Goal: Task Accomplishment & Management: Manage account settings

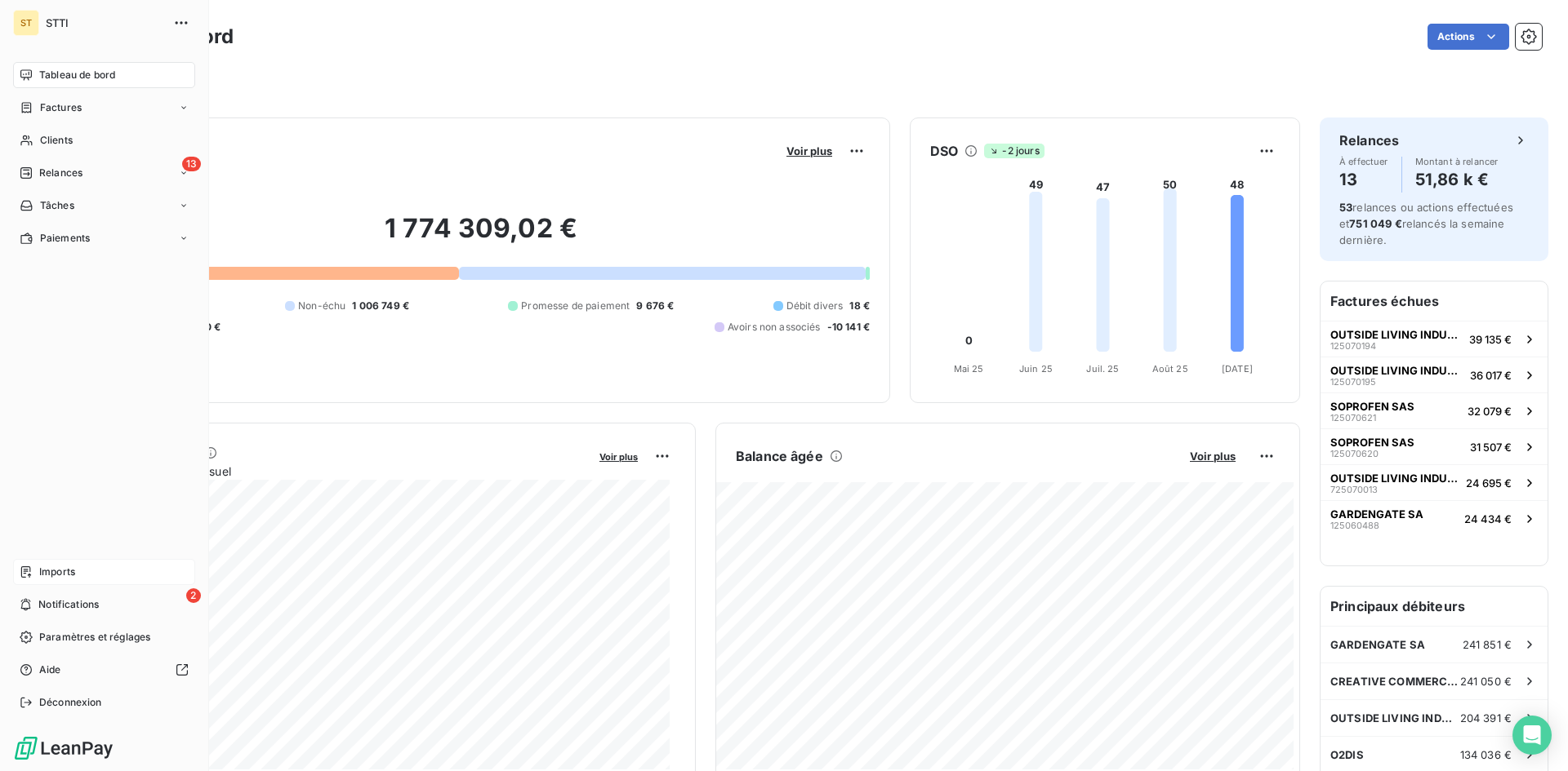
click at [51, 570] on span "Imports" at bounding box center [57, 572] width 36 height 15
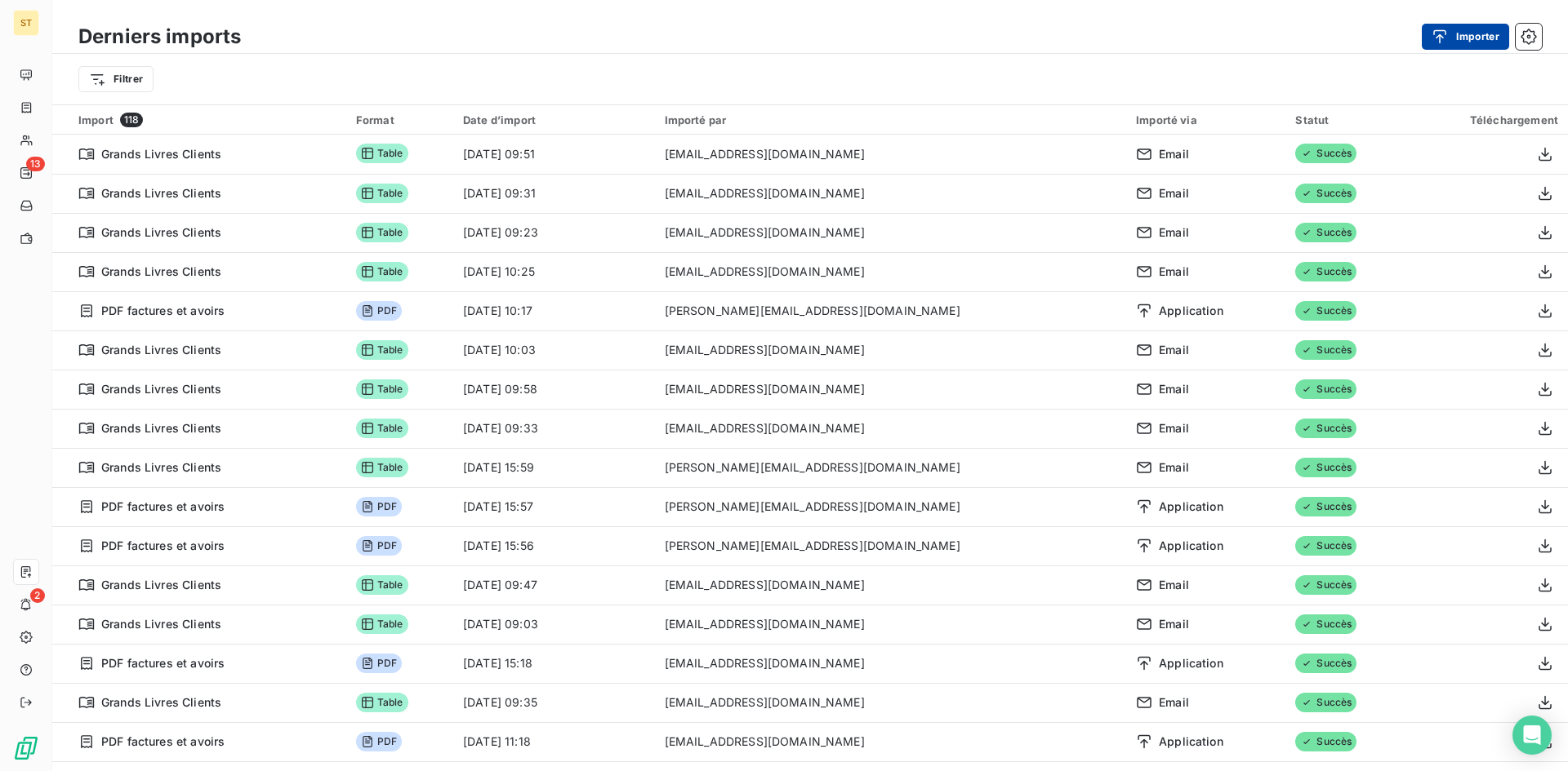
click at [1484, 27] on button "Importer" at bounding box center [1465, 36] width 88 height 26
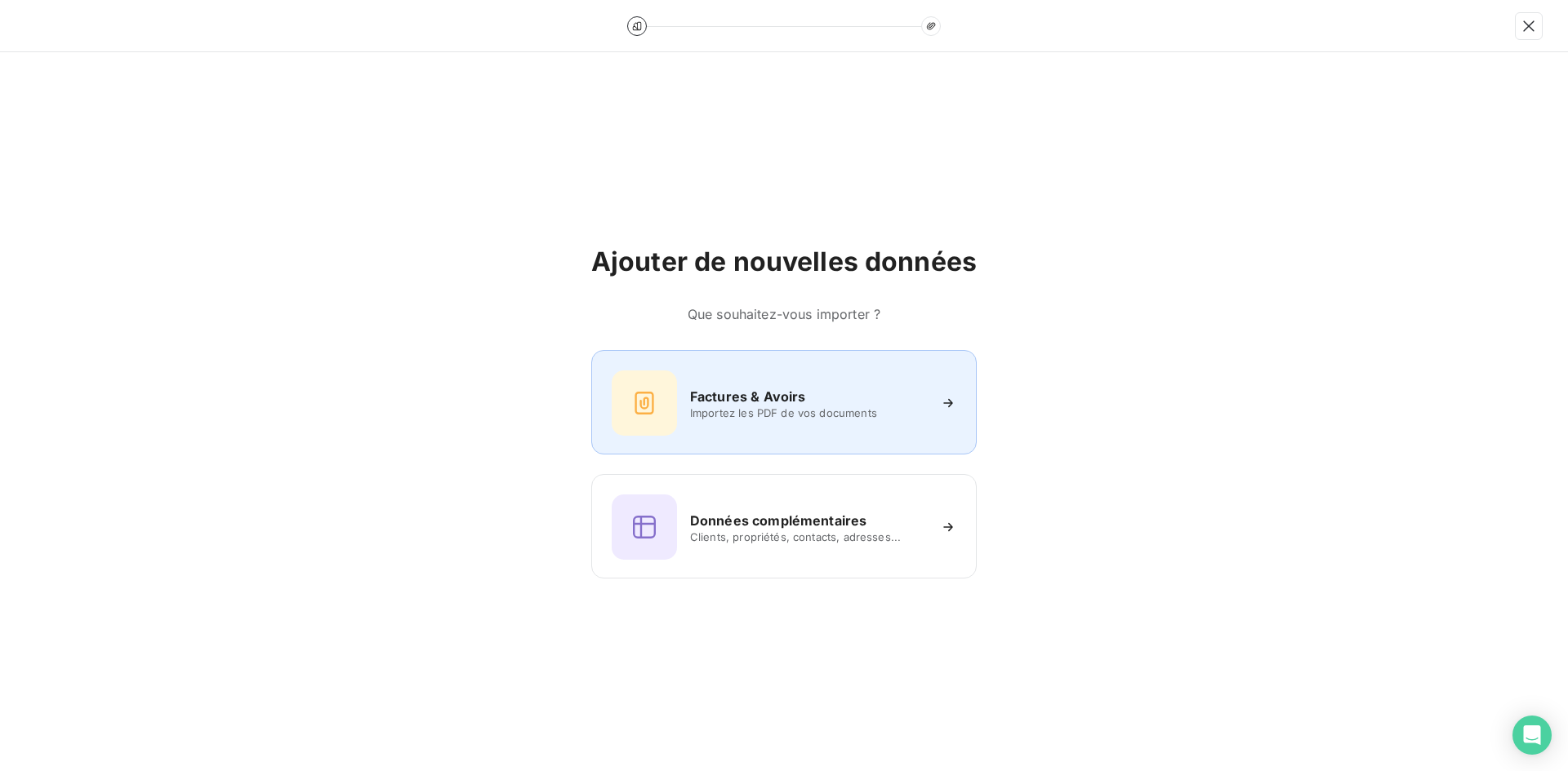
click at [720, 417] on span "Importez les PDF de vos documents" at bounding box center [807, 413] width 237 height 13
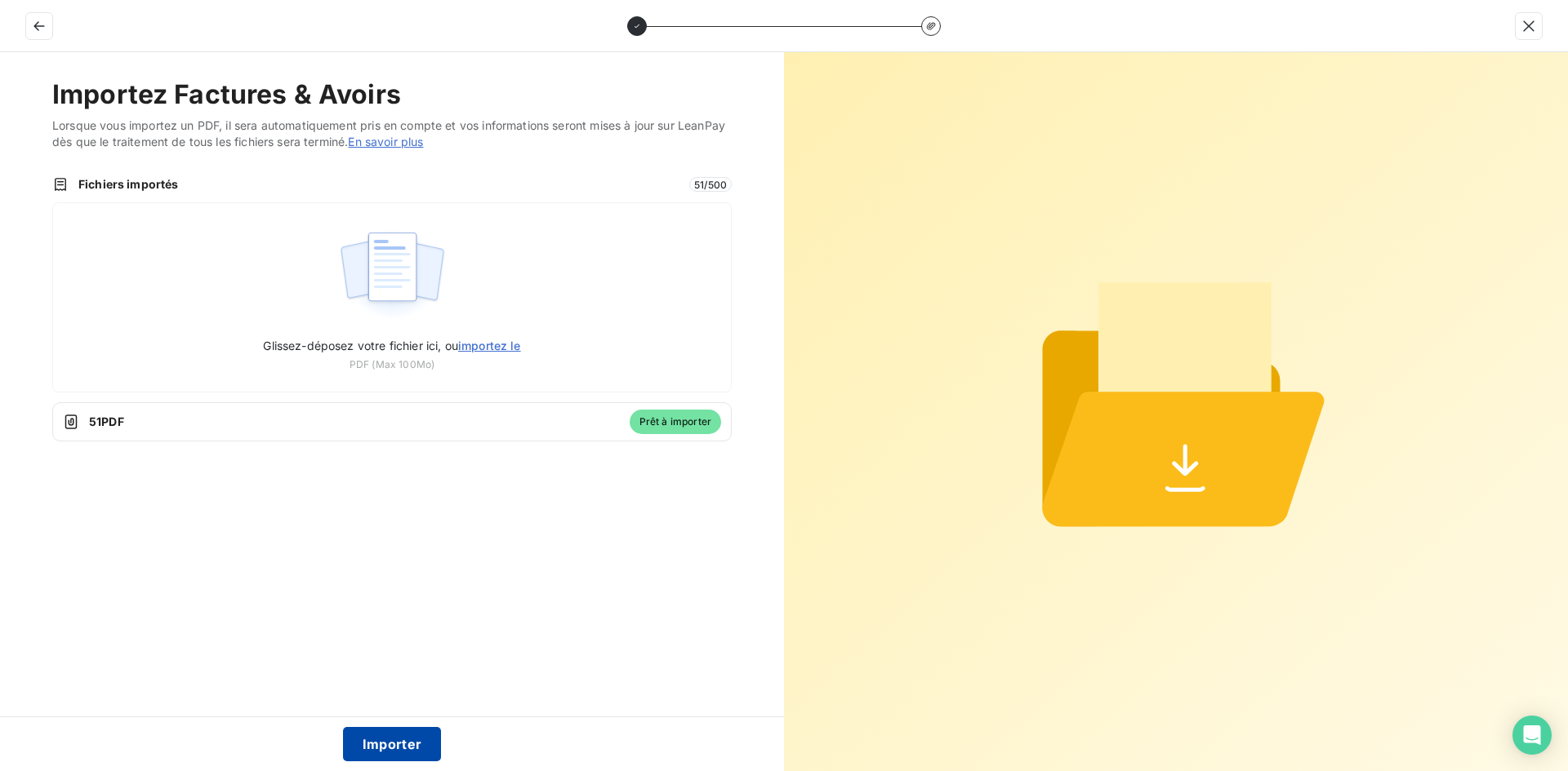
click at [386, 751] on button "Importer" at bounding box center [392, 744] width 98 height 35
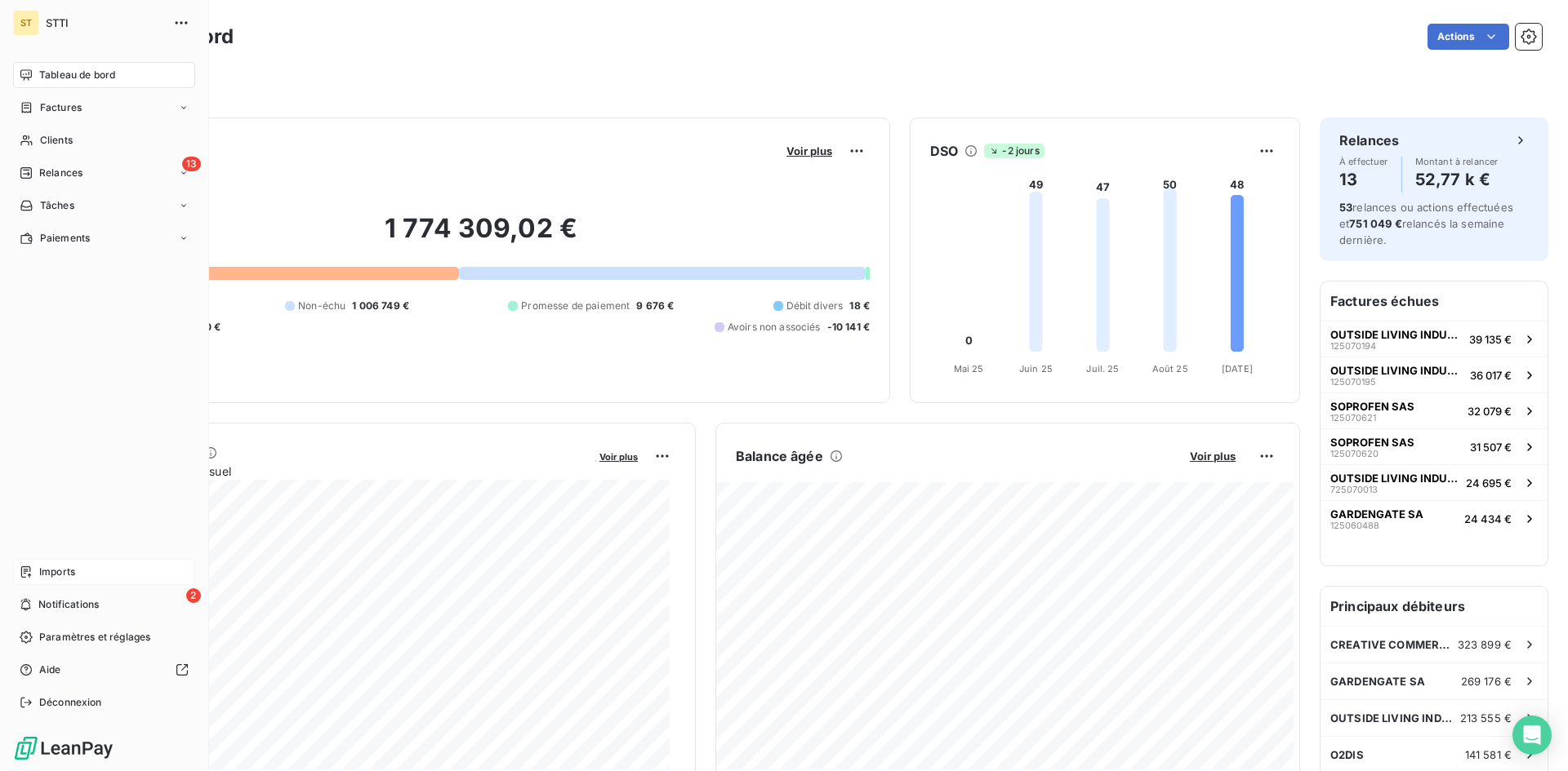
click at [50, 575] on span "Imports" at bounding box center [57, 572] width 36 height 15
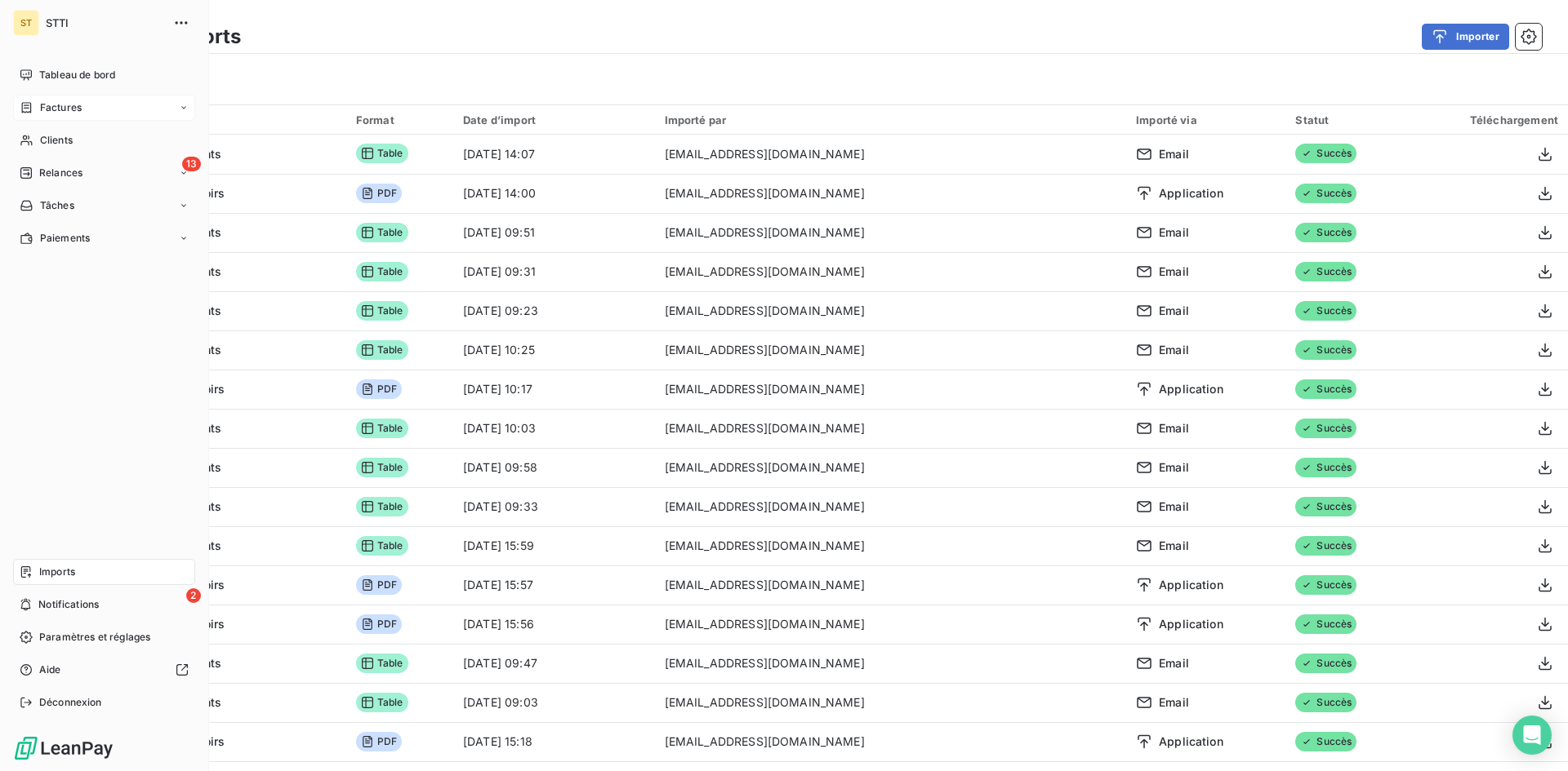
click at [67, 109] on span "Factures" at bounding box center [60, 107] width 42 height 15
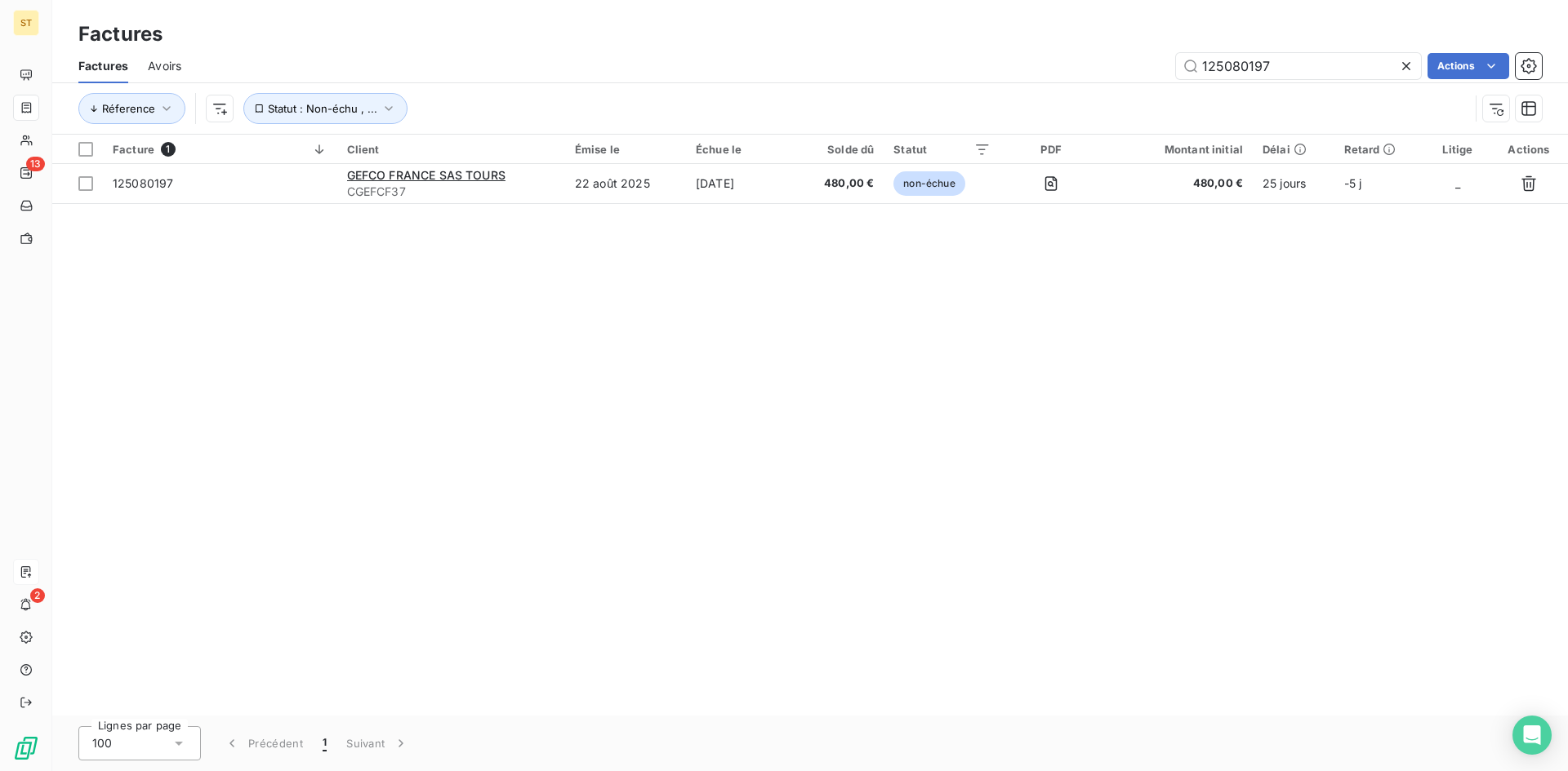
drag, startPoint x: 1297, startPoint y: 67, endPoint x: 948, endPoint y: 57, distance: 349.1
click at [948, 57] on div "125080197 Actions" at bounding box center [871, 66] width 1341 height 26
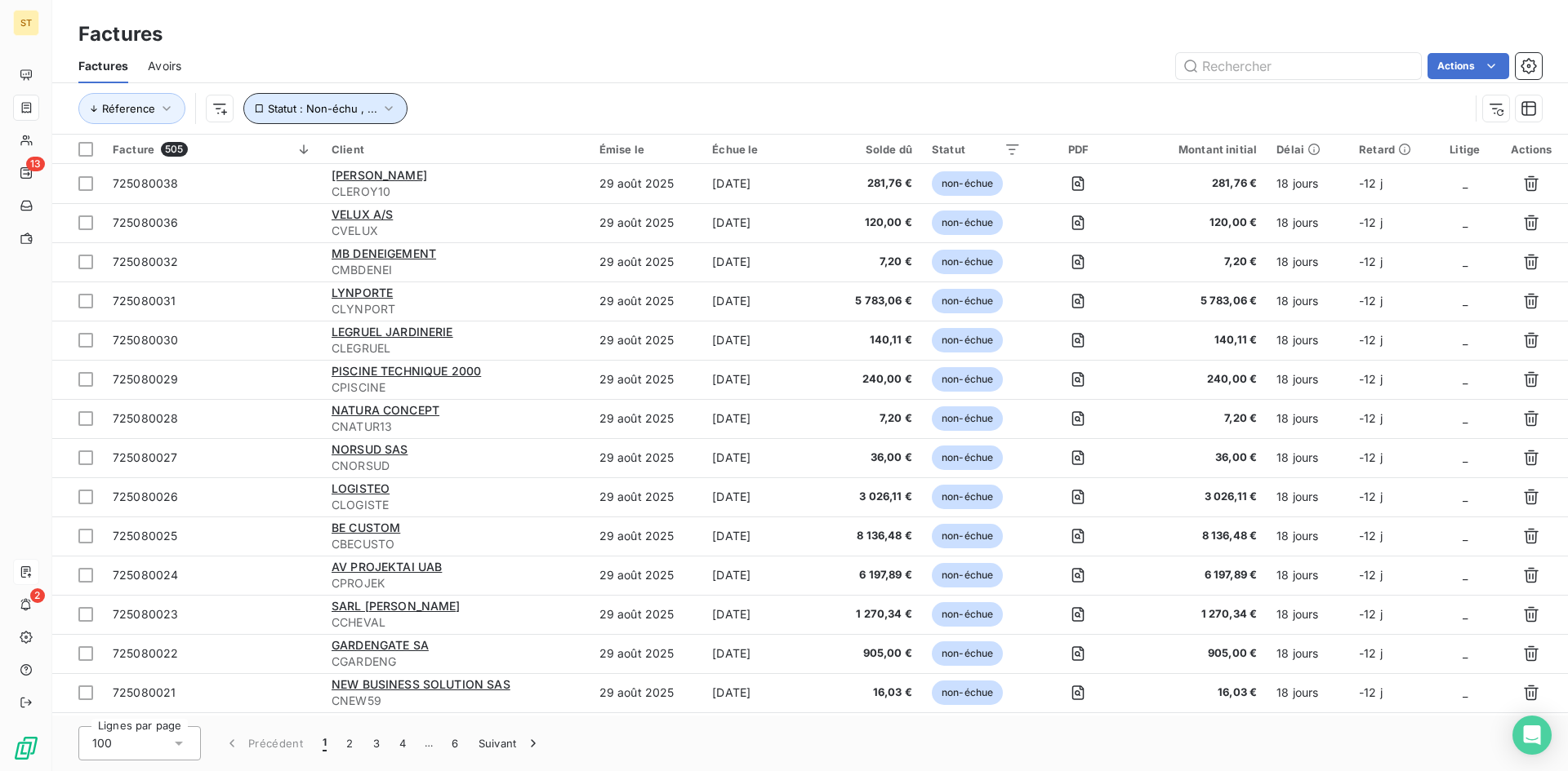
click at [374, 109] on button "Statut : Non-échu , ..." at bounding box center [325, 108] width 164 height 31
click at [375, 109] on button "Statut : Non-échu , ..." at bounding box center [325, 108] width 164 height 31
click at [1091, 194] on icon at bounding box center [1084, 192] width 16 height 16
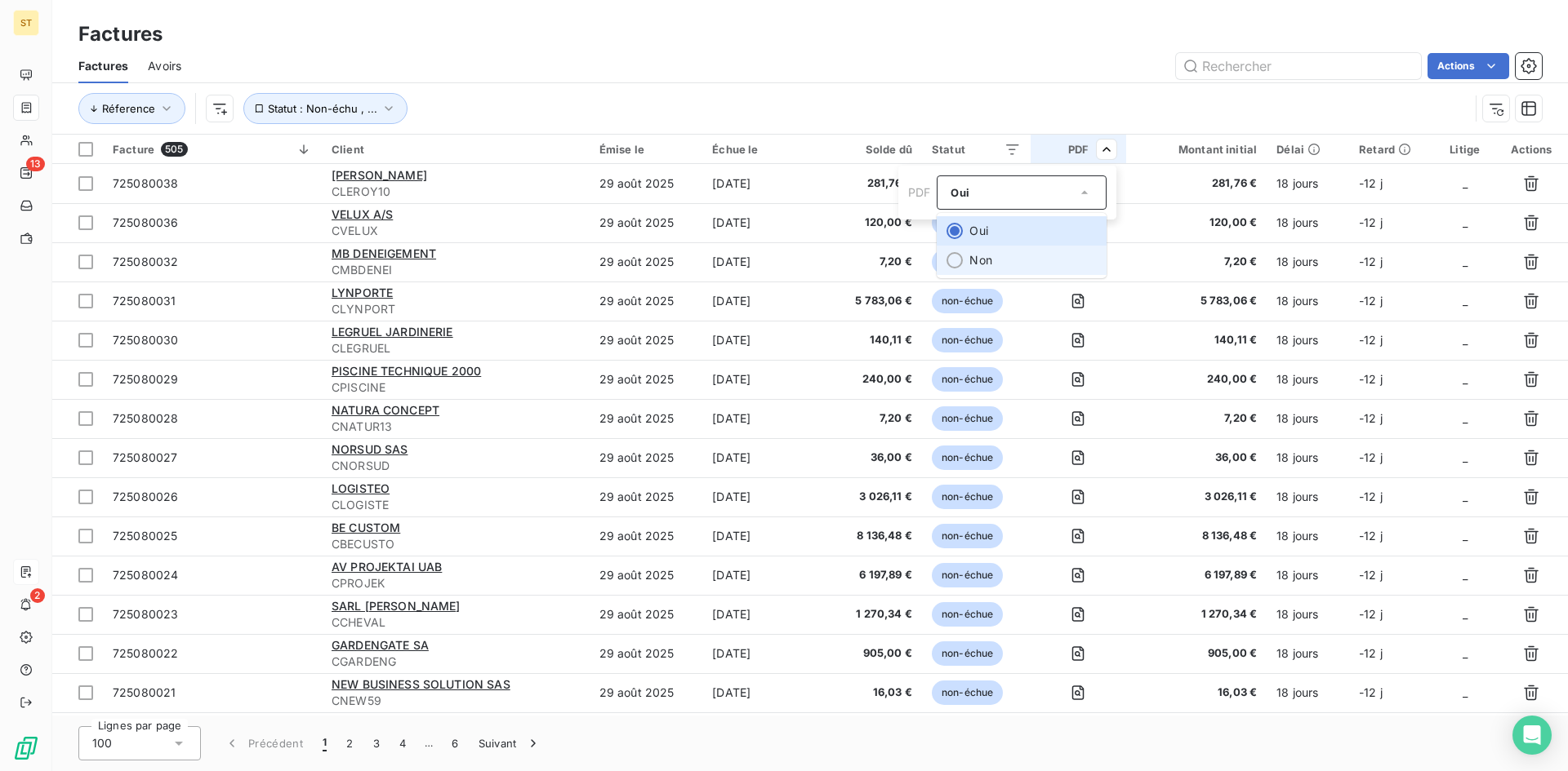
click at [966, 264] on li "Non" at bounding box center [1022, 260] width 170 height 29
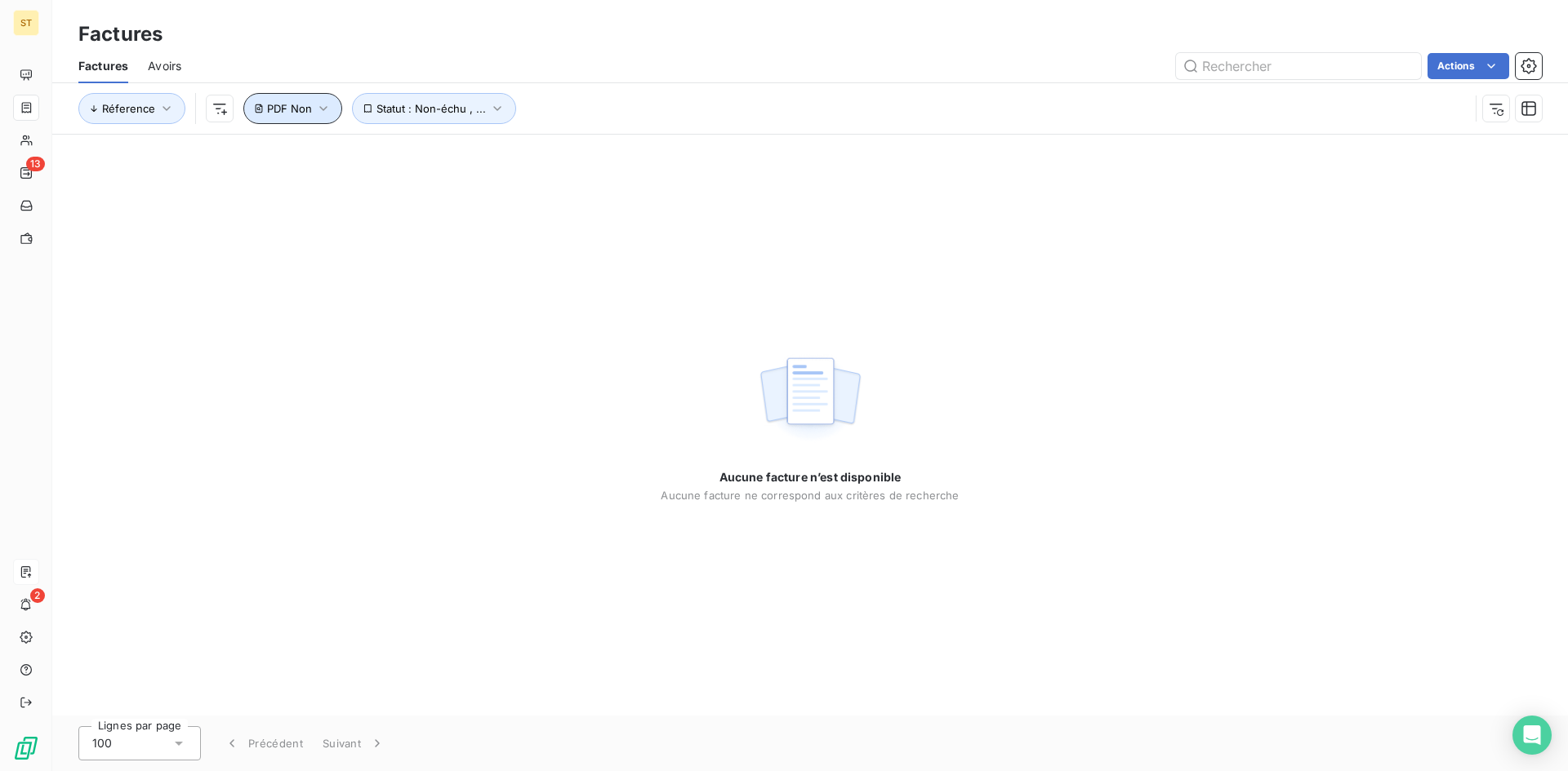
click at [309, 110] on span "PDF Non" at bounding box center [289, 108] width 45 height 13
click at [305, 191] on span "Supprimer le filtre" at bounding box center [324, 196] width 95 height 16
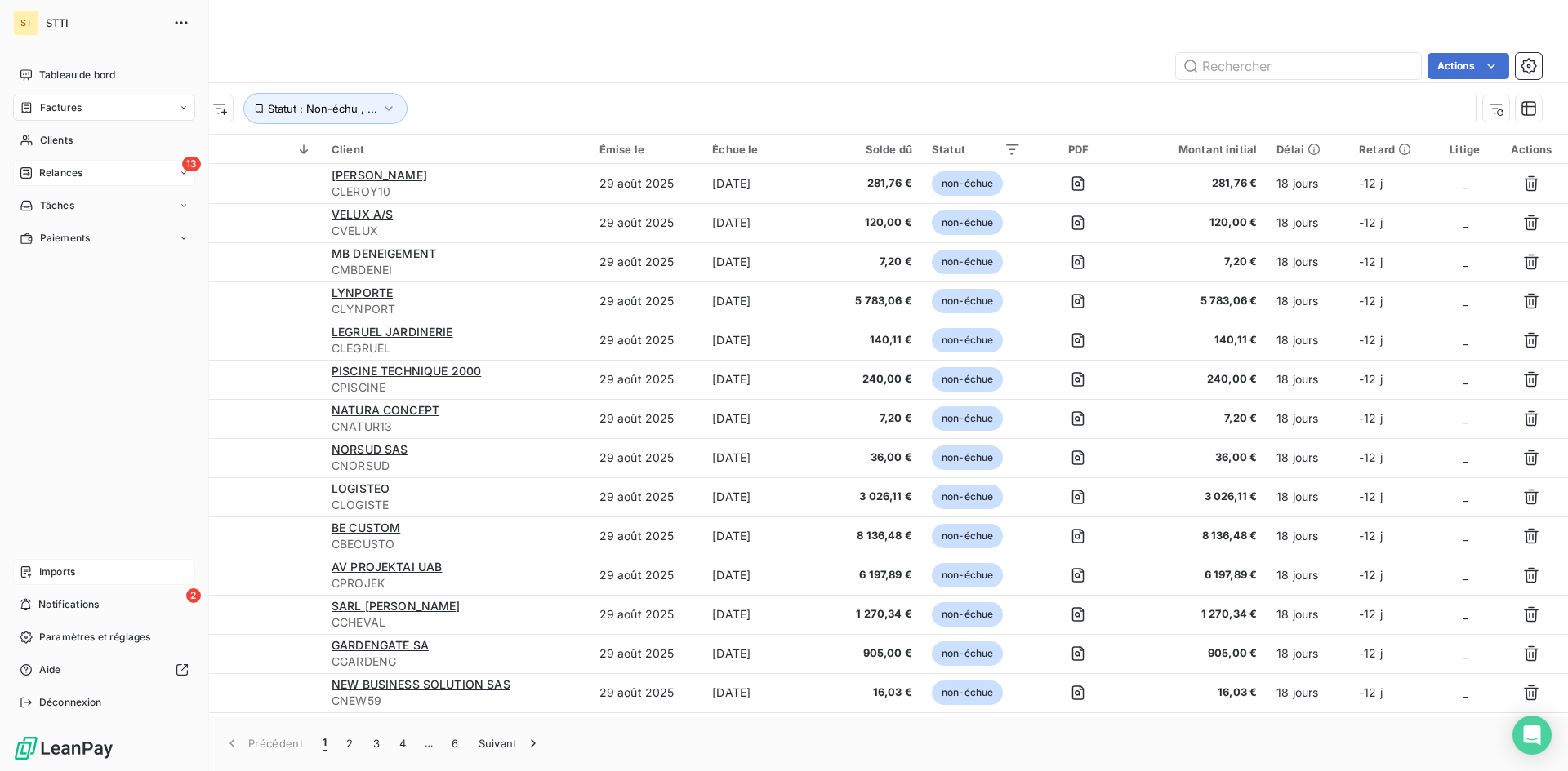
click at [27, 181] on div "13 Relances" at bounding box center [104, 173] width 182 height 26
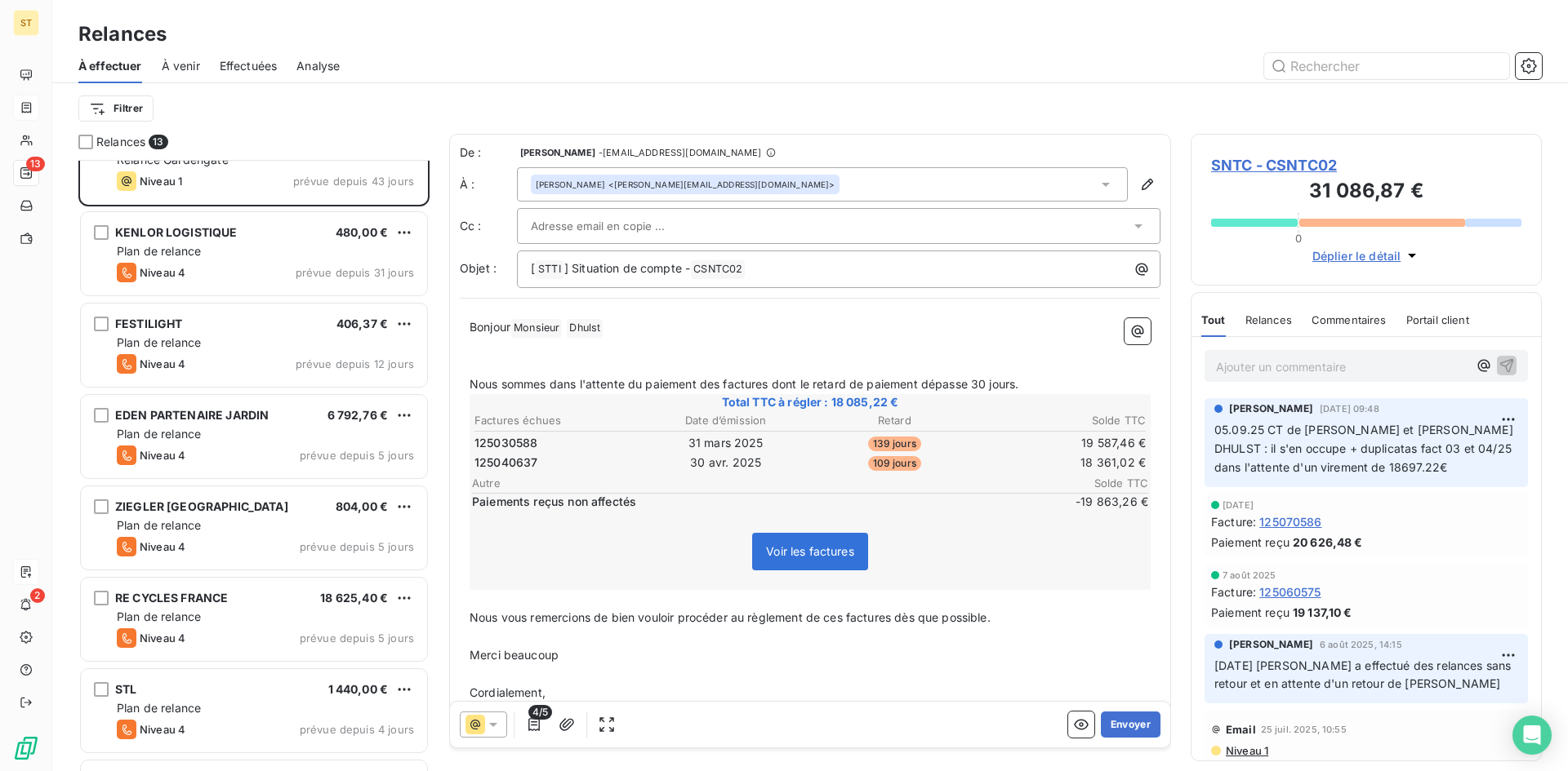
scroll to position [82, 0]
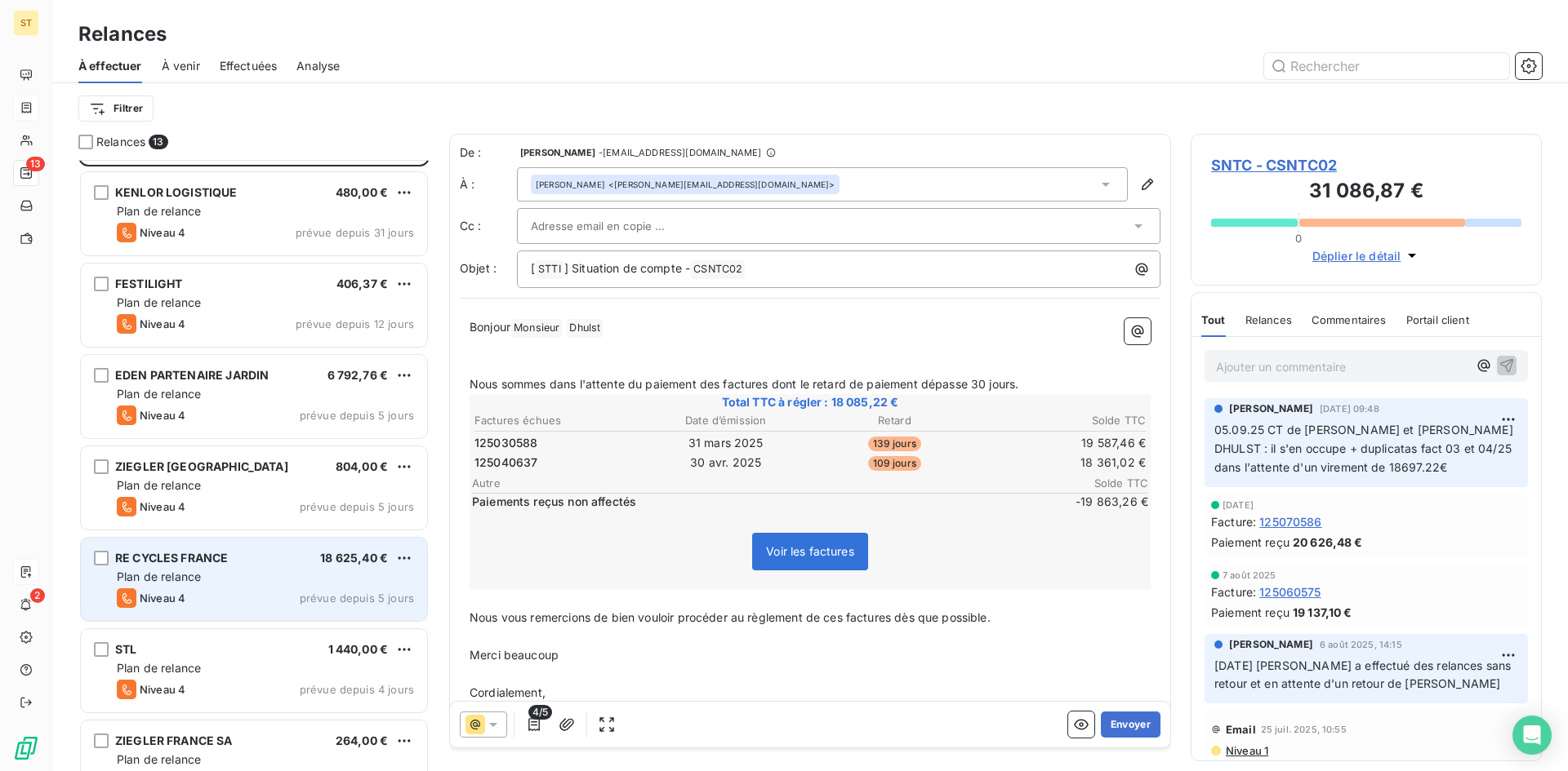
click at [254, 554] on div "RE CYCLES FRANCE 18 625,40 €" at bounding box center [265, 558] width 297 height 15
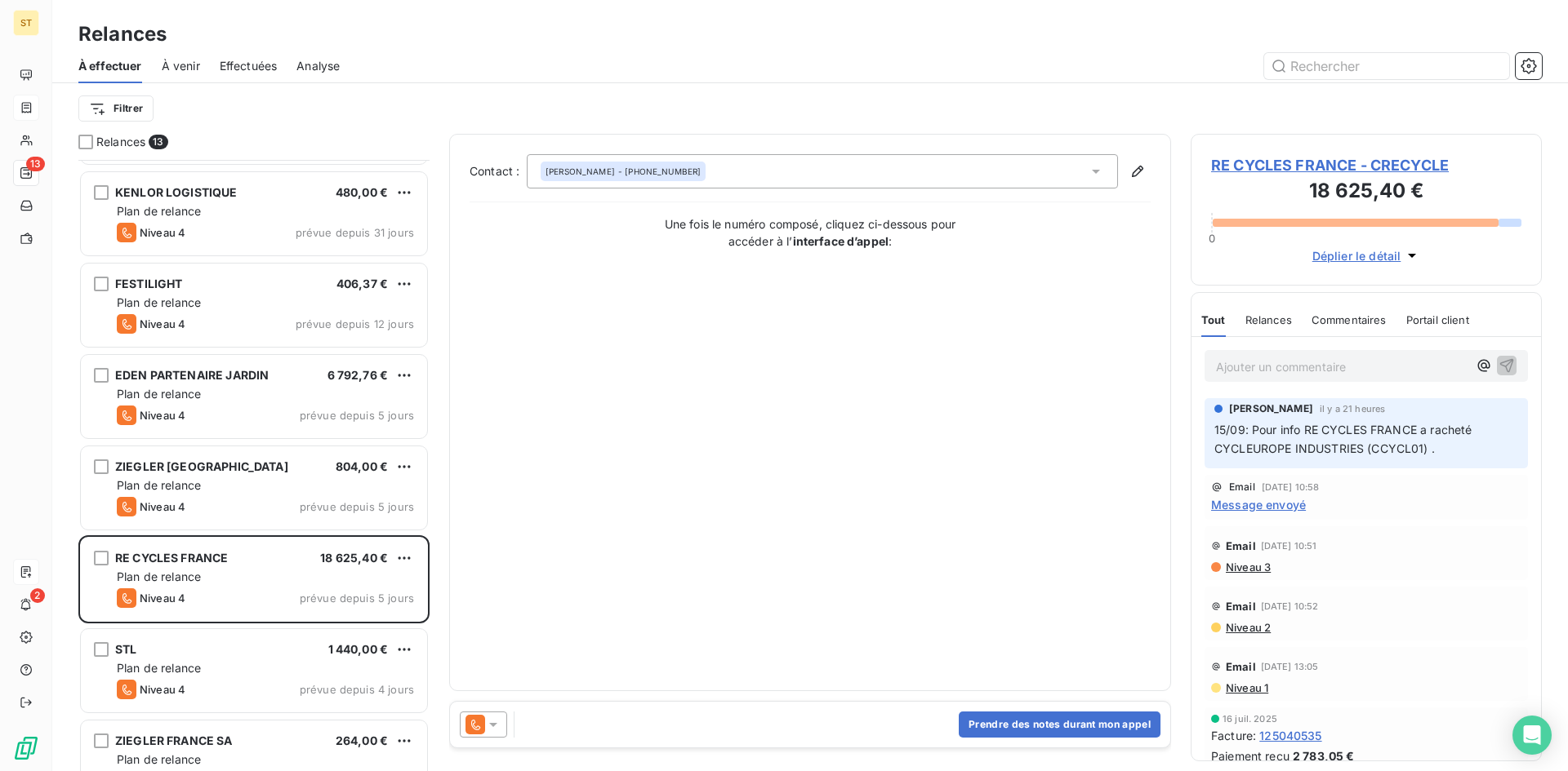
click at [1330, 261] on span "Déplier le détail" at bounding box center [1356, 255] width 89 height 17
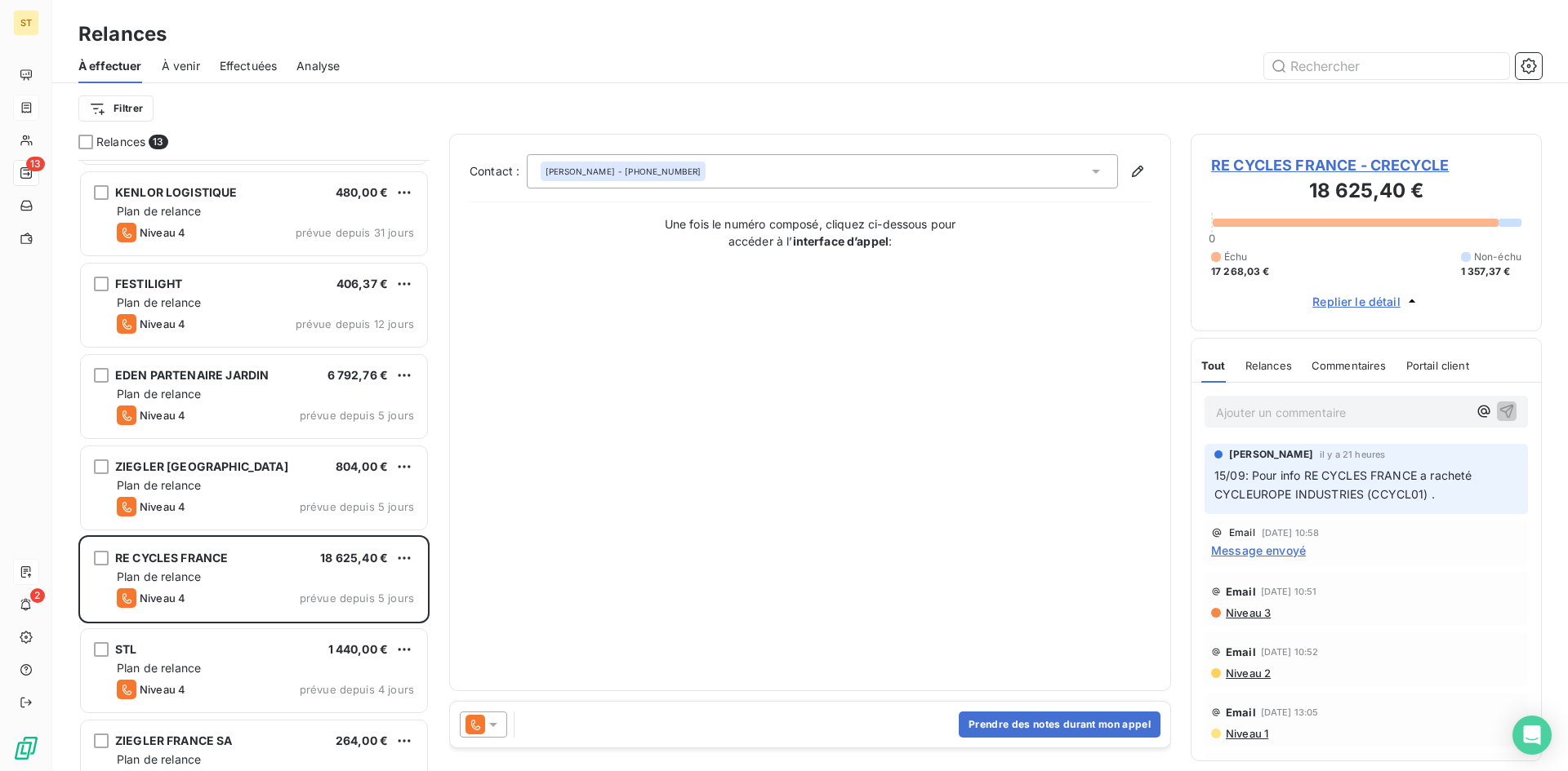
click at [1235, 273] on span "17 268,03 €" at bounding box center [1240, 271] width 59 height 15
click at [1222, 256] on div "Échu" at bounding box center [1229, 257] width 36 height 15
click at [1289, 166] on span "RE CYCLES FRANCE - CRECYCLE" at bounding box center [1366, 165] width 310 height 22
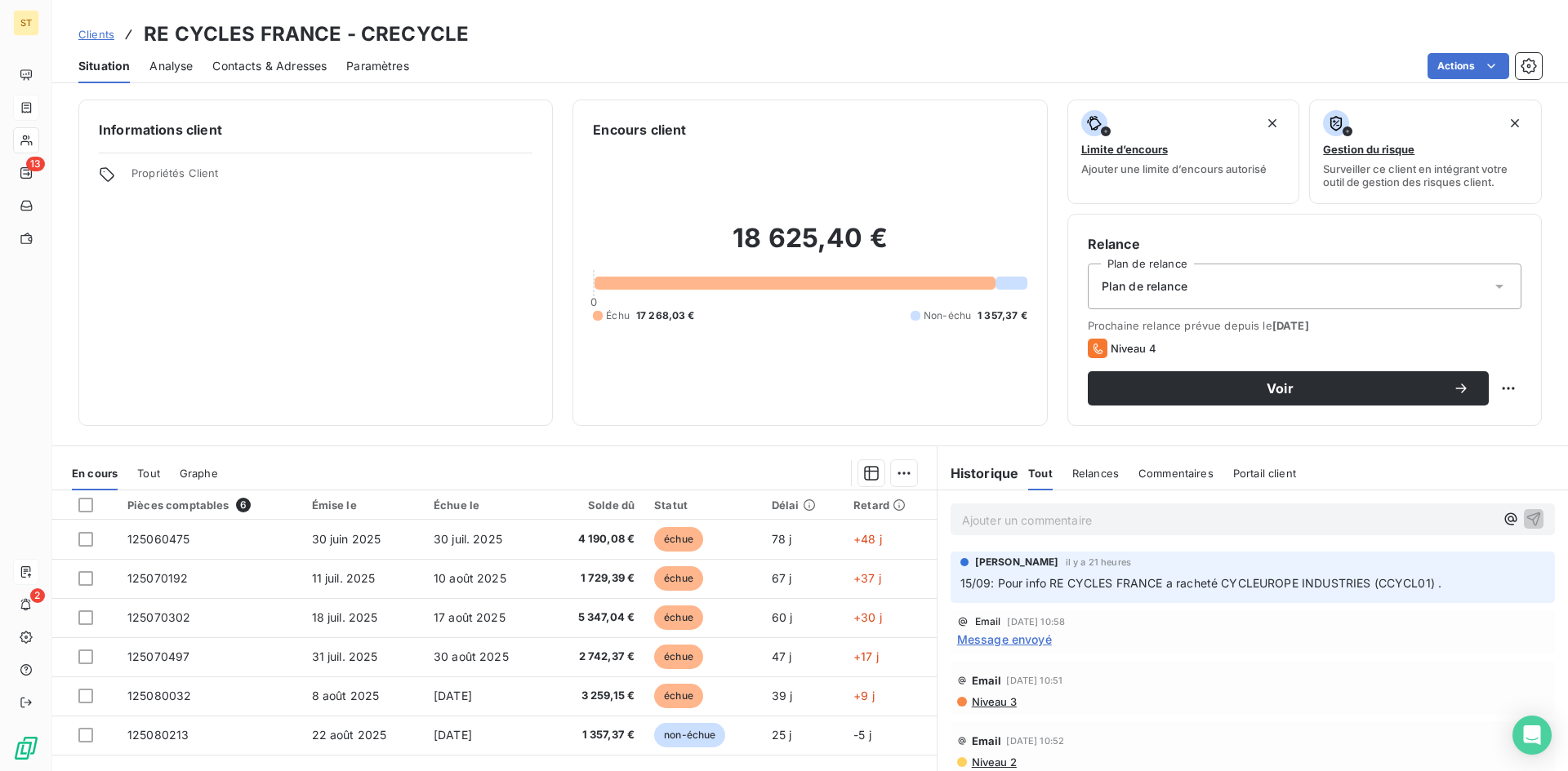
click at [244, 63] on span "Contacts & Adresses" at bounding box center [269, 66] width 114 height 16
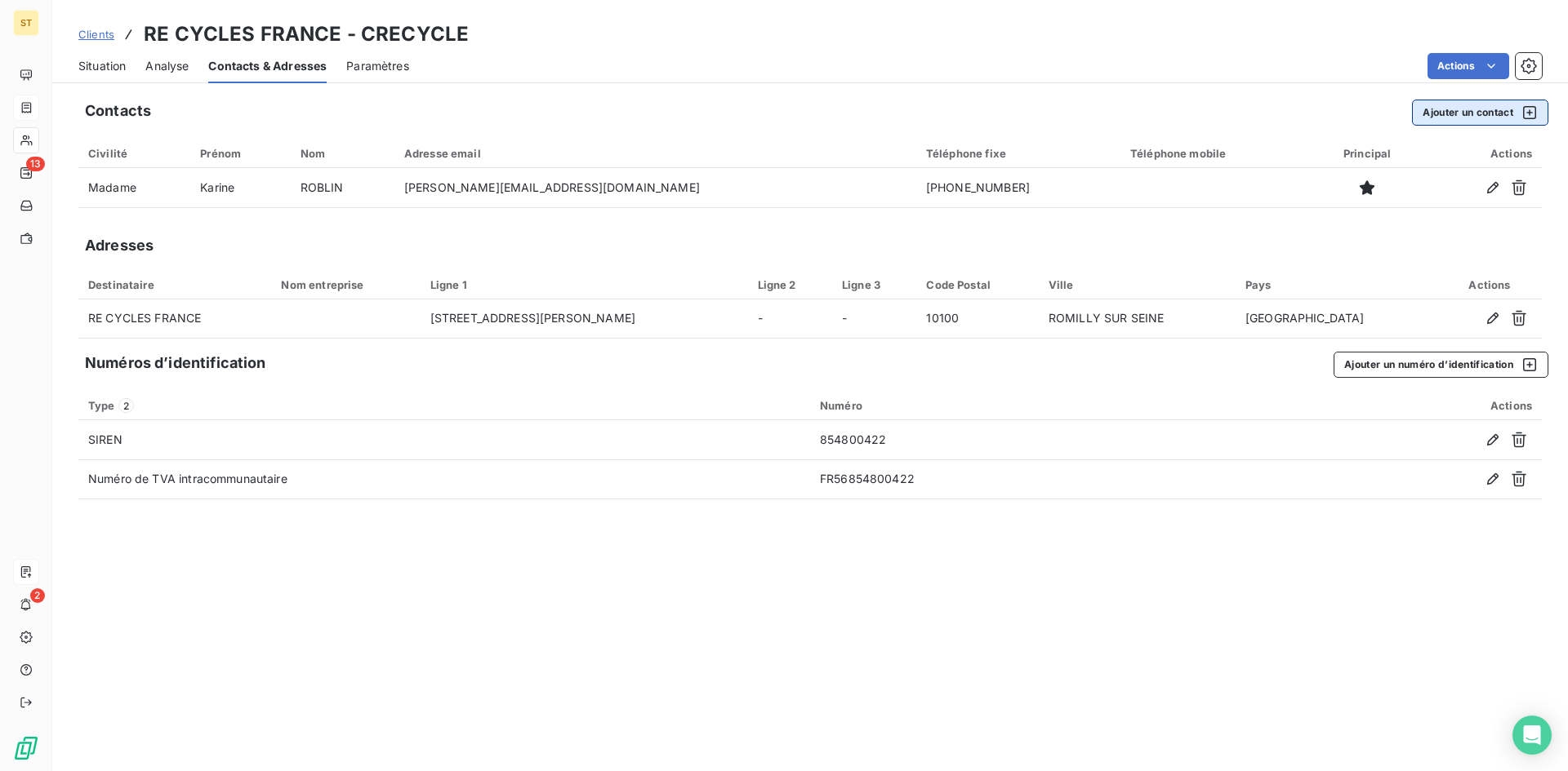
click at [1472, 116] on button "Ajouter un contact" at bounding box center [1480, 112] width 137 height 26
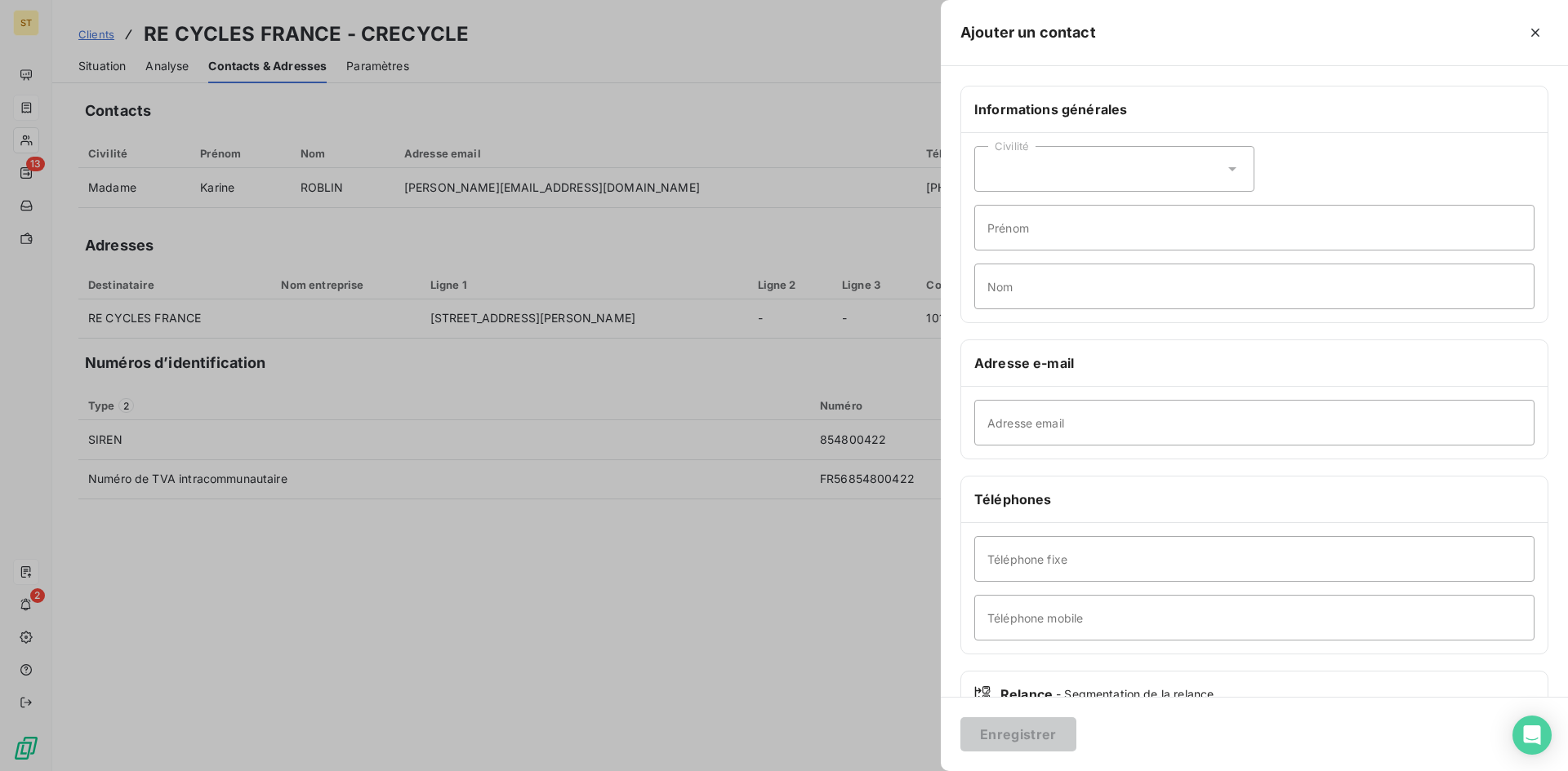
click at [1095, 169] on div "Civilité" at bounding box center [1114, 169] width 280 height 46
click at [995, 213] on input "radio" at bounding box center [992, 210] width 16 height 16
click at [1002, 228] on input "Prénom" at bounding box center [1254, 228] width 560 height 46
type input "Roxane"
type input "POULET"
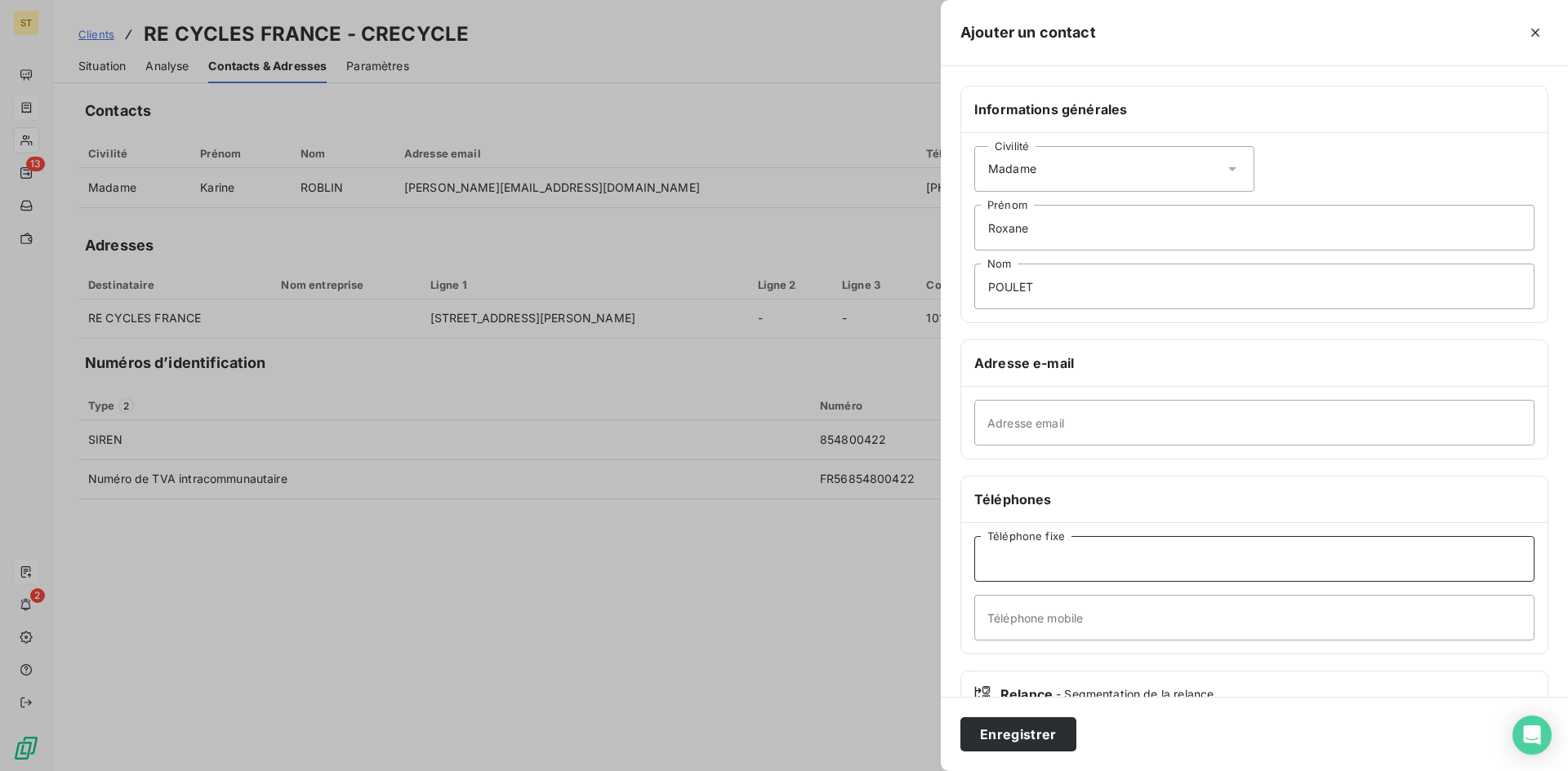
click at [1029, 558] on input "Téléphone fixe" at bounding box center [1254, 559] width 560 height 46
type input "[PHONE_NUMBER]"
click at [1026, 737] on button "Enregistrer" at bounding box center [1018, 735] width 116 height 35
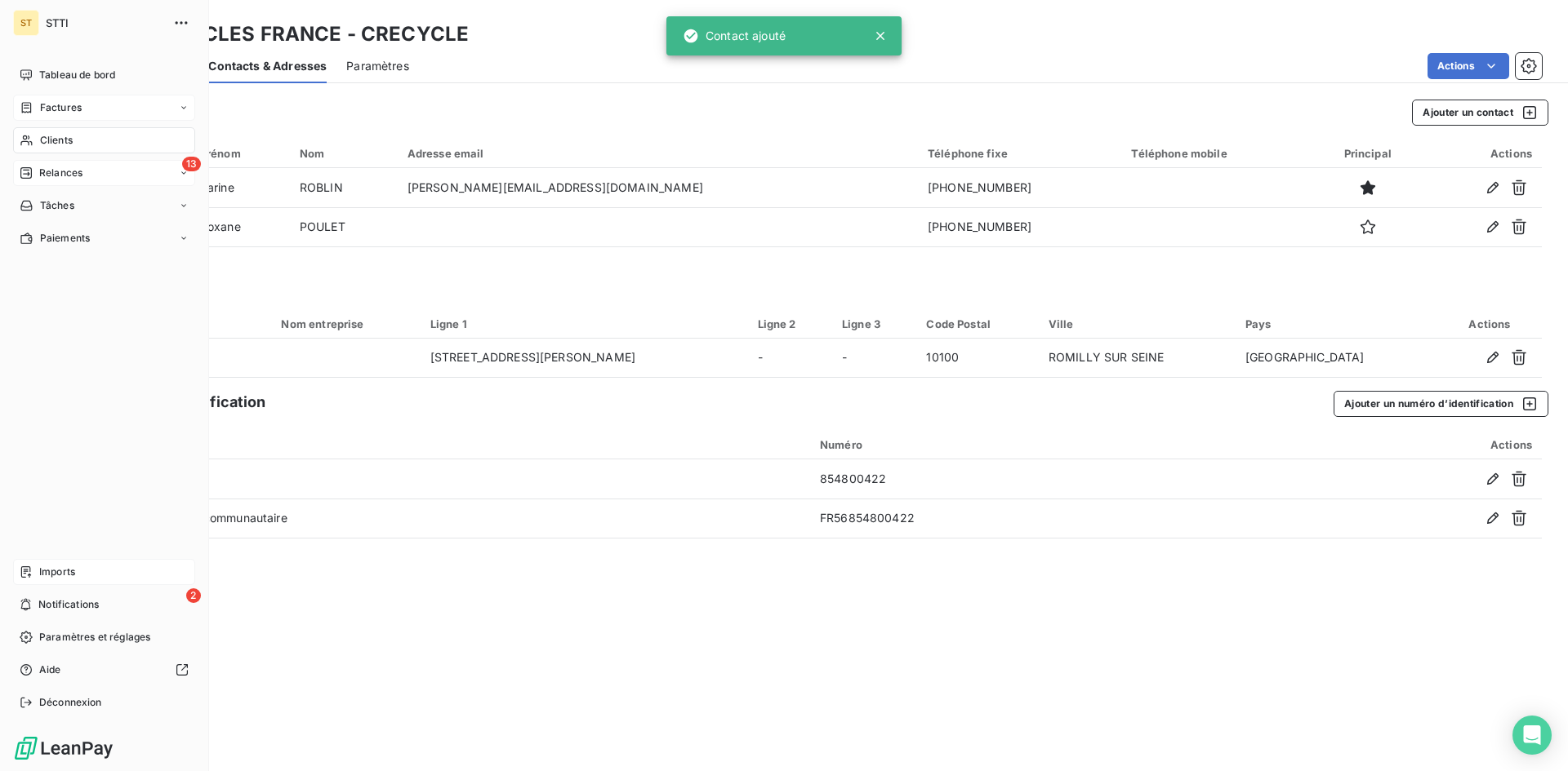
click at [53, 176] on span "Relances" at bounding box center [60, 173] width 43 height 15
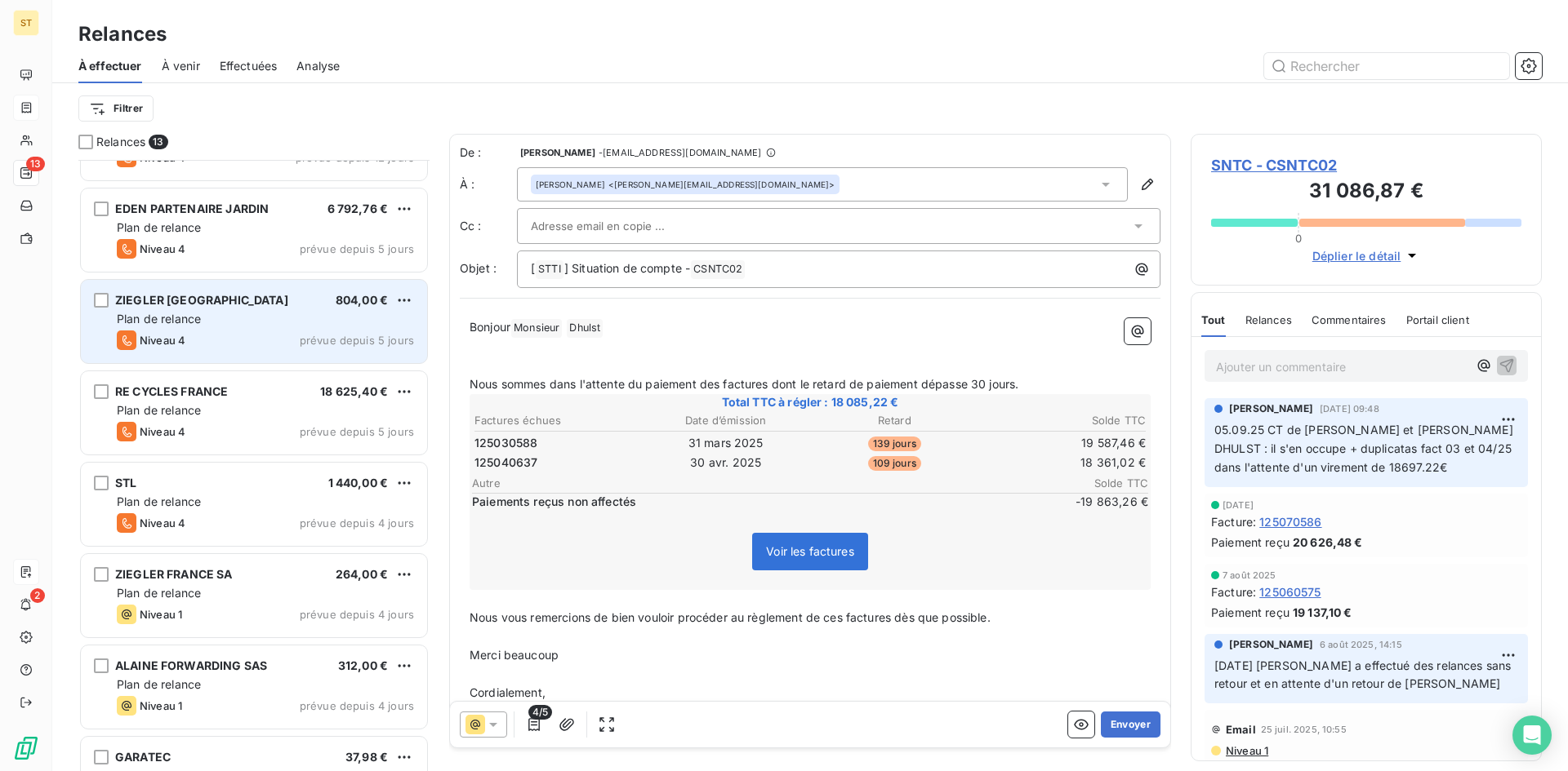
scroll to position [245, 0]
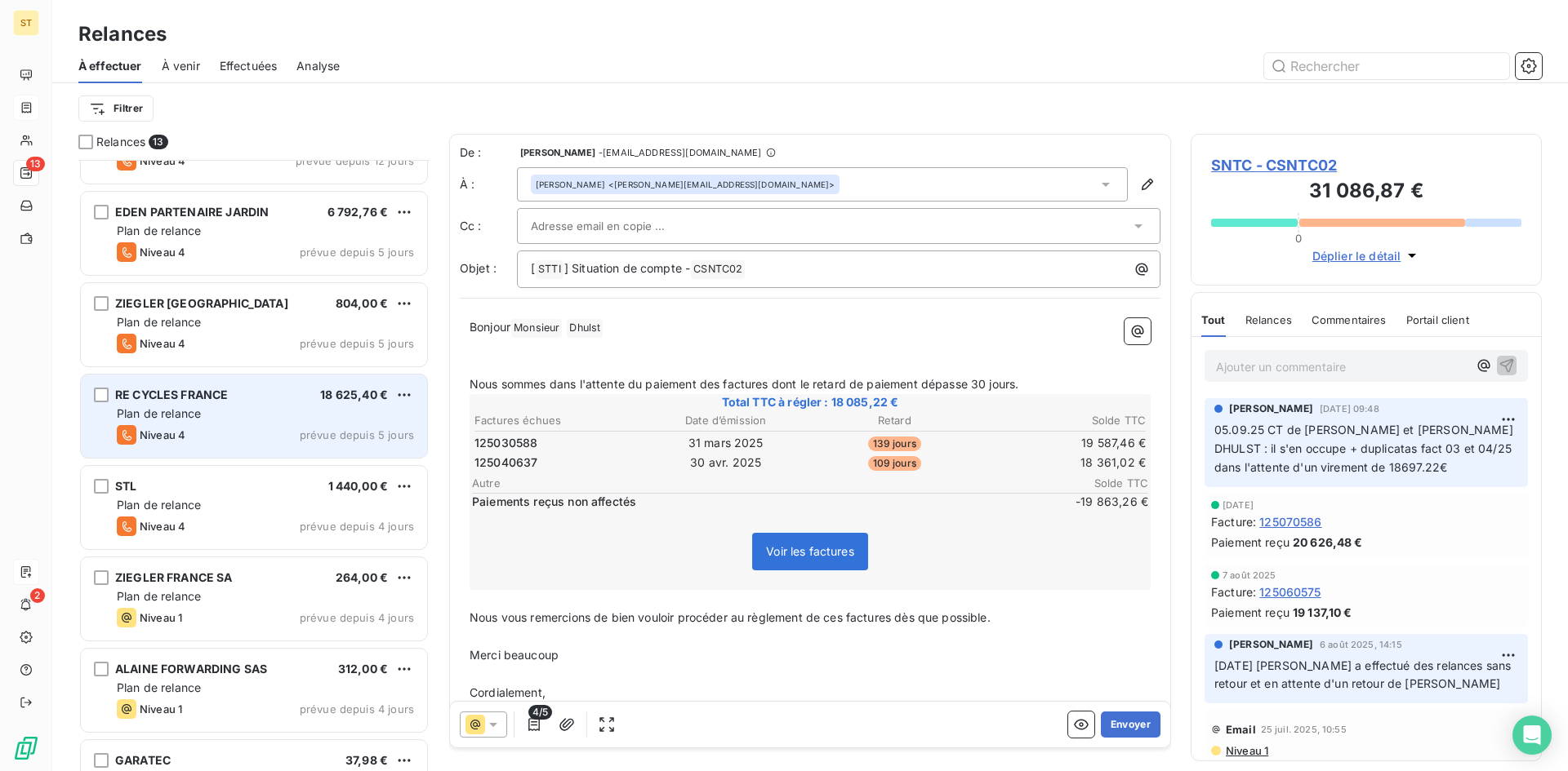
click at [199, 424] on div "RE CYCLES FRANCE 18 625,40 € Plan de relance Niveau 4 prévue depuis 5 jours" at bounding box center [254, 417] width 347 height 83
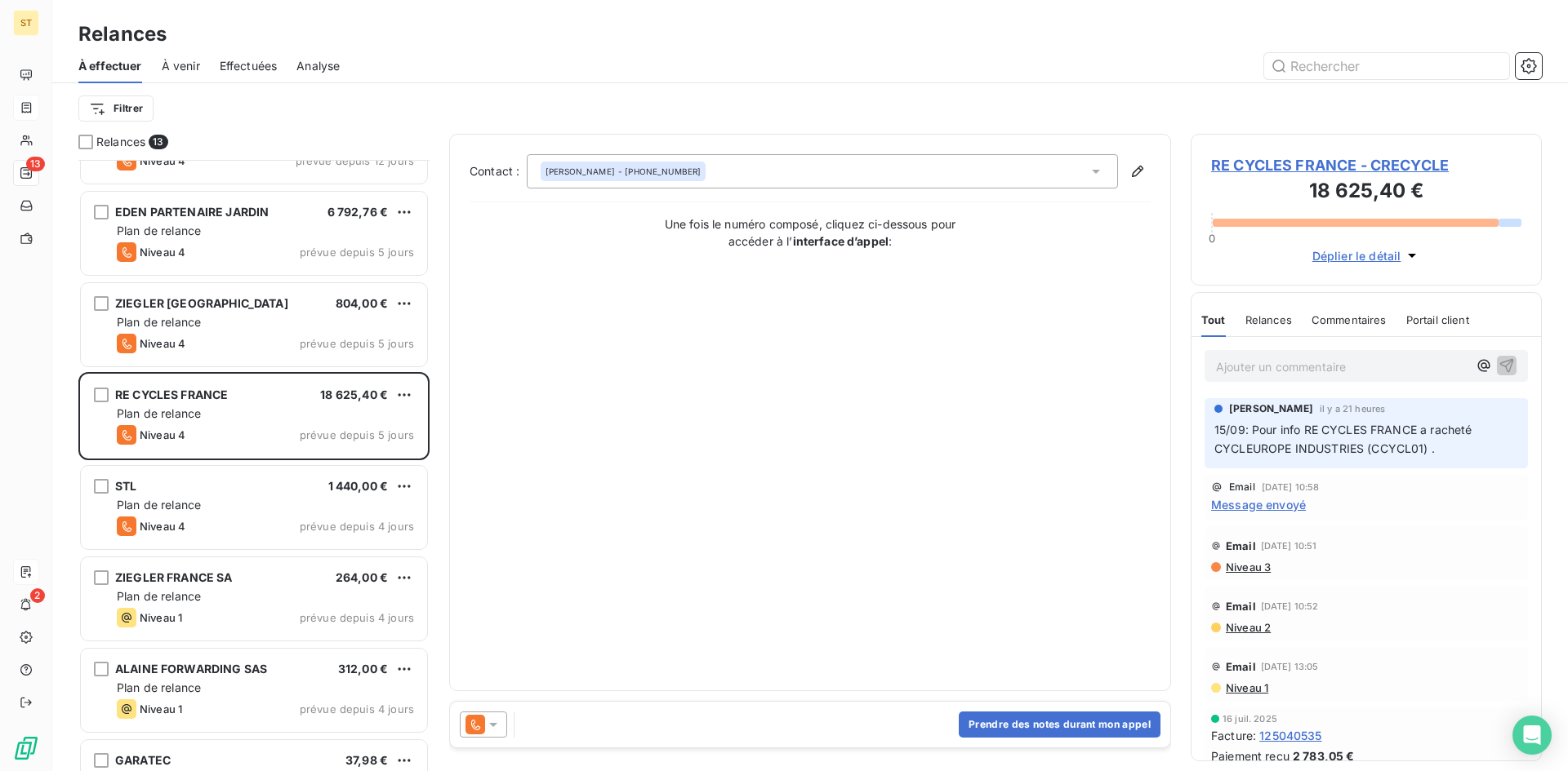
click at [1270, 370] on p "Ajouter un commentaire ﻿" at bounding box center [1342, 367] width 252 height 20
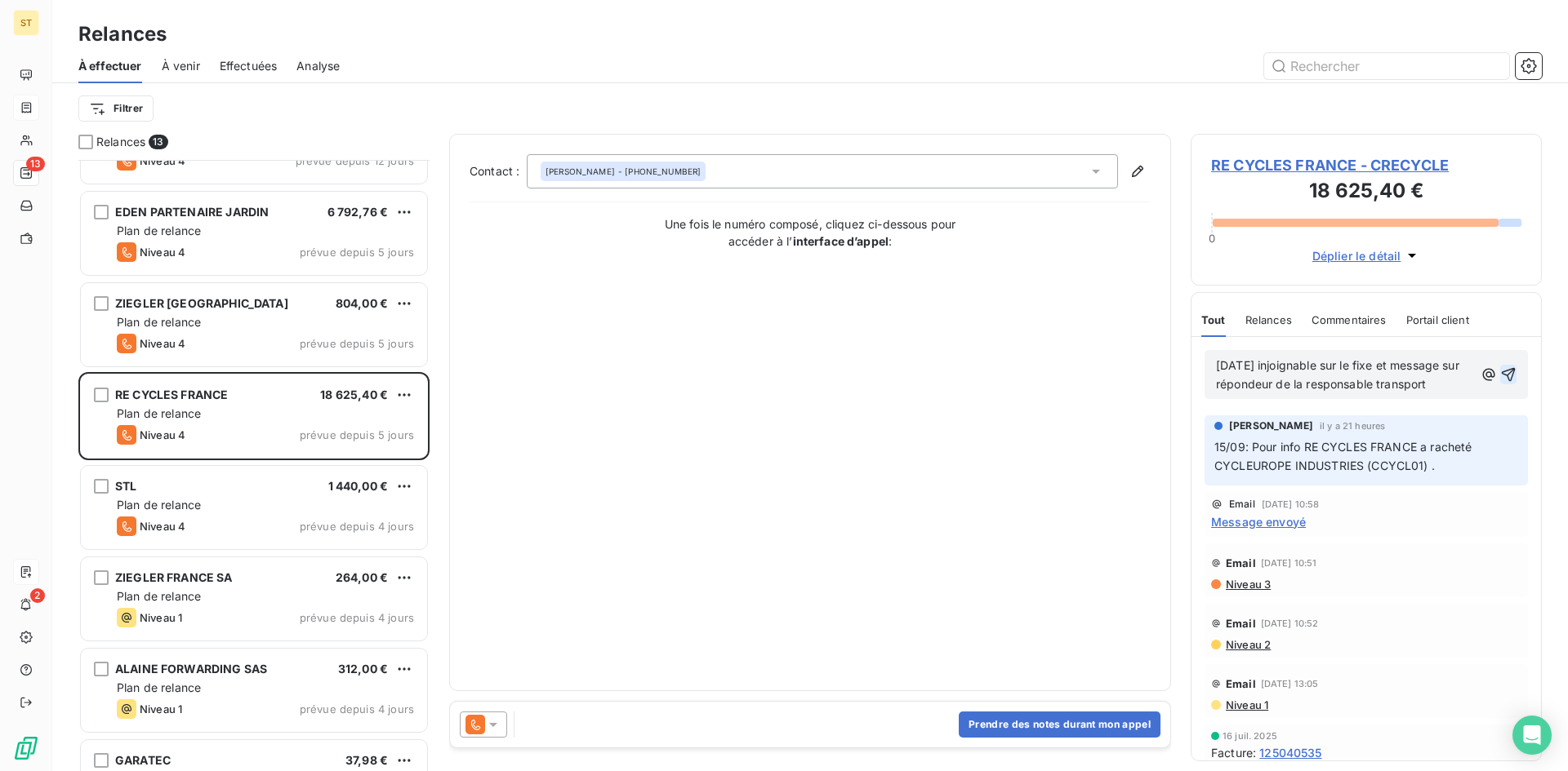
click at [1502, 376] on icon "button" at bounding box center [1509, 375] width 14 height 14
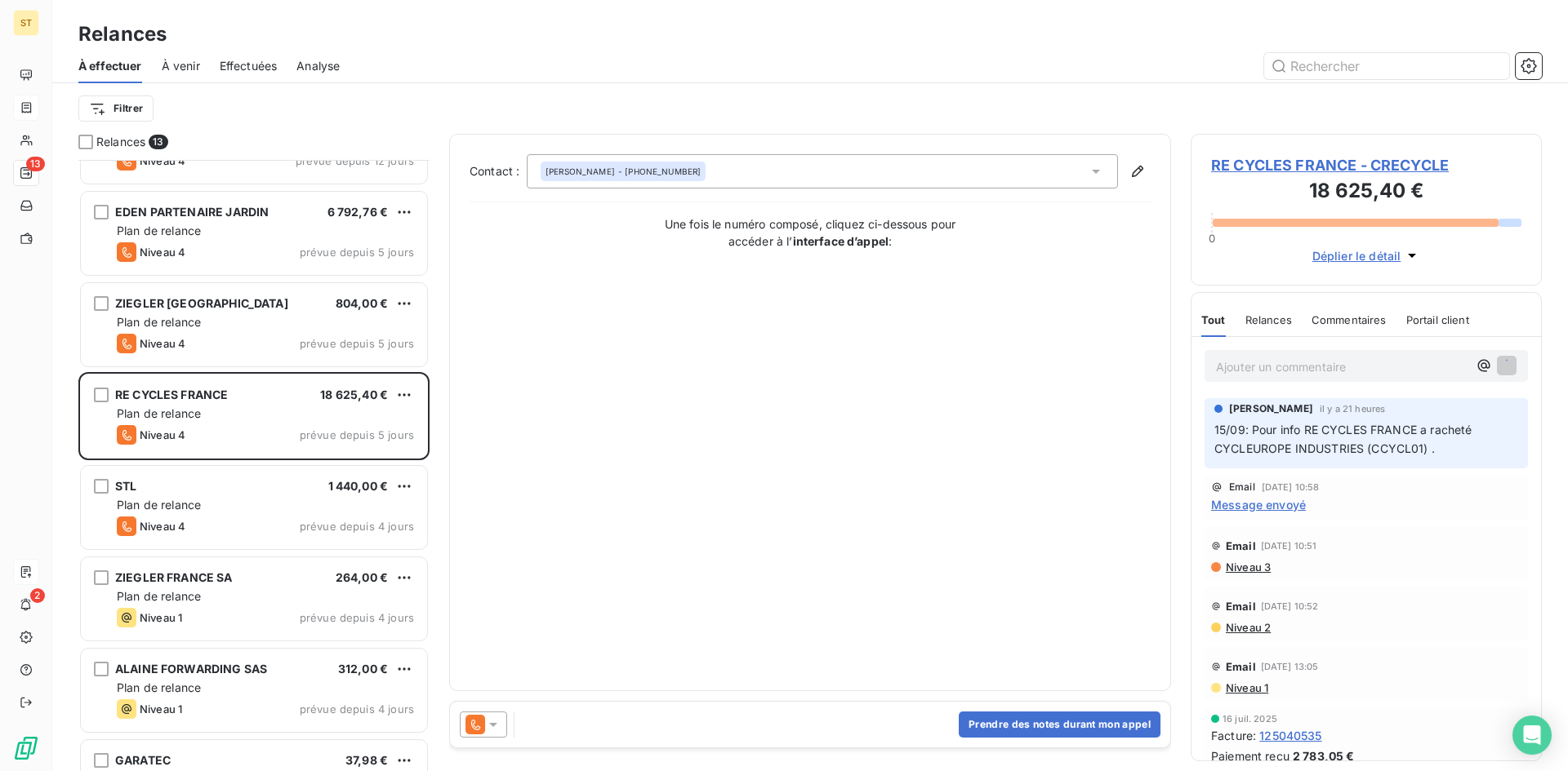
click at [1217, 165] on span "RE CYCLES FRANCE - CRECYCLE" at bounding box center [1366, 165] width 310 height 22
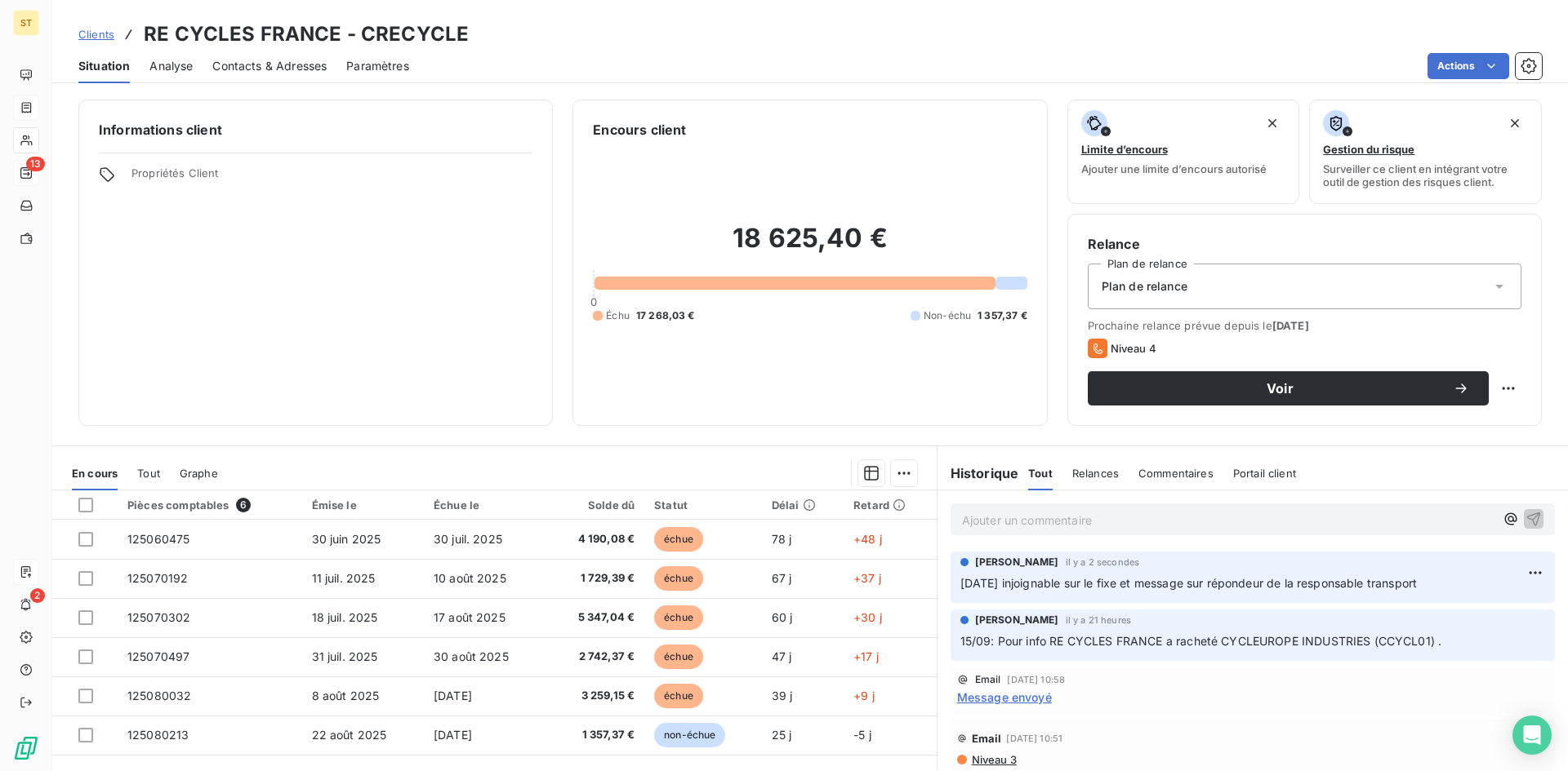
click at [278, 68] on span "Contacts & Adresses" at bounding box center [269, 66] width 114 height 16
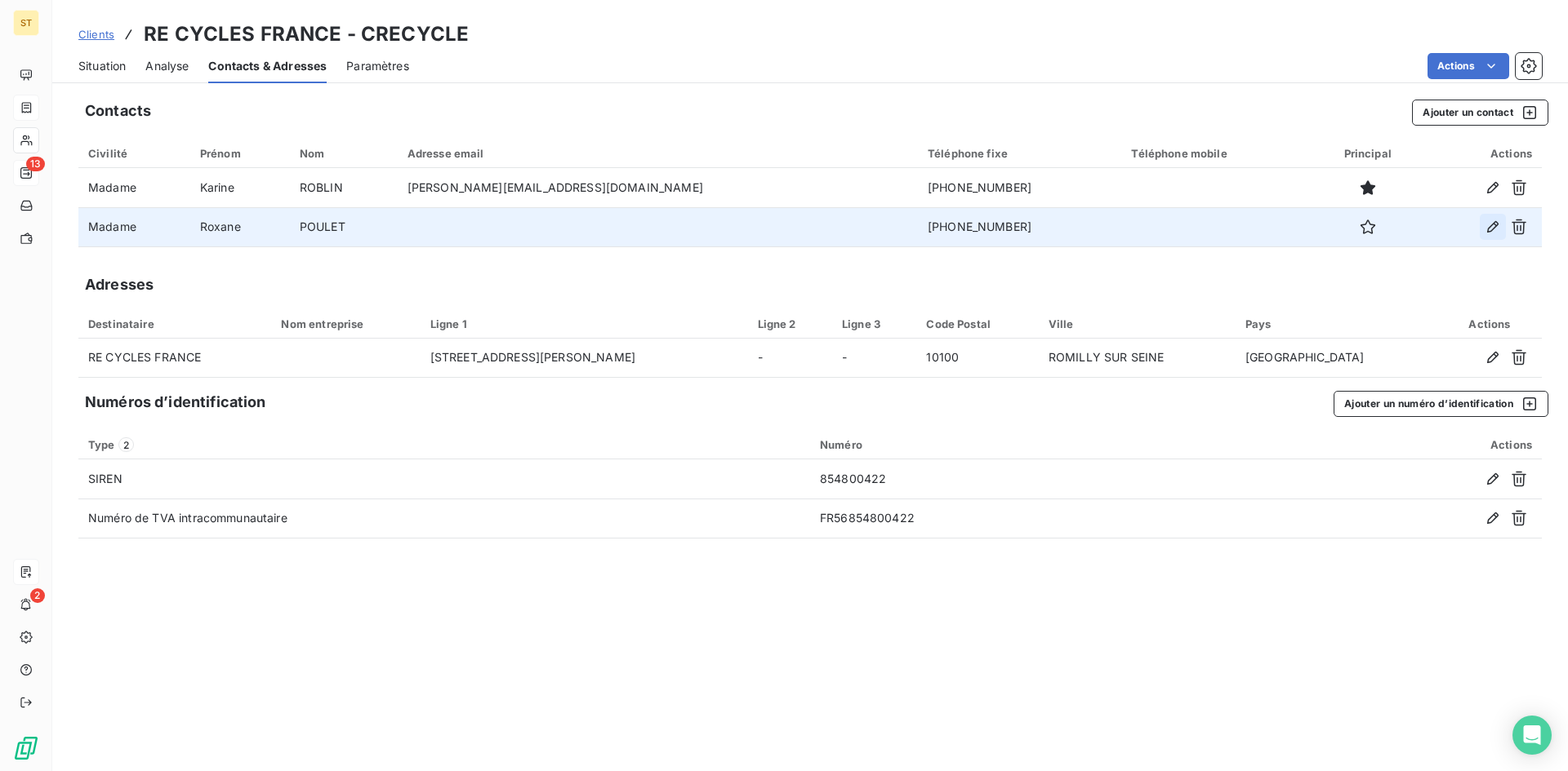
click at [1486, 231] on icon "button" at bounding box center [1493, 227] width 16 height 16
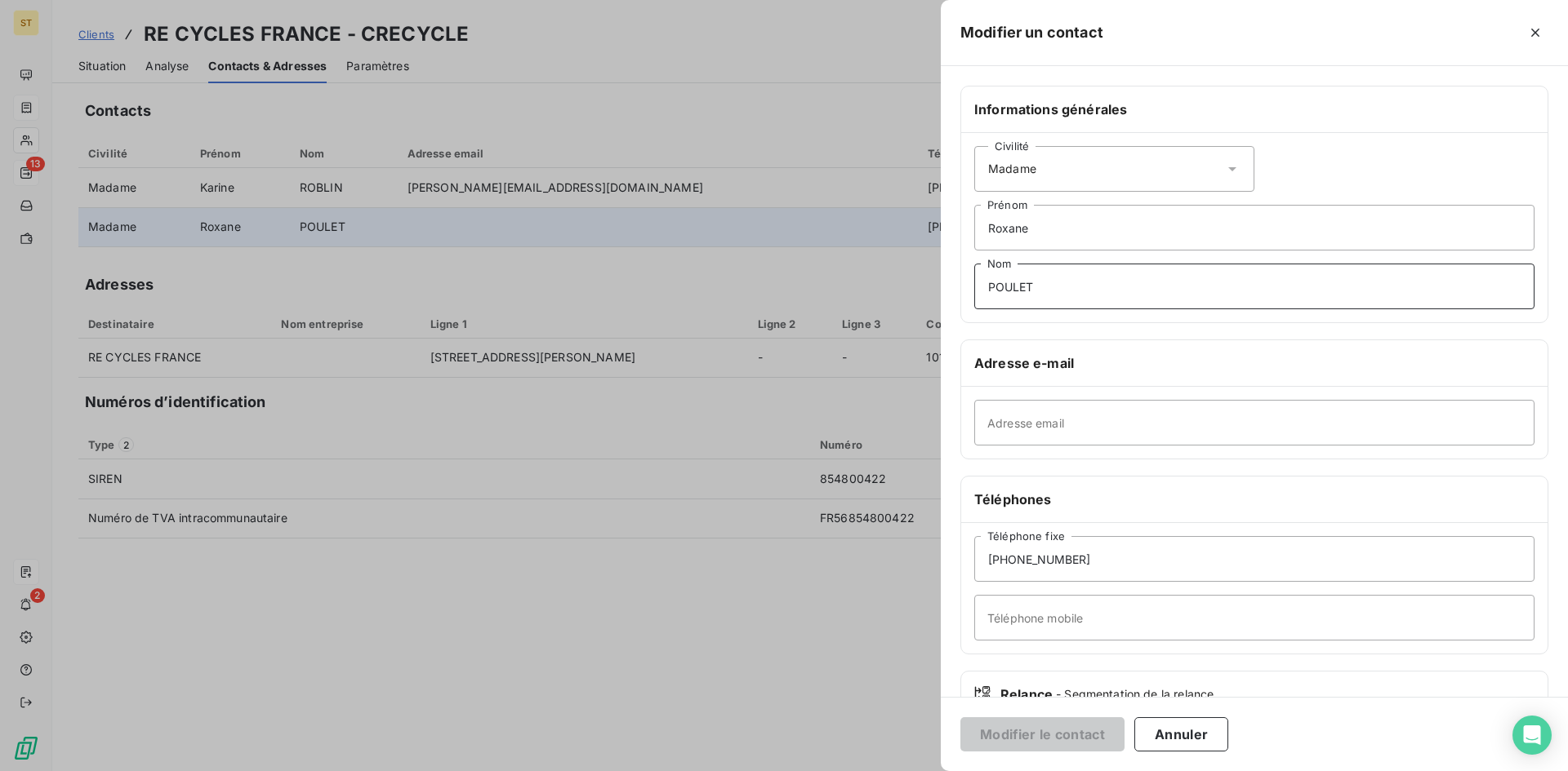
click at [1048, 293] on input "POULET" at bounding box center [1254, 287] width 560 height 46
type input "POULET (responsable transports)"
click at [1084, 735] on button "Modifier le contact" at bounding box center [1041, 735] width 164 height 35
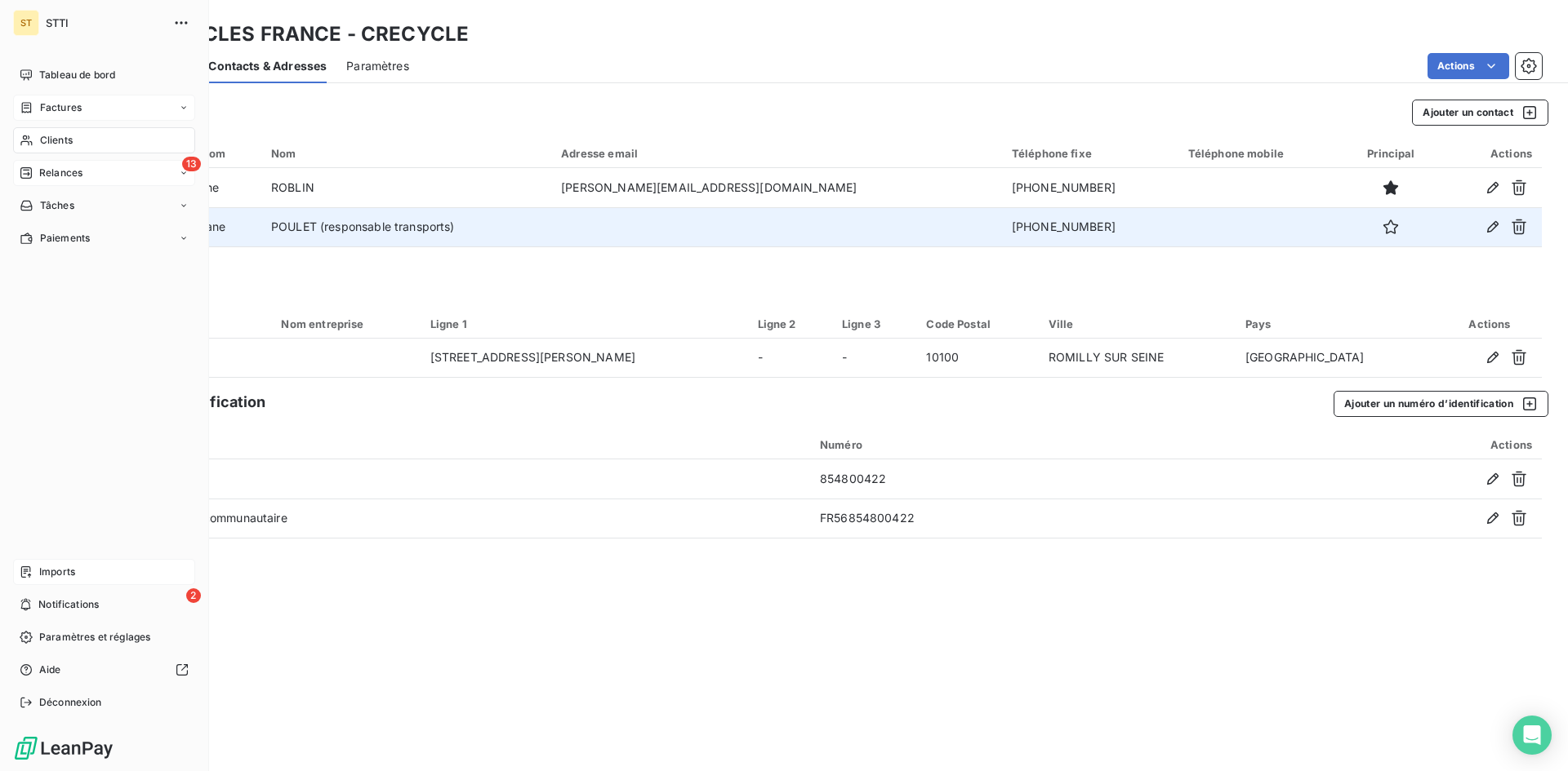
click at [53, 172] on span "Relances" at bounding box center [60, 173] width 43 height 15
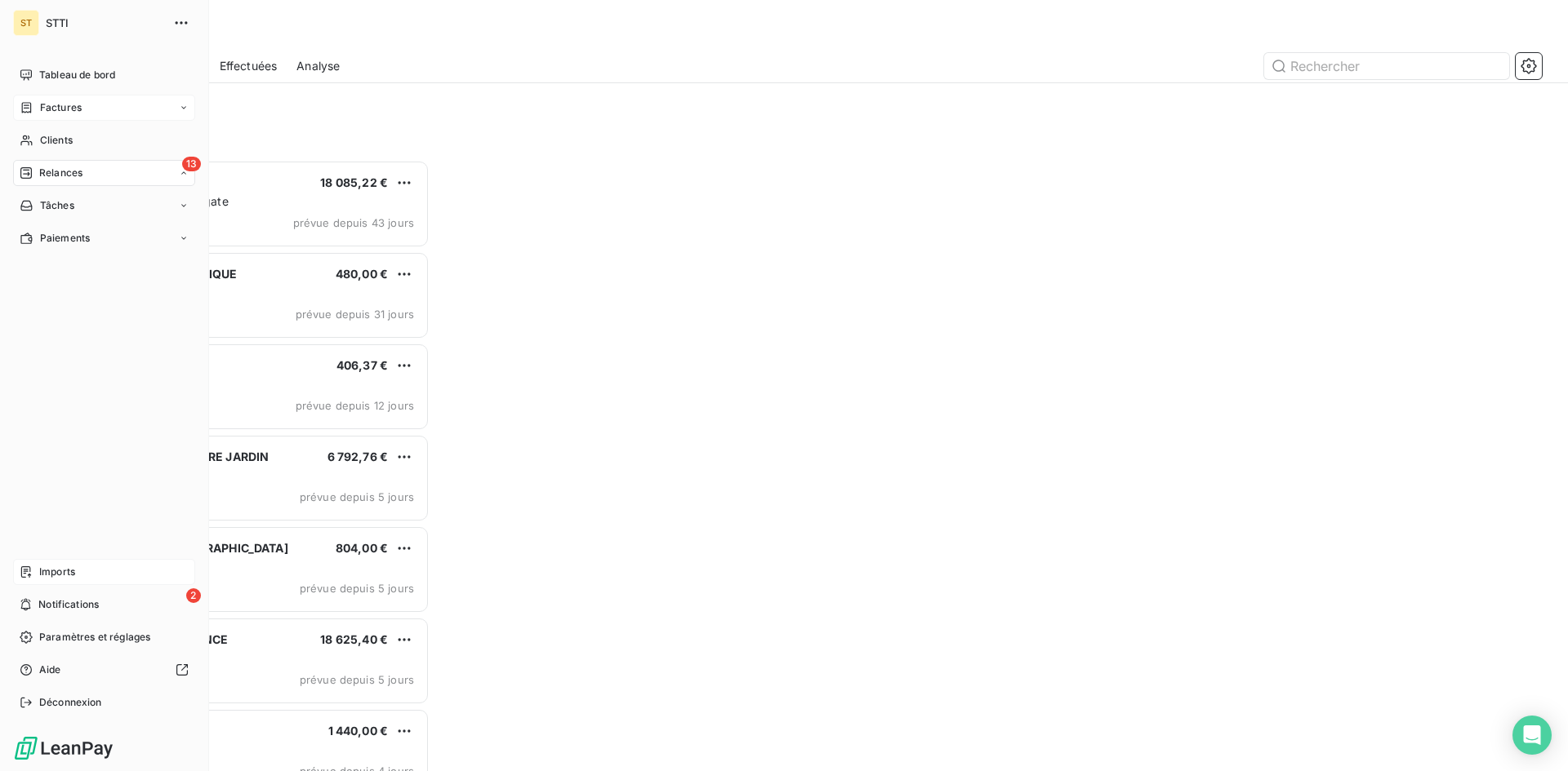
scroll to position [599, 339]
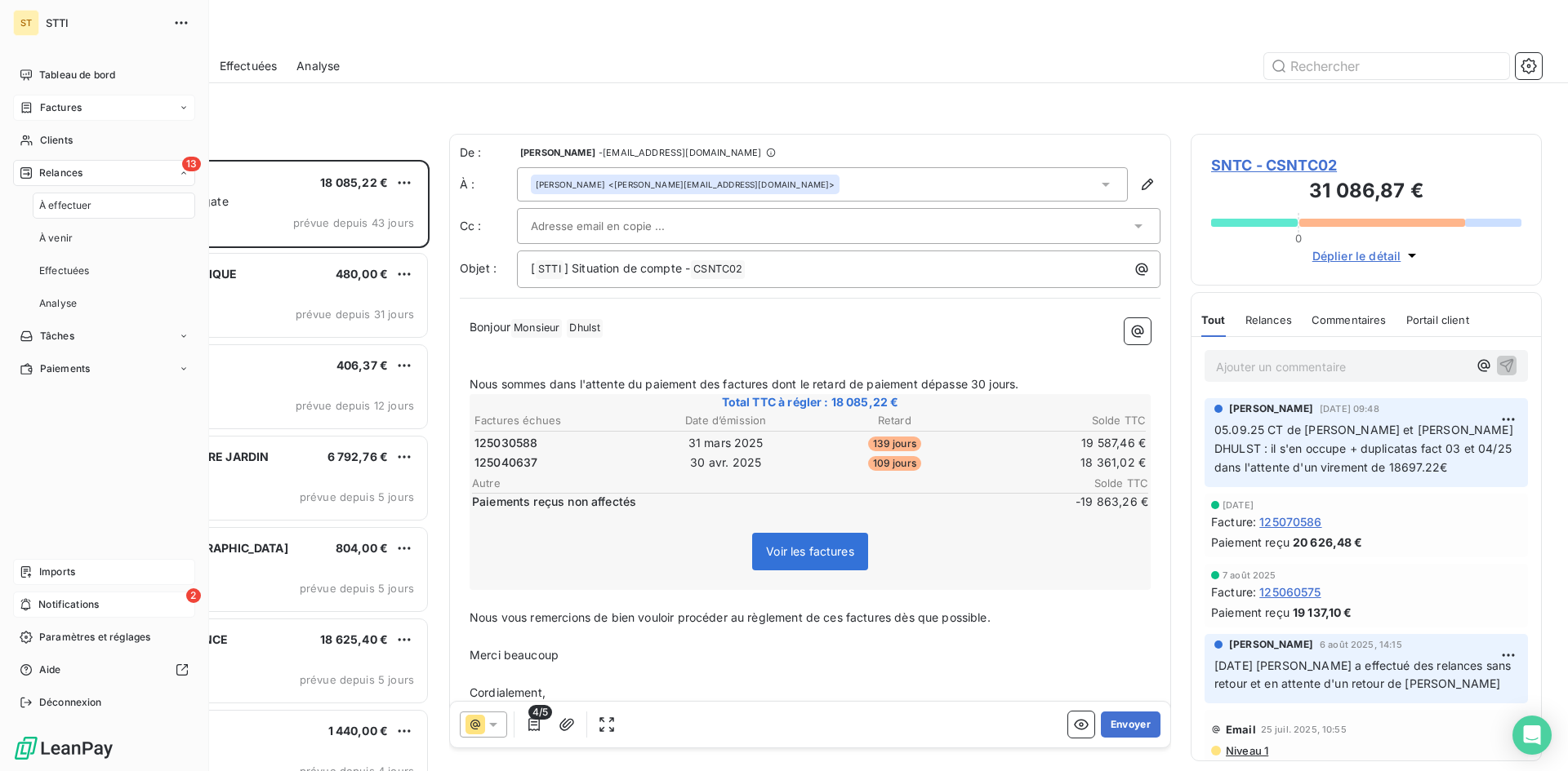
click at [88, 608] on span "Notifications" at bounding box center [68, 604] width 60 height 15
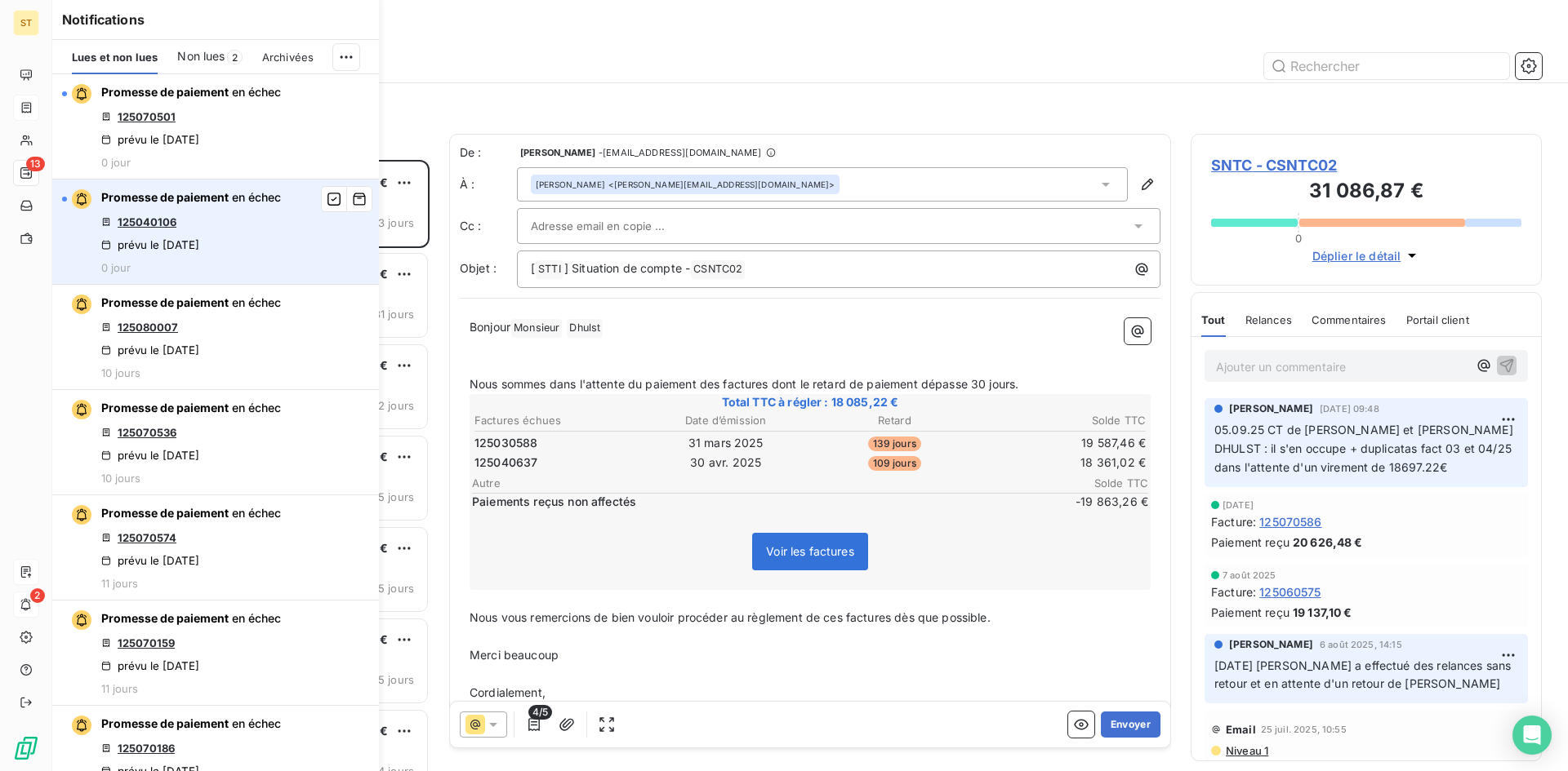
click at [151, 224] on link "125040106" at bounding box center [147, 222] width 59 height 13
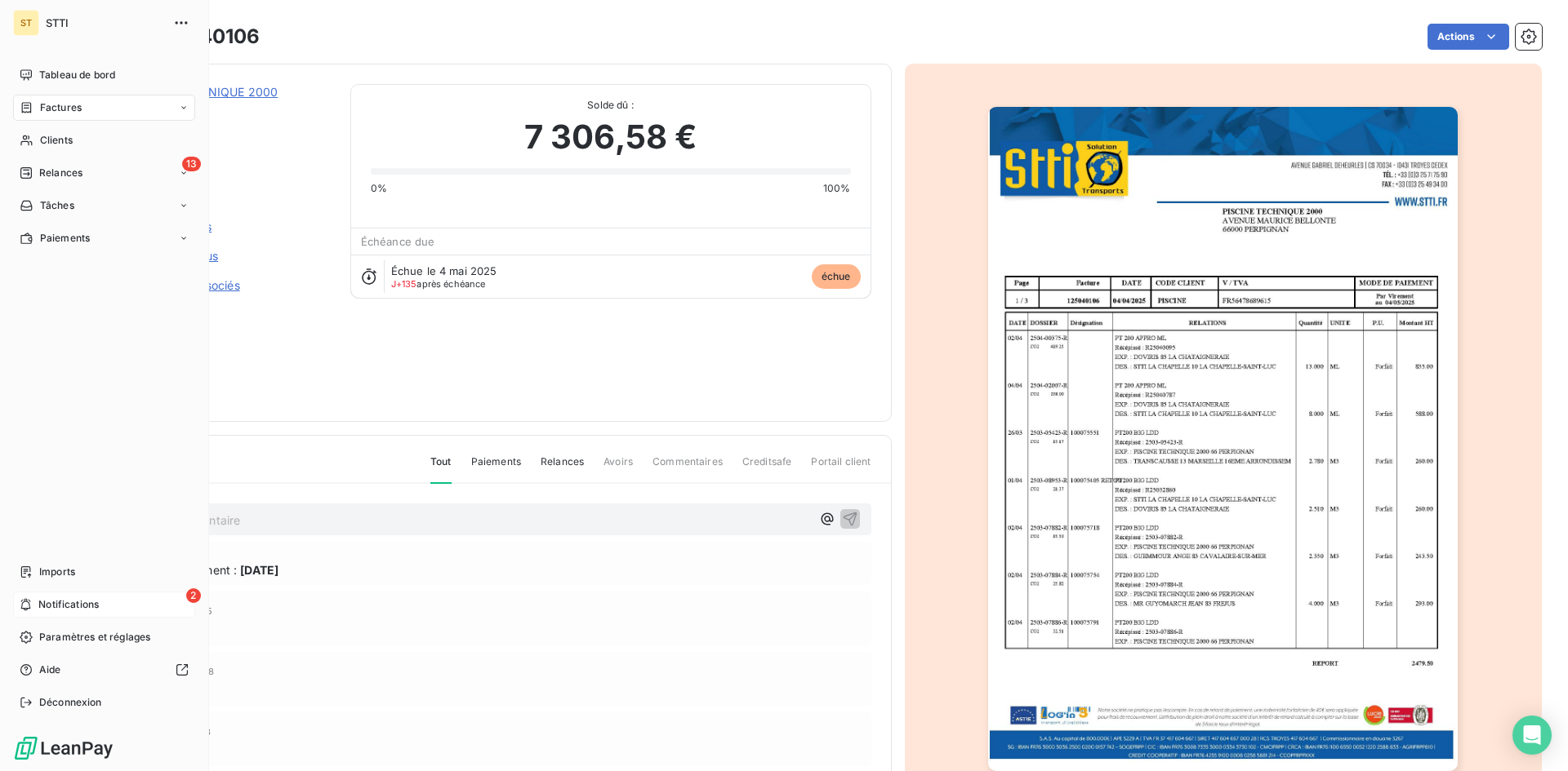
click at [39, 601] on span "Notifications" at bounding box center [68, 604] width 60 height 15
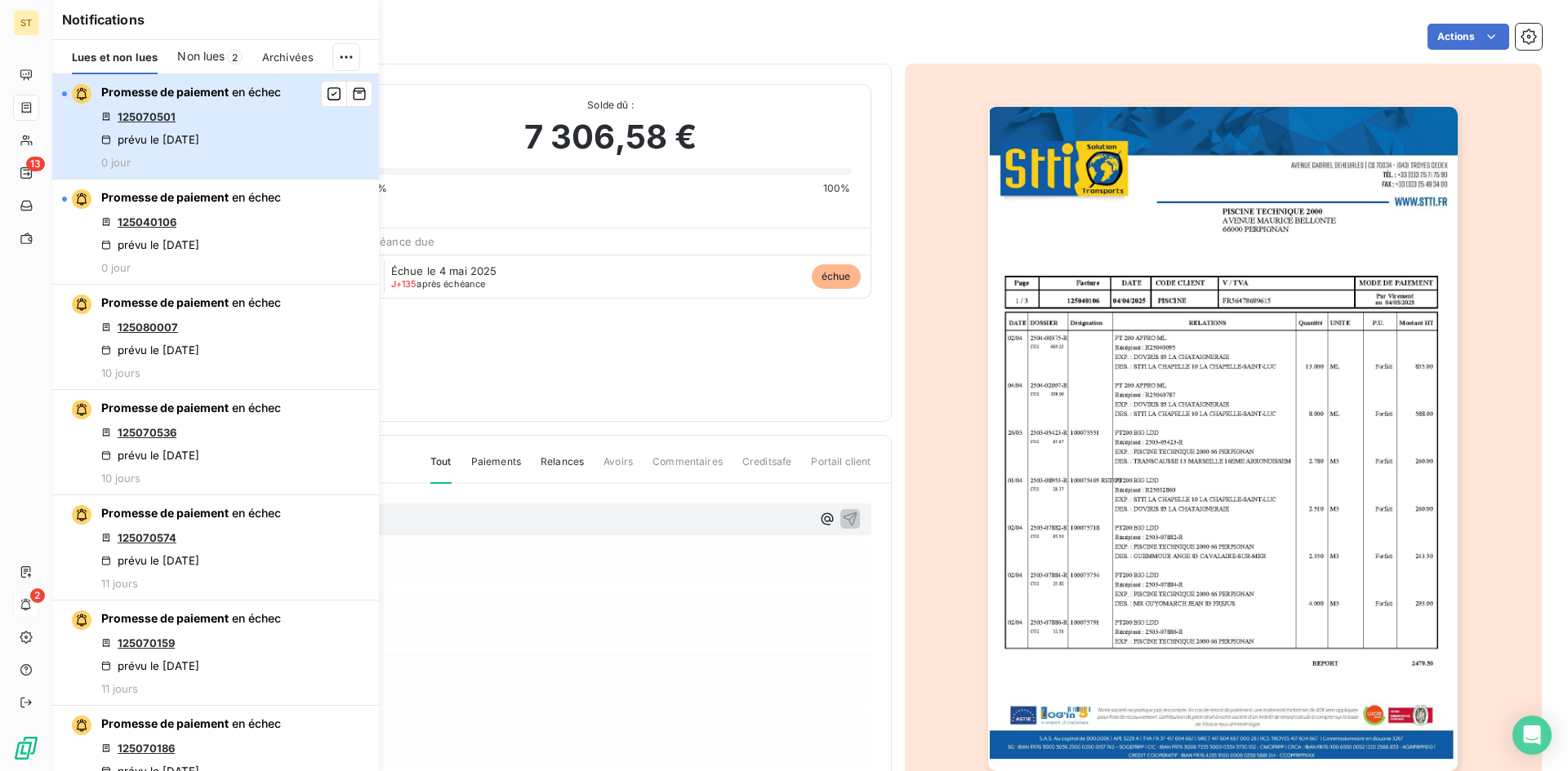
click at [159, 137] on div "prévu le [DATE]" at bounding box center [150, 139] width 98 height 13
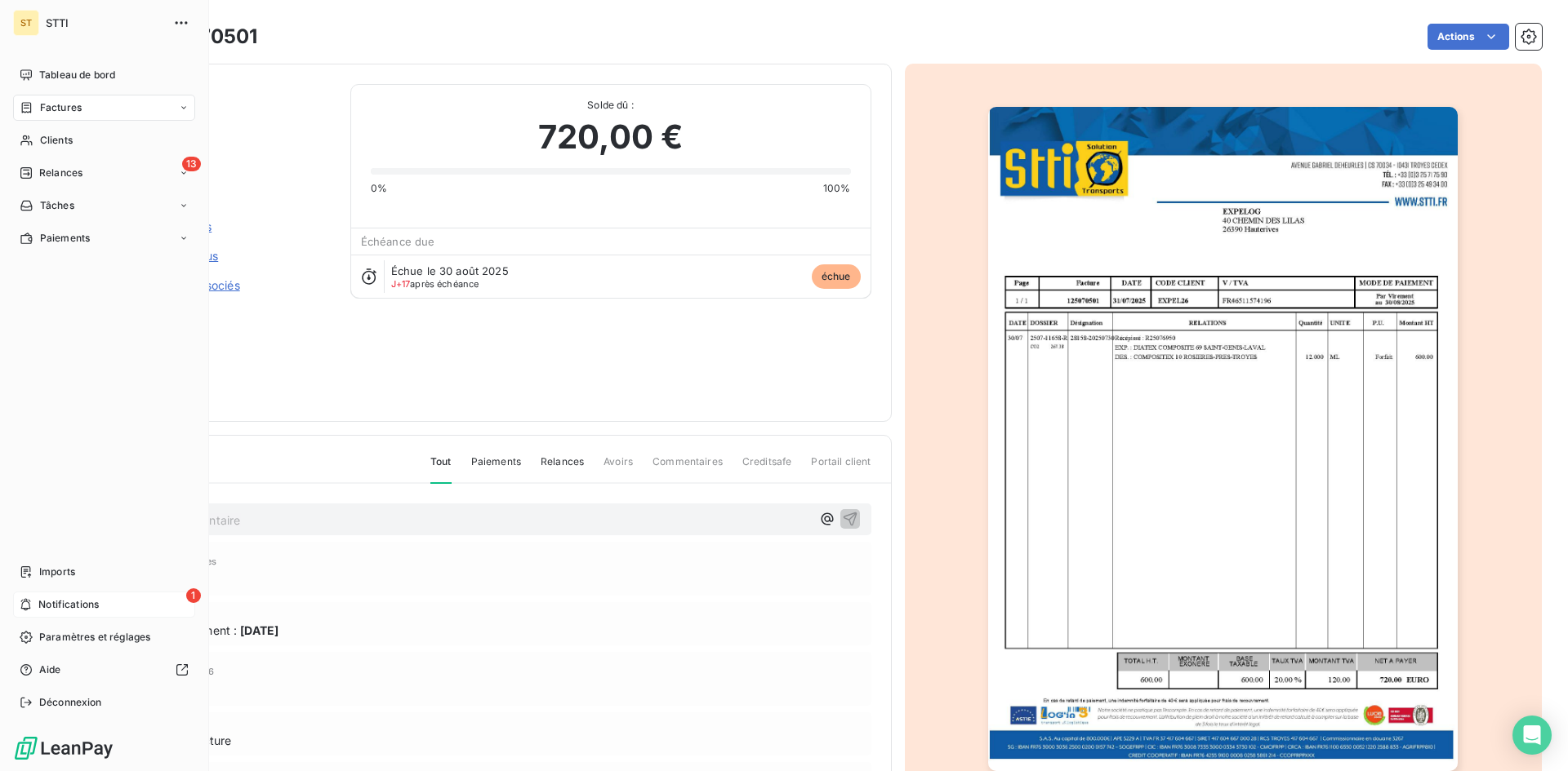
drag, startPoint x: 70, startPoint y: 610, endPoint x: 50, endPoint y: 608, distance: 20.1
click at [70, 611] on span "Notifications" at bounding box center [68, 604] width 60 height 15
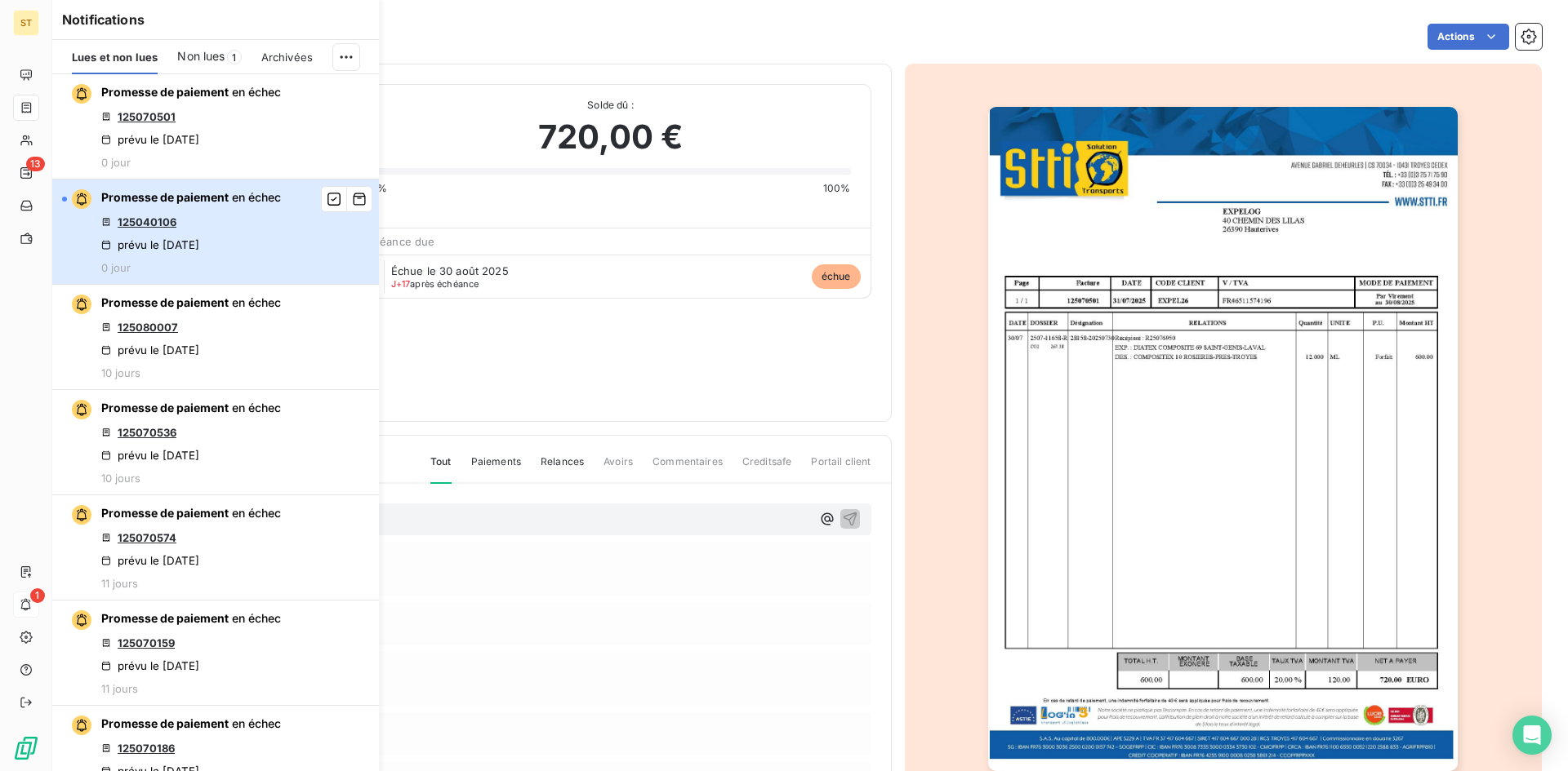
click at [212, 223] on div "Promesse de paiement en échec 125040106 prévu le 15 sept. 2025 0 jour" at bounding box center [191, 232] width 180 height 85
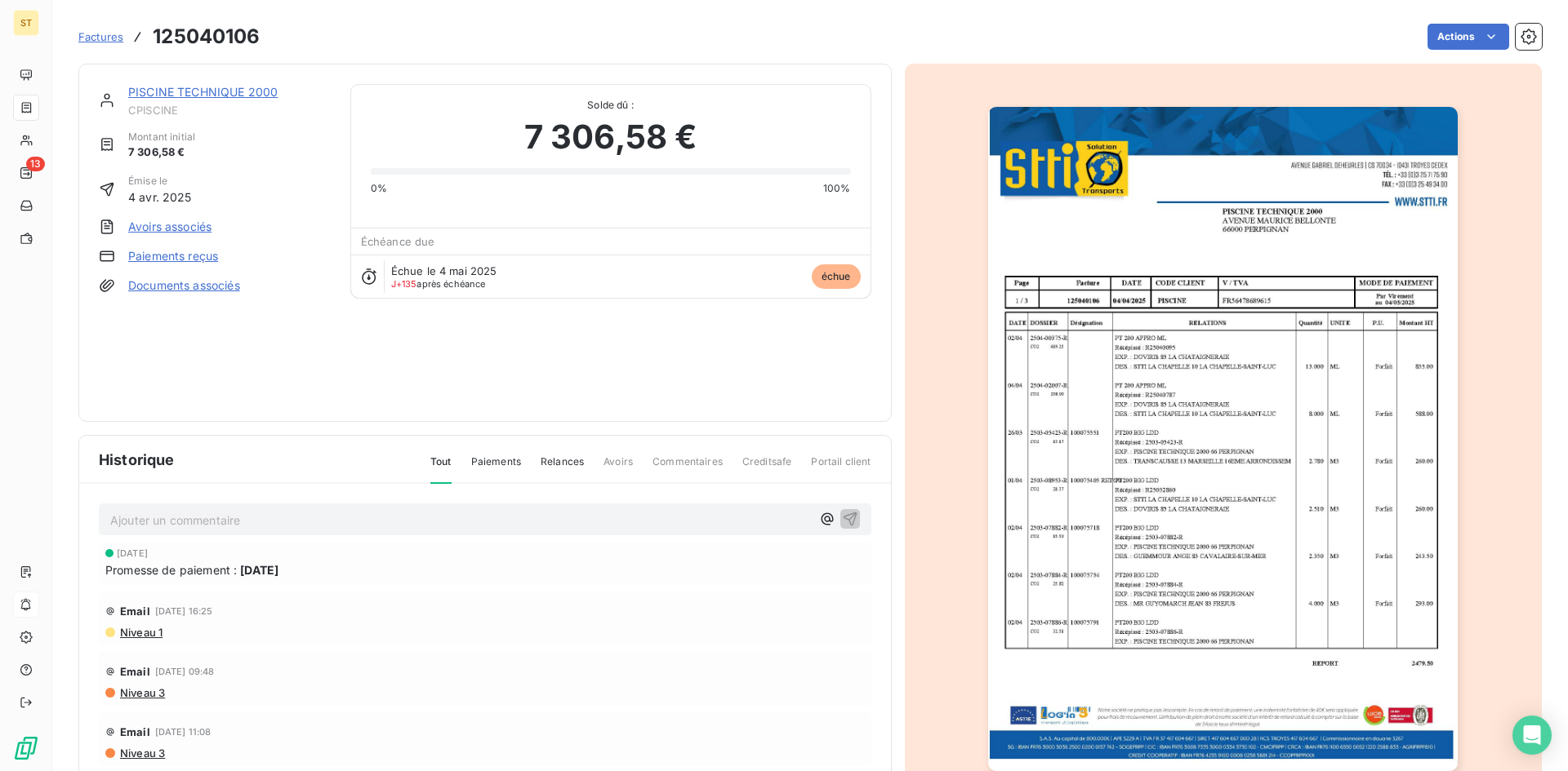
click at [144, 573] on span "Promesse de paiement :" at bounding box center [171, 570] width 131 height 17
click at [452, 574] on div "Promesse de paiement : 15 sept. 2025" at bounding box center [485, 570] width 760 height 17
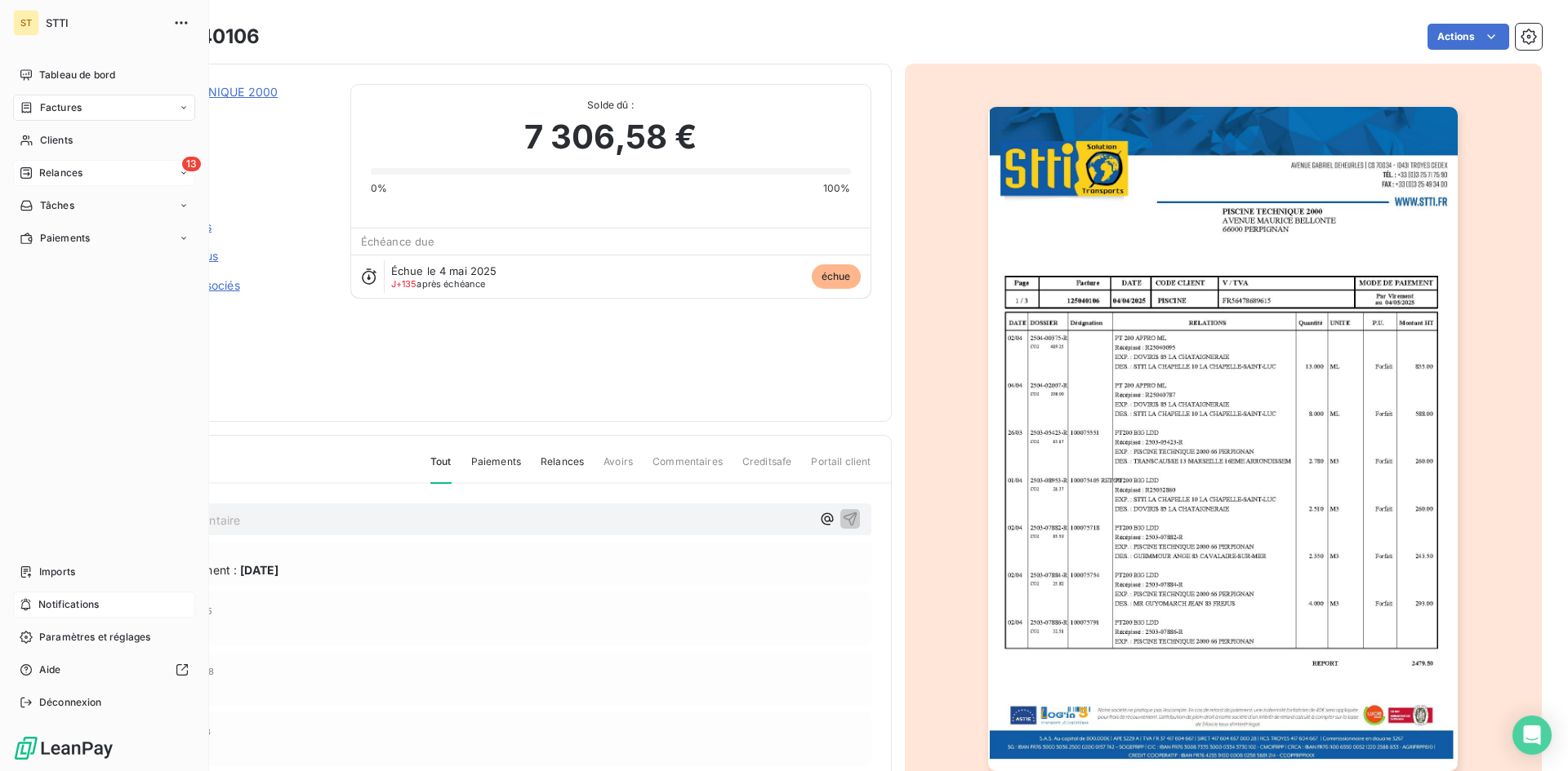
click at [69, 168] on span "Relances" at bounding box center [60, 173] width 43 height 15
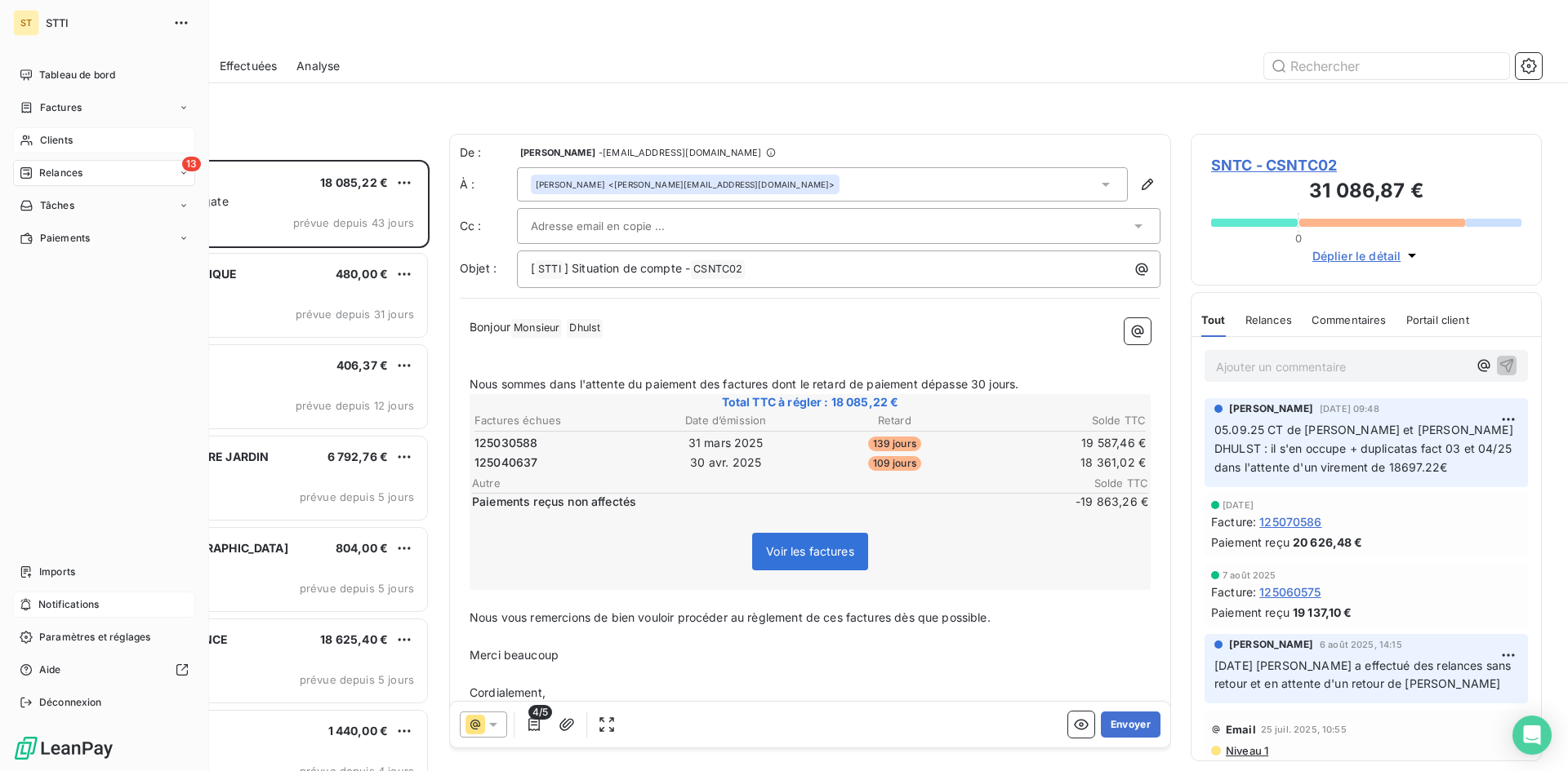
click at [40, 140] on span "Clients" at bounding box center [56, 140] width 33 height 15
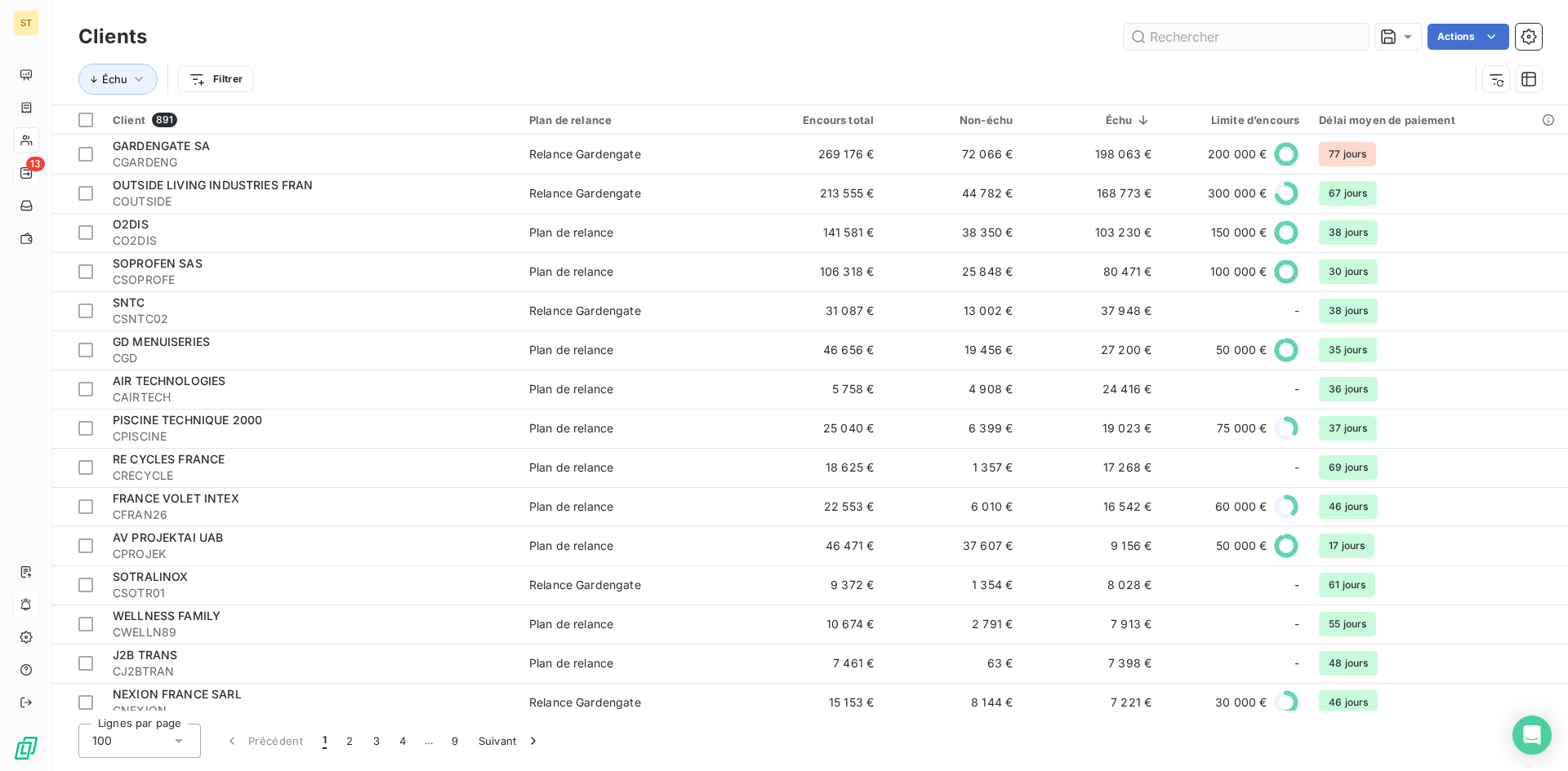
click at [1193, 36] on input "text" at bounding box center [1246, 36] width 245 height 26
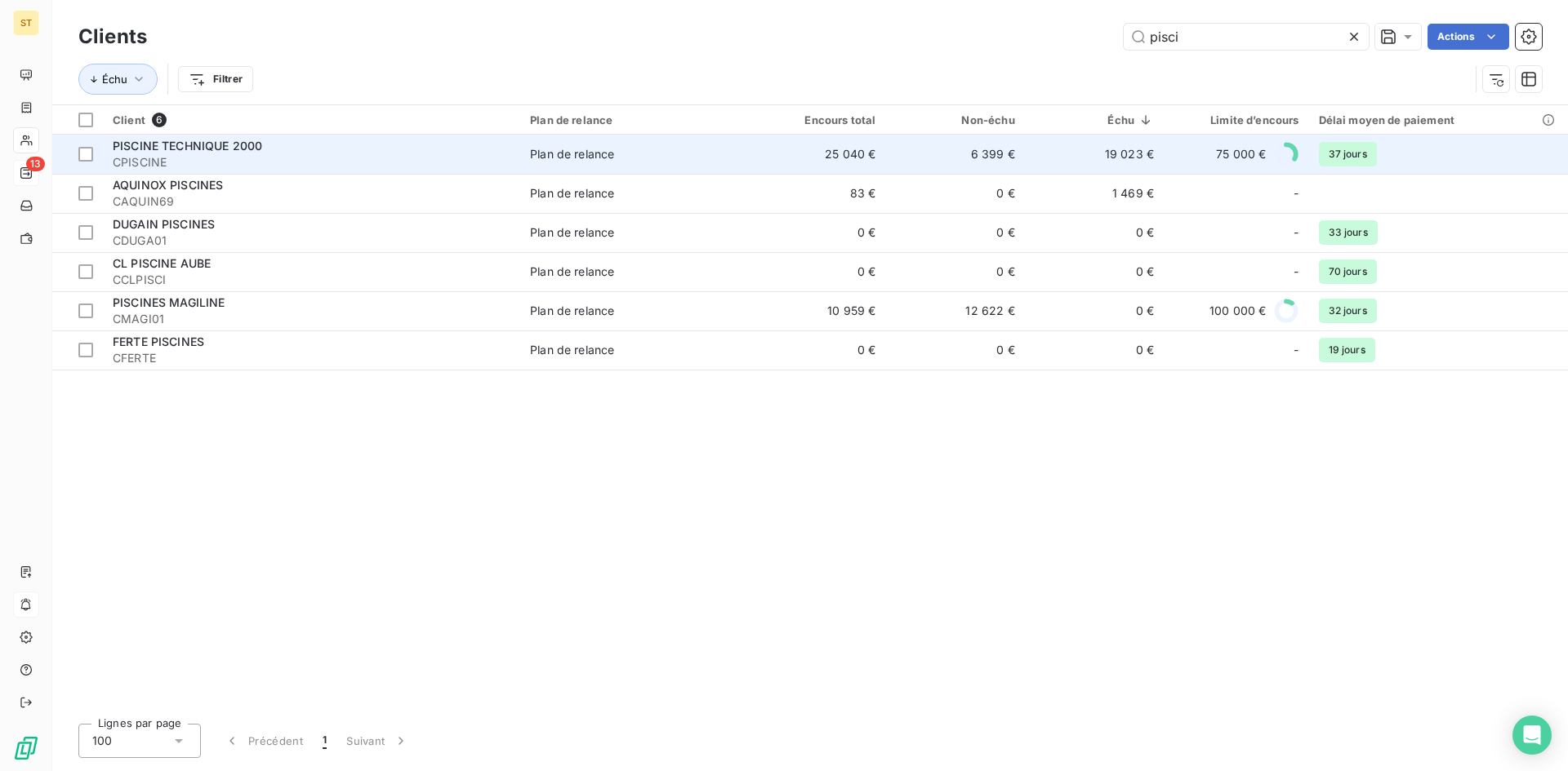
type input "pisci"
click at [176, 150] on span "PISCINE TECHNIQUE 2000" at bounding box center [187, 146] width 150 height 14
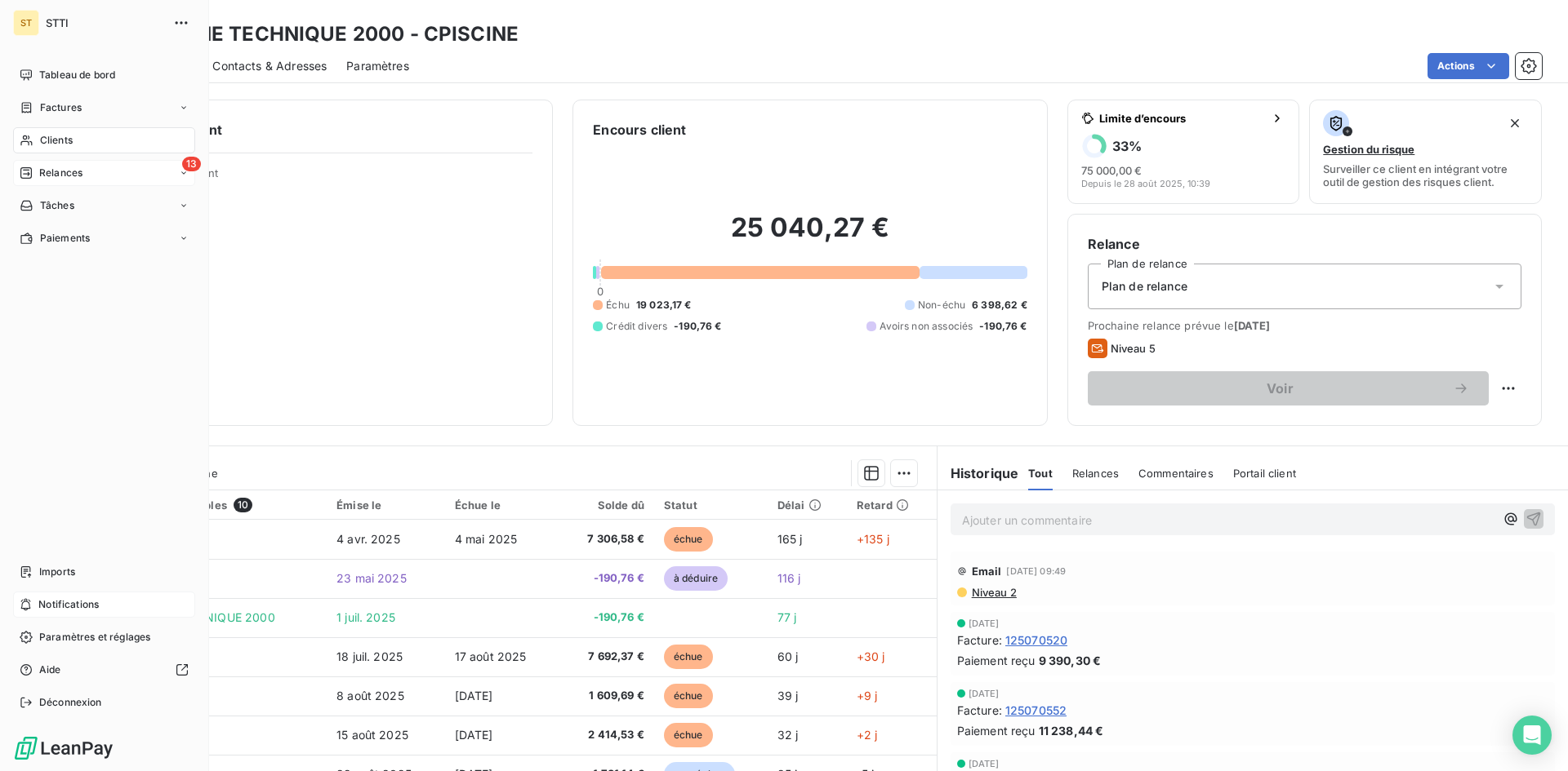
click at [55, 176] on span "Relances" at bounding box center [60, 173] width 43 height 15
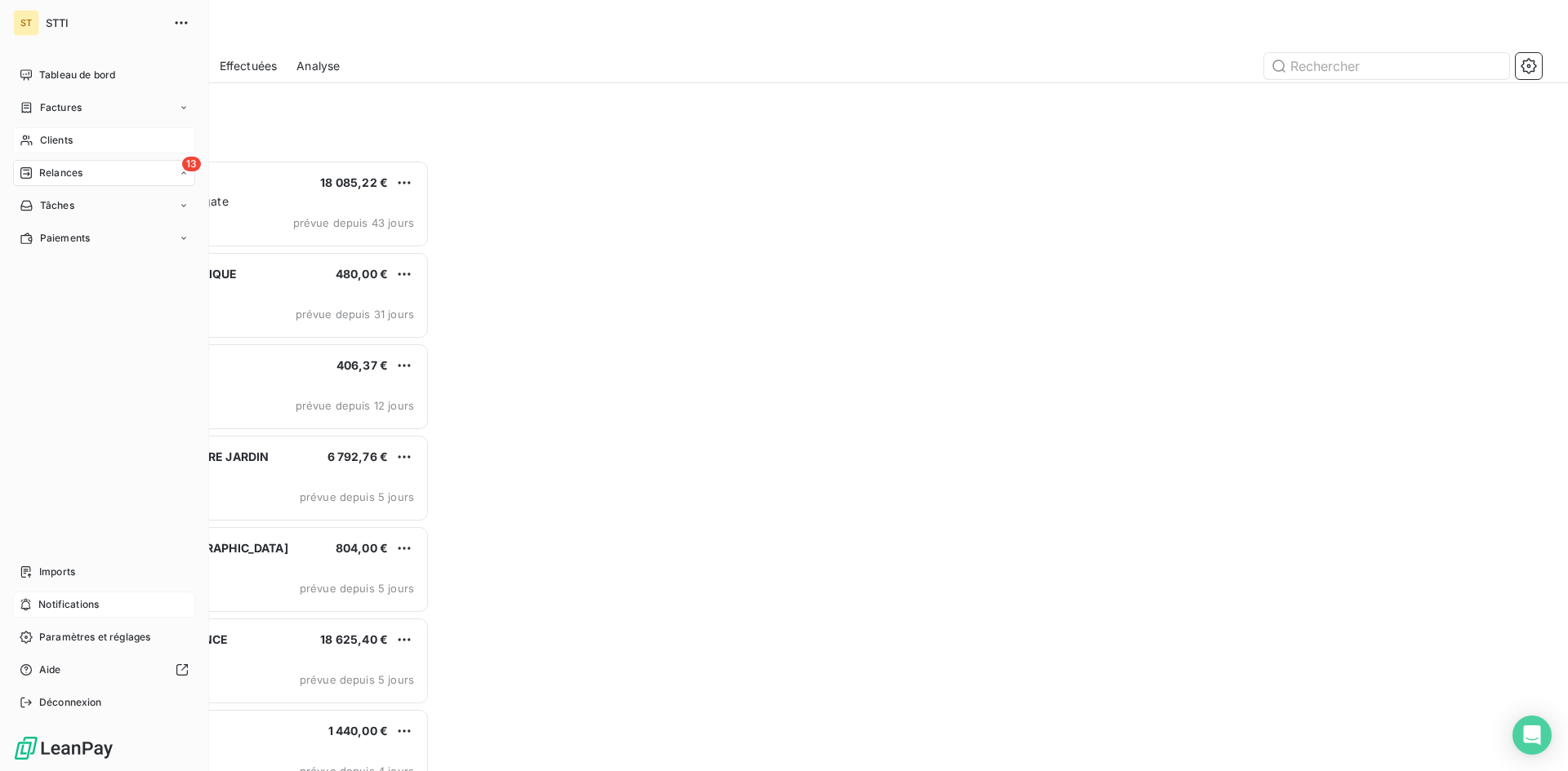
scroll to position [599, 339]
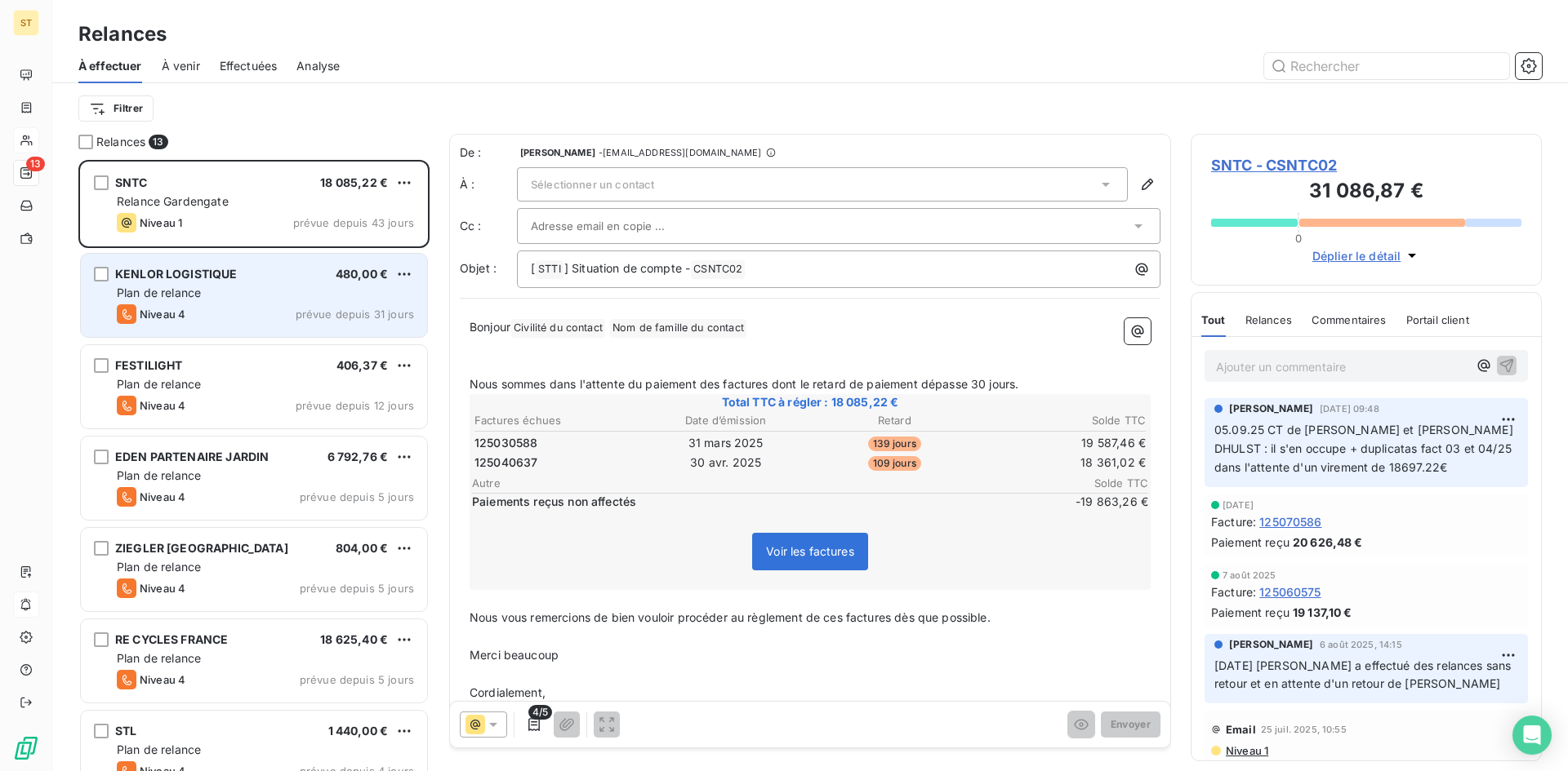
click at [205, 302] on div "KENLOR LOGISTIQUE 480,00 € Plan de relance Niveau 4 prévue depuis 31 jours" at bounding box center [254, 295] width 347 height 83
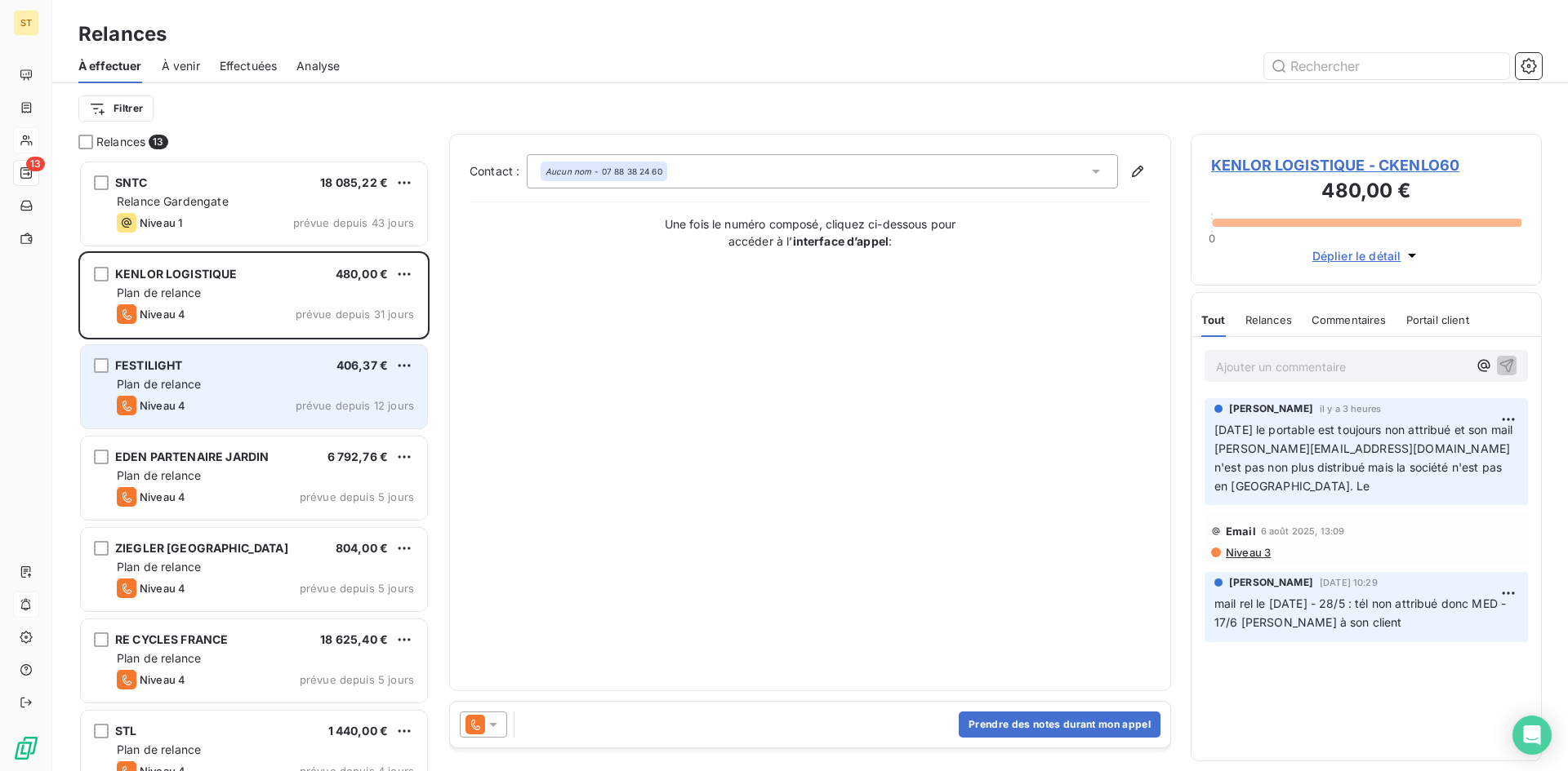
click at [204, 401] on div "Niveau 4 prévue depuis 12 jours" at bounding box center [265, 406] width 297 height 19
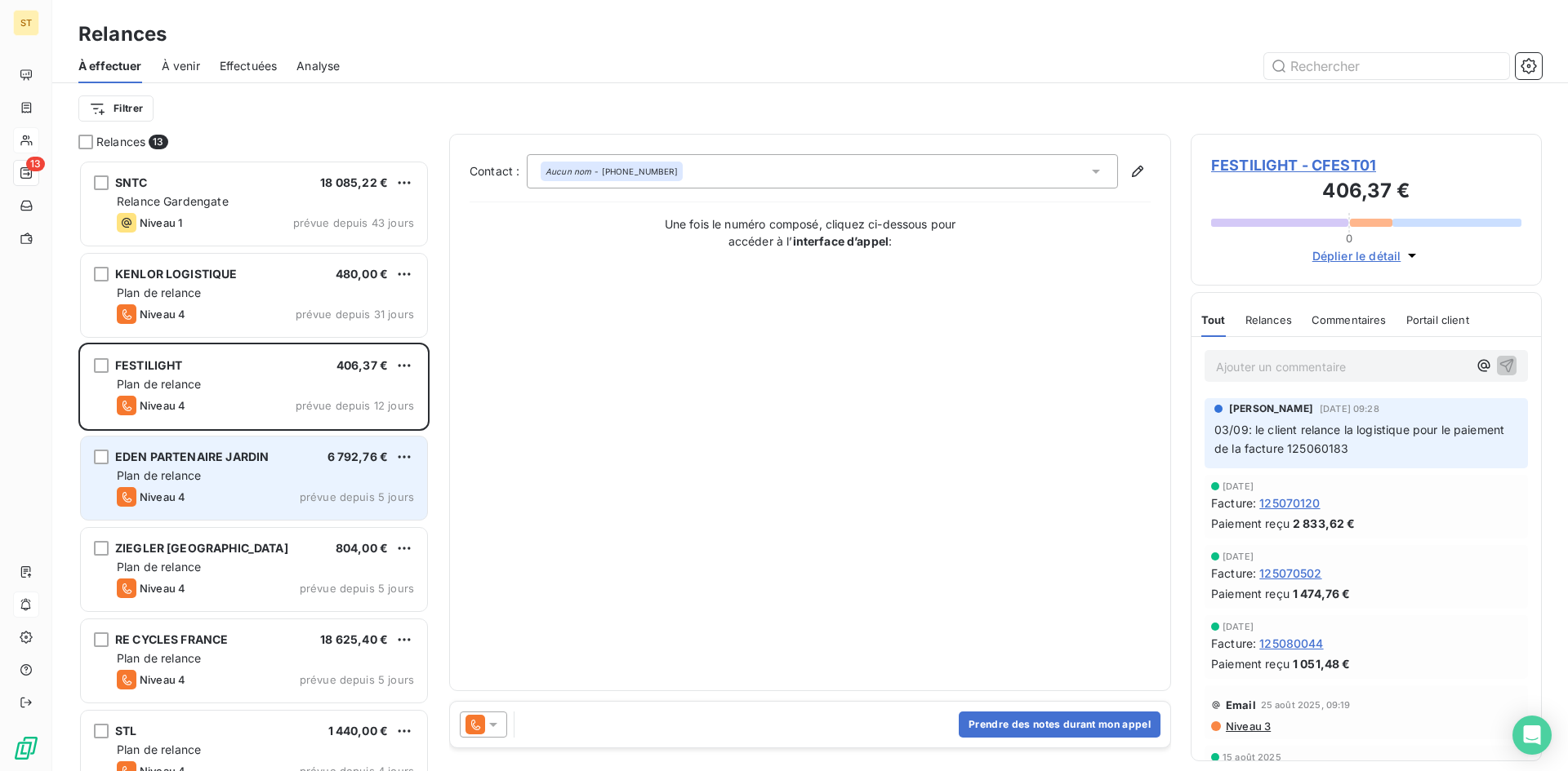
click at [206, 478] on div "Plan de relance" at bounding box center [265, 476] width 297 height 16
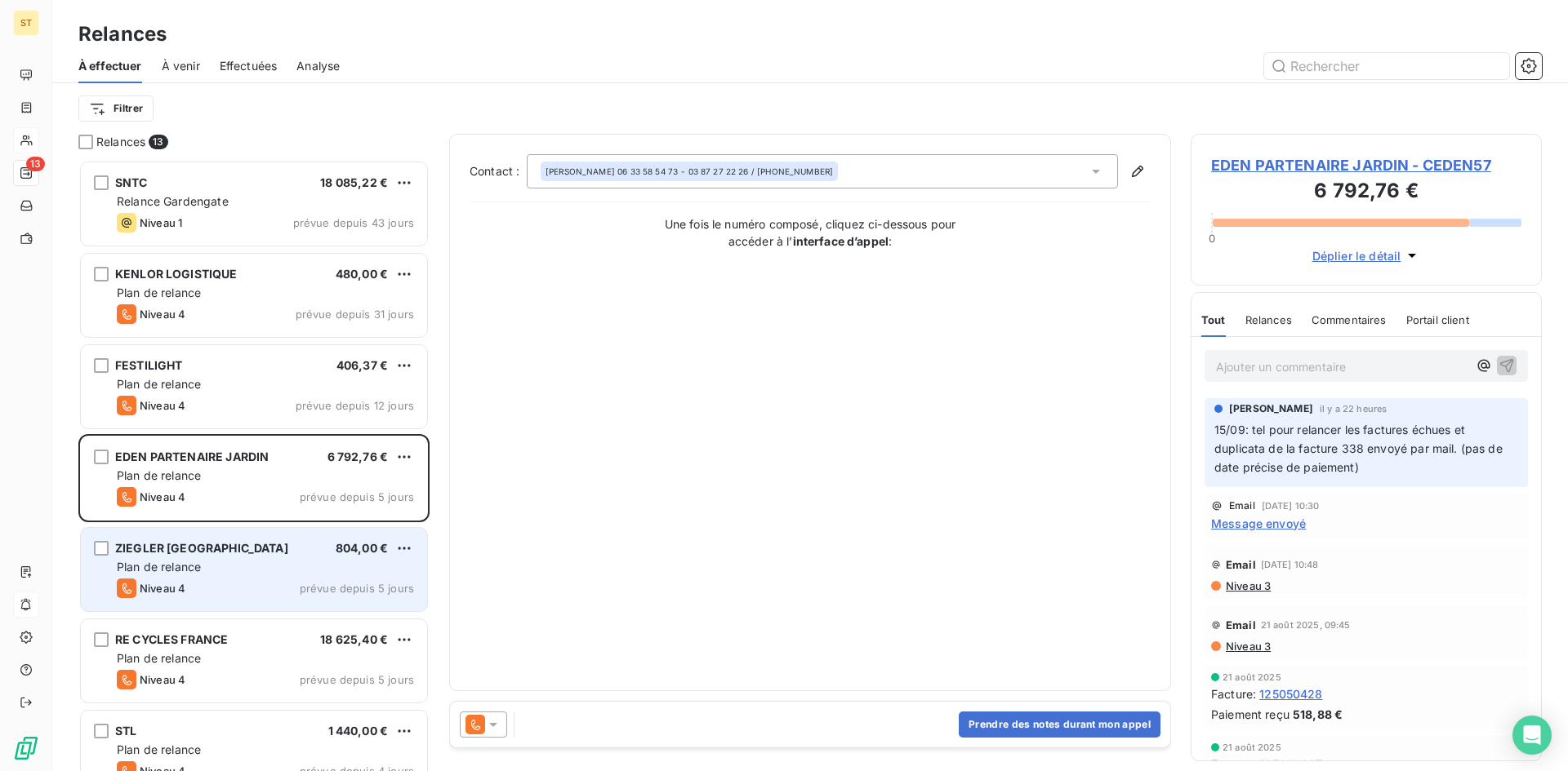
click at [228, 581] on div "Niveau 4 prévue depuis 5 jours" at bounding box center [265, 588] width 297 height 19
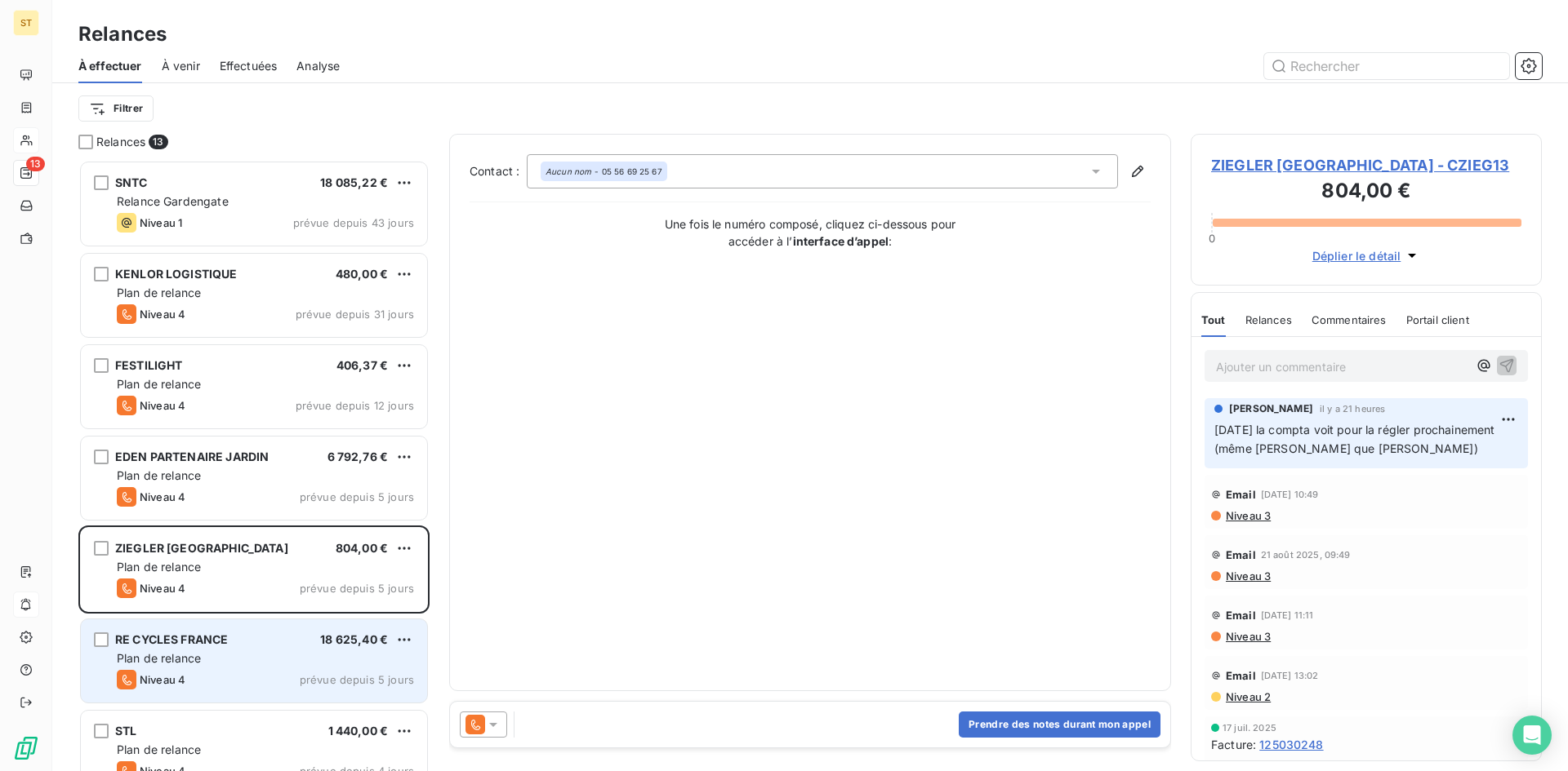
click at [228, 647] on div "RE CYCLES FRANCE" at bounding box center [171, 640] width 113 height 16
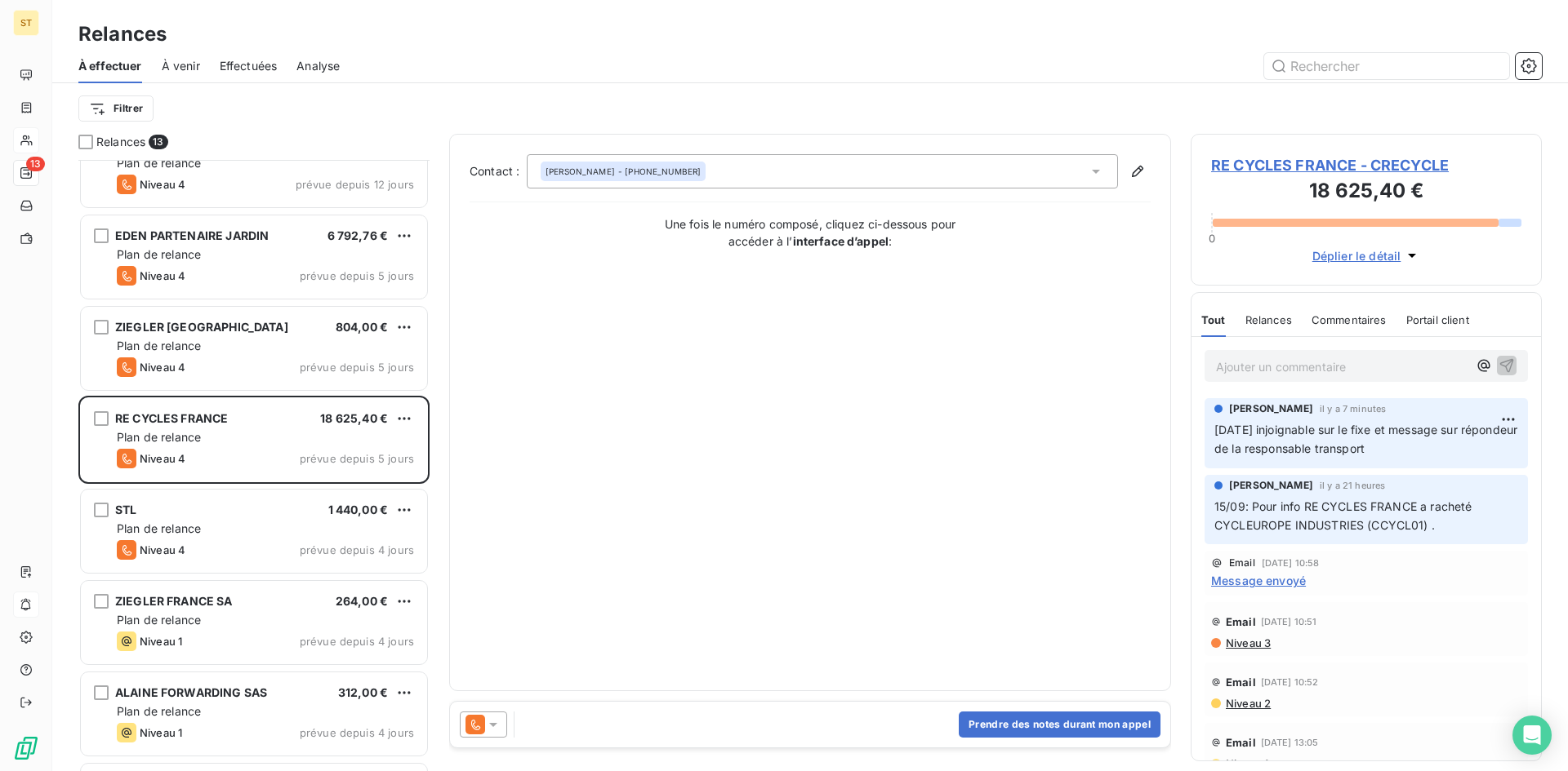
scroll to position [245, 0]
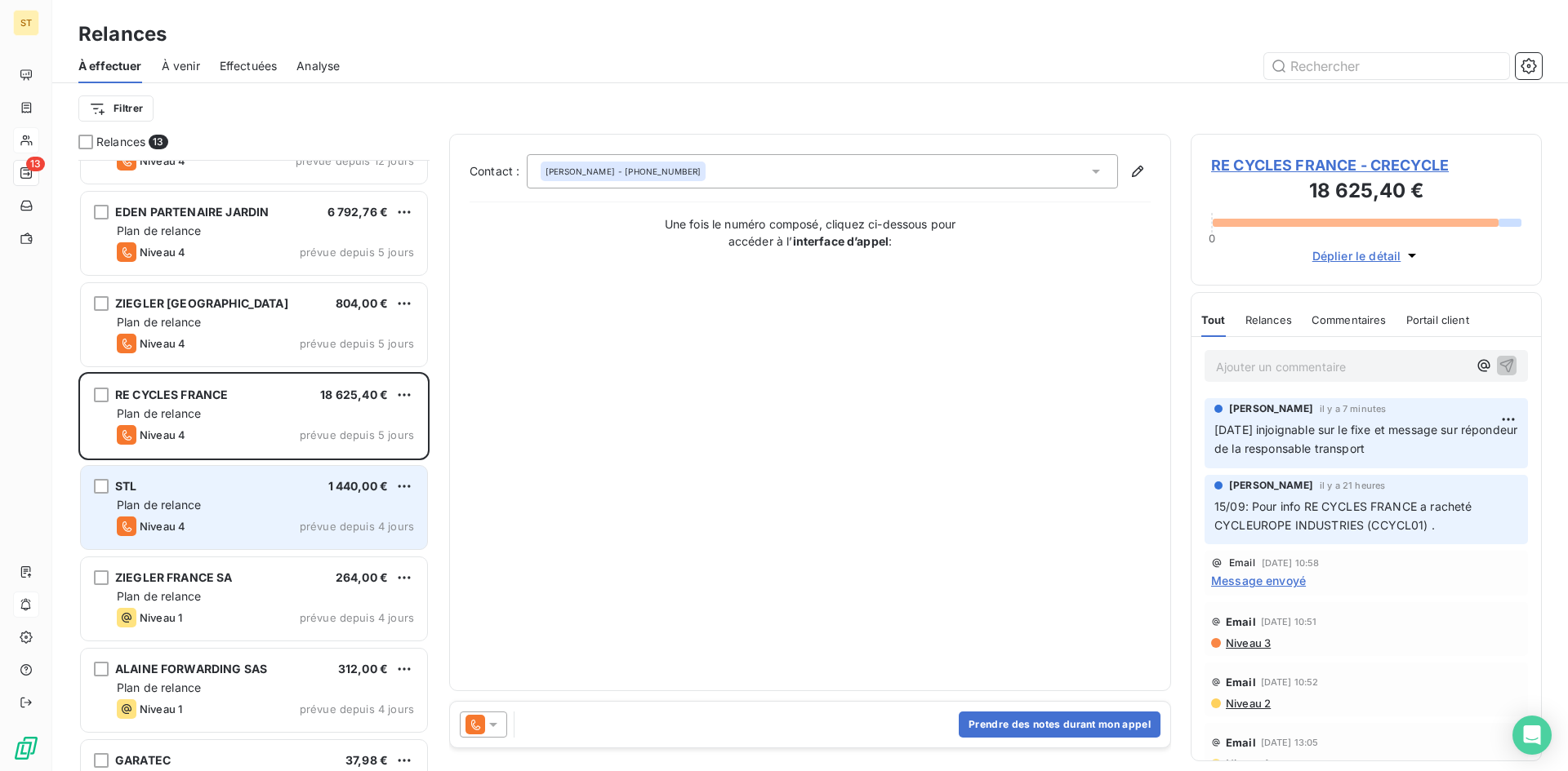
click at [230, 548] on div "STL 1 440,00 € Plan de relance Niveau 4 prévue depuis 4 jours" at bounding box center [254, 508] width 347 height 83
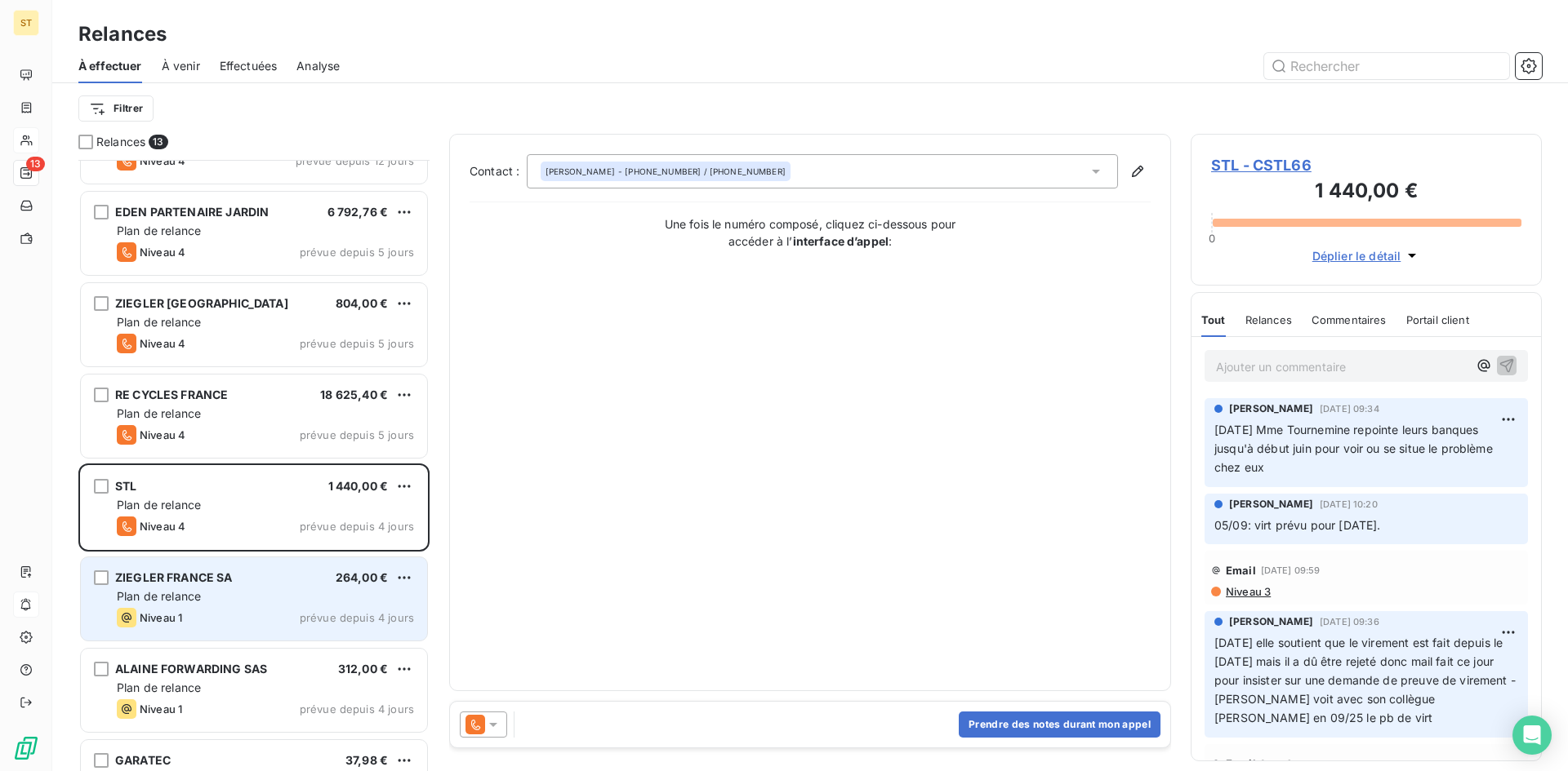
click at [242, 605] on div "ZIEGLER FRANCE SA 264,00 € Plan de relance Niveau 1 prévue depuis 4 jours" at bounding box center [254, 599] width 347 height 83
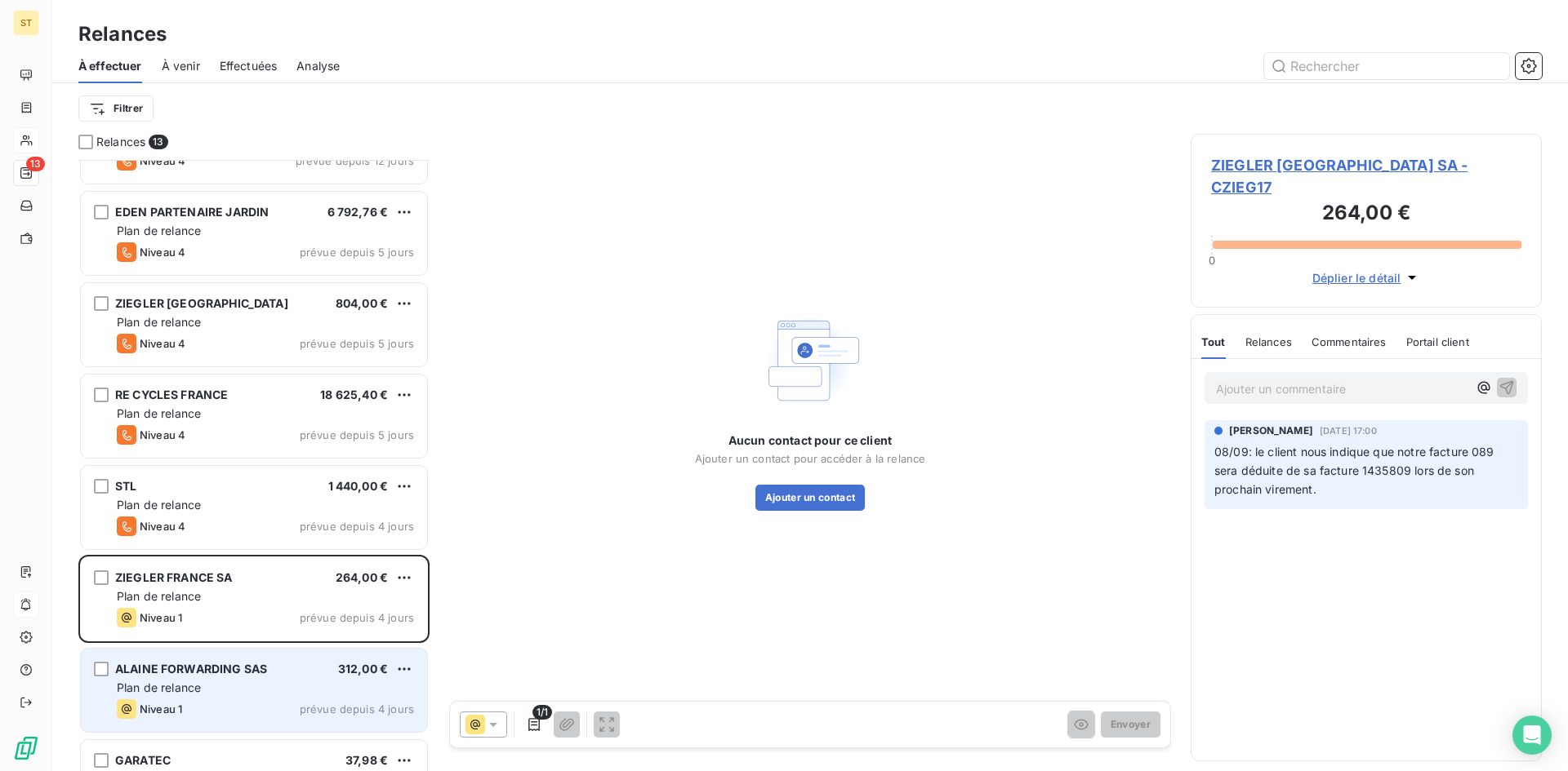
click at [214, 692] on div "Plan de relance" at bounding box center [265, 688] width 297 height 16
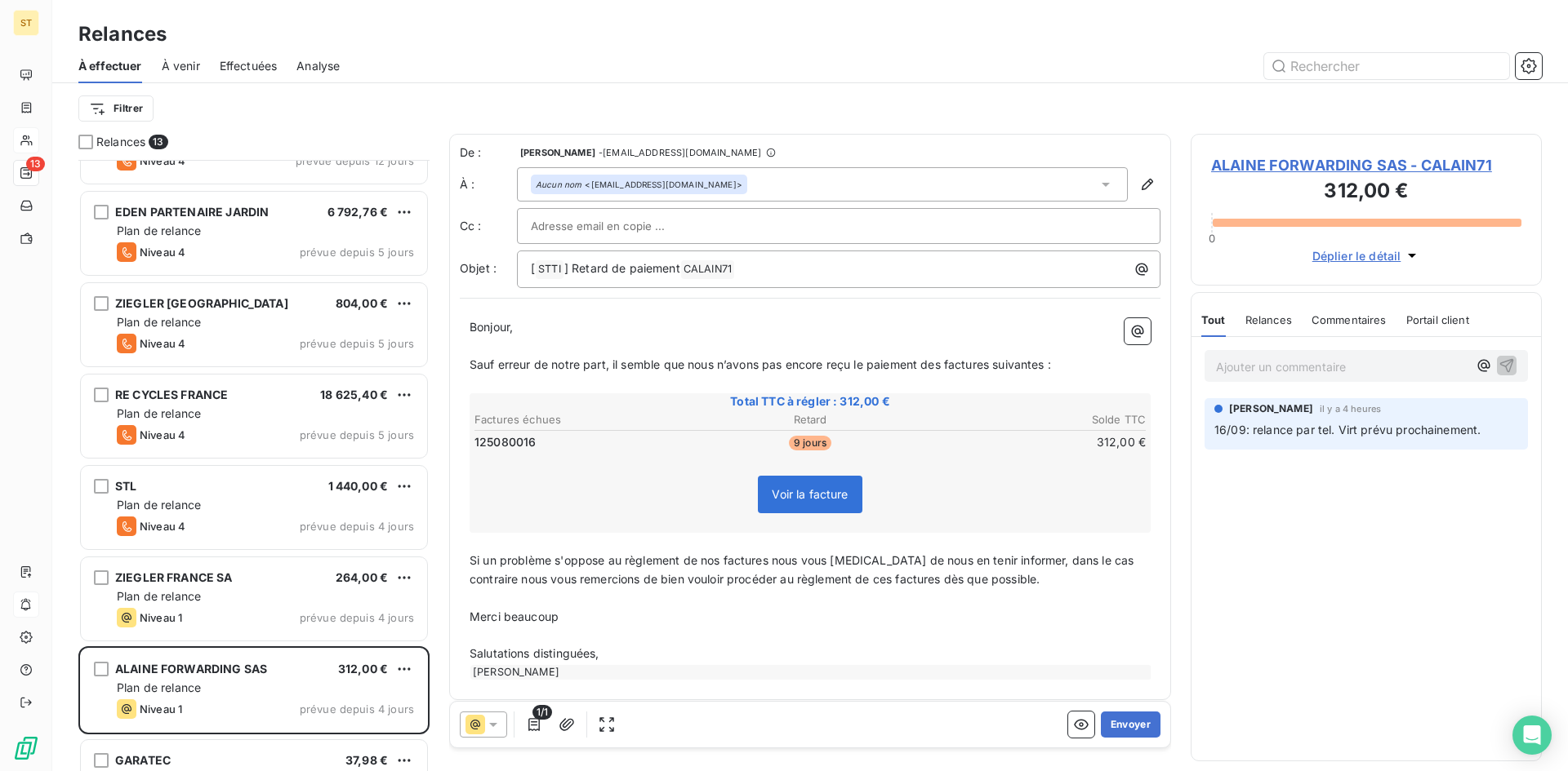
click at [1283, 166] on span "ALAINE FORWARDING SAS - CALAIN71" at bounding box center [1366, 165] width 310 height 22
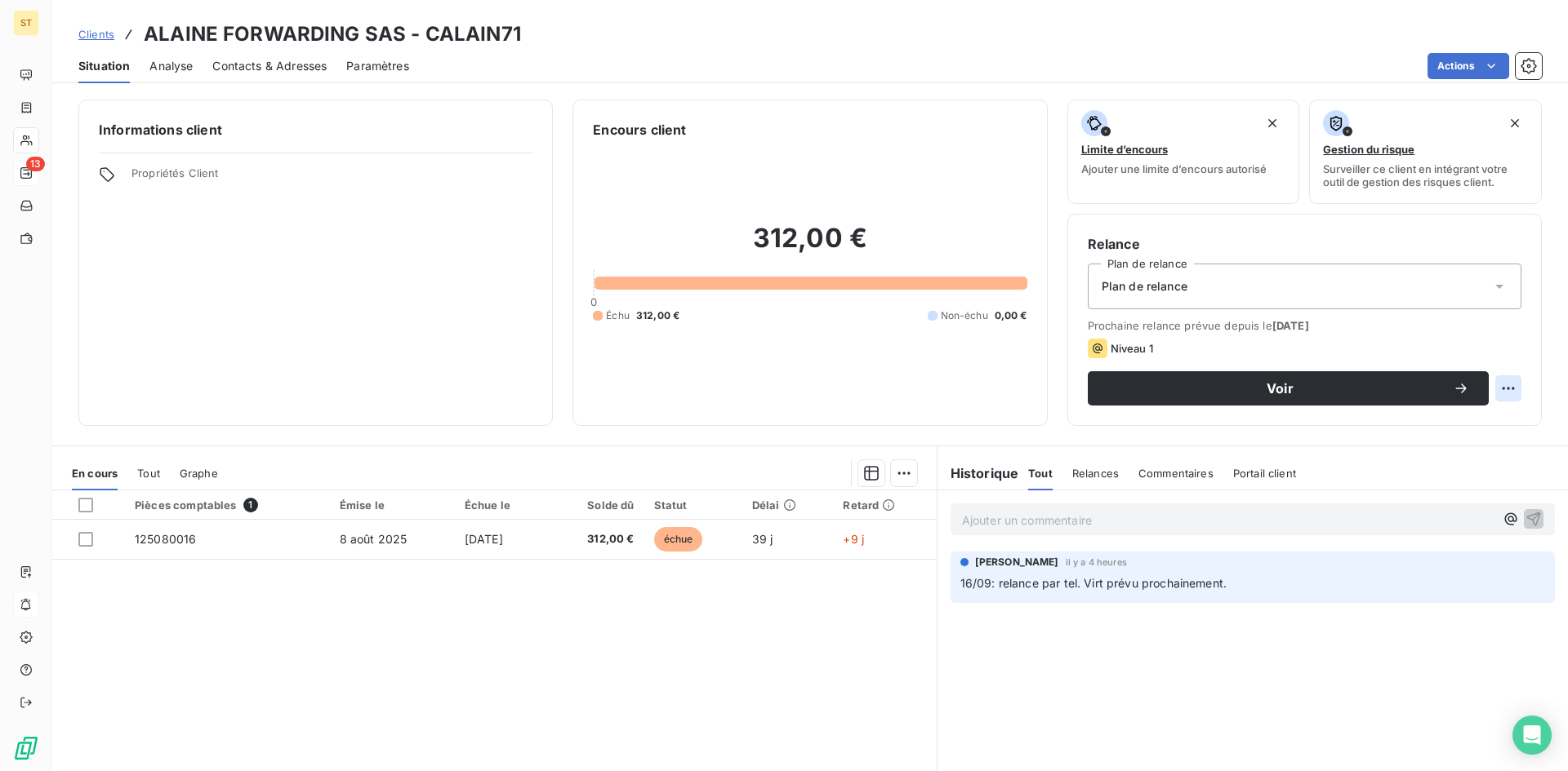
click at [1502, 386] on html "ST 13 Clients ALAINE FORWARDING SAS - CALAIN71 Situation Analyse Contacts & Adr…" at bounding box center [784, 386] width 1568 height 771
click at [1421, 420] on div "Replanifier cette action" at bounding box center [1428, 424] width 146 height 26
select select "8"
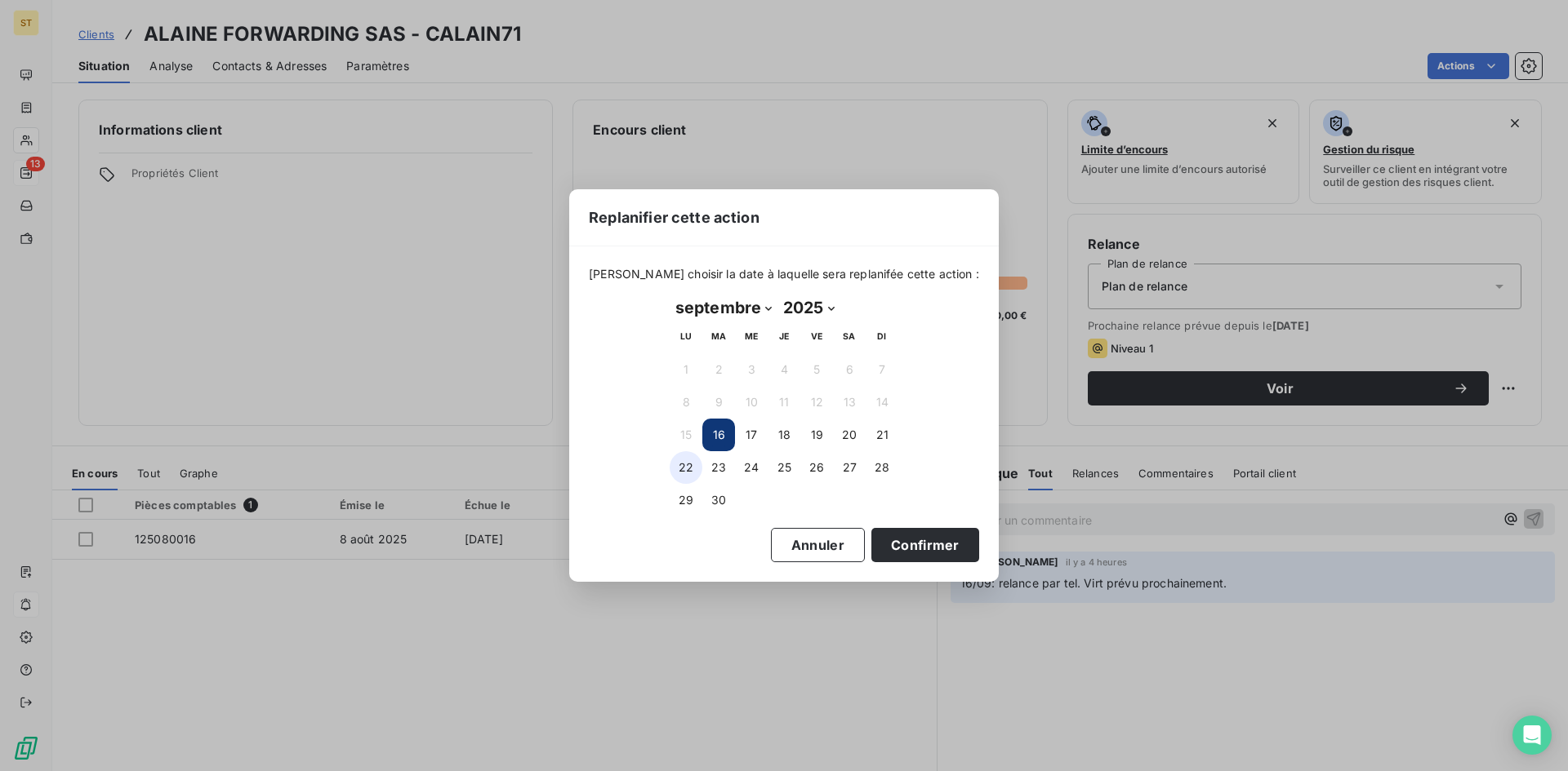
click at [686, 470] on button "22" at bounding box center [685, 467] width 33 height 33
click at [873, 555] on button "Confirmer" at bounding box center [925, 545] width 108 height 35
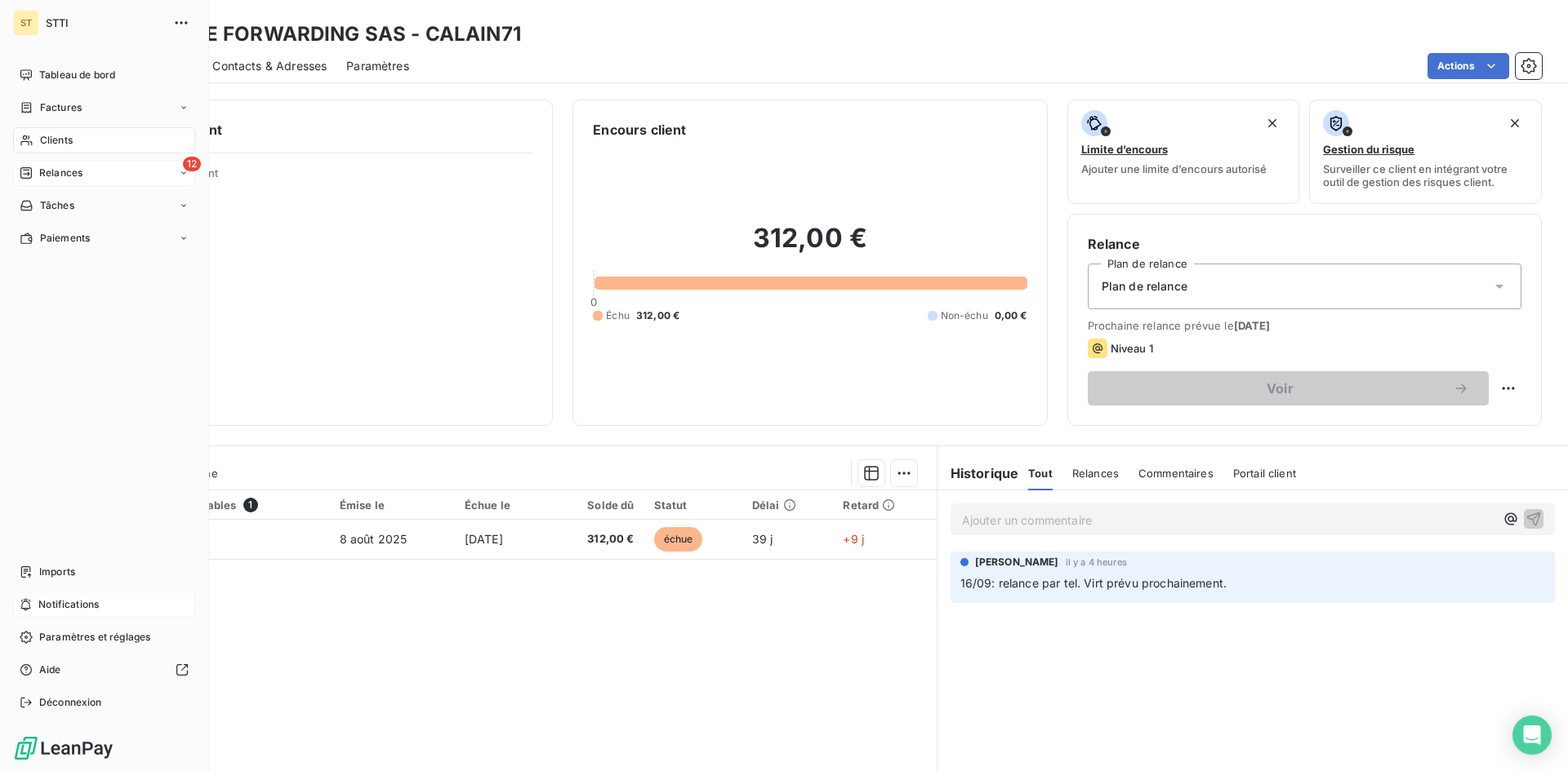
click at [30, 171] on icon at bounding box center [26, 173] width 13 height 13
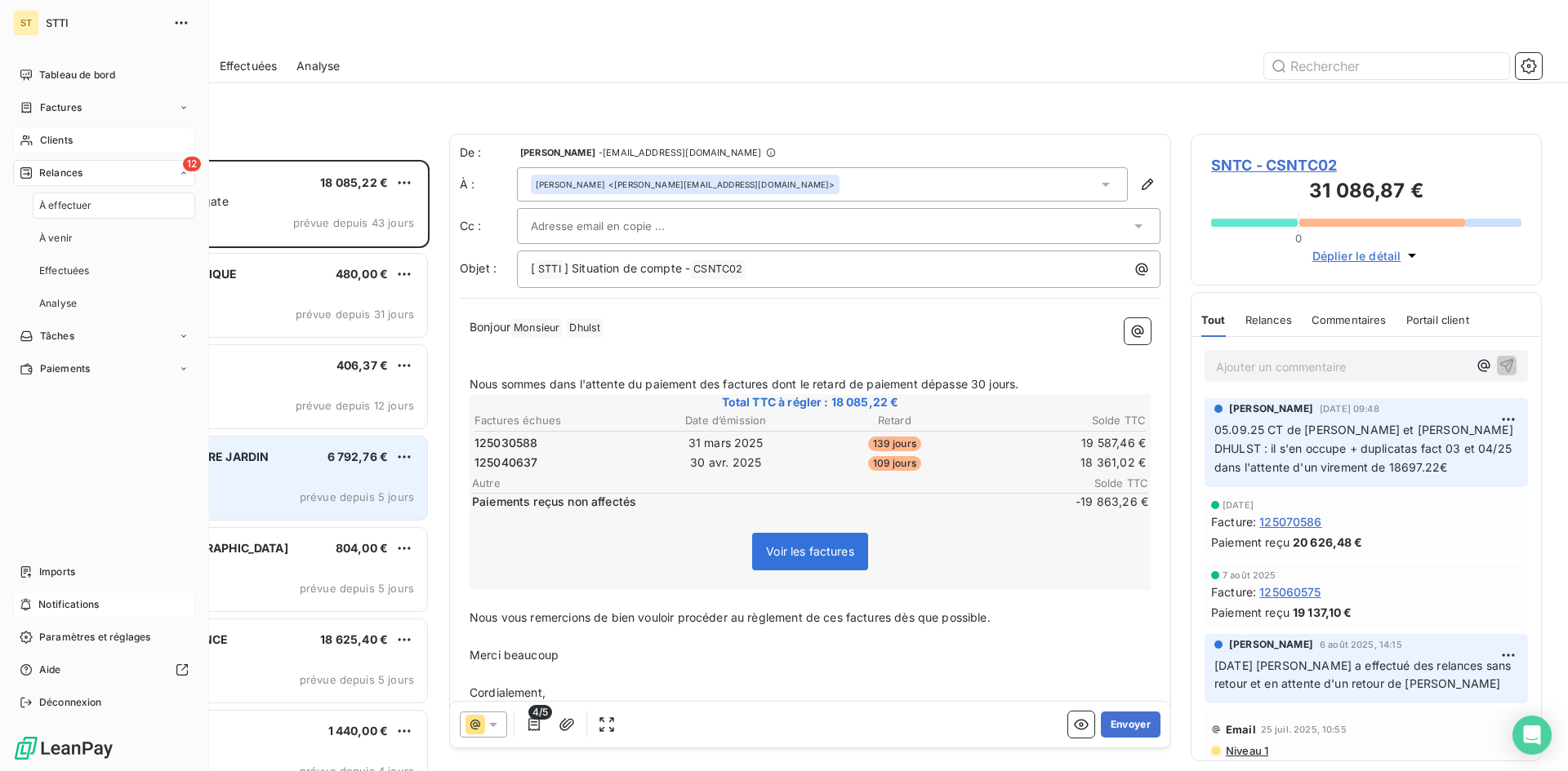
scroll to position [599, 339]
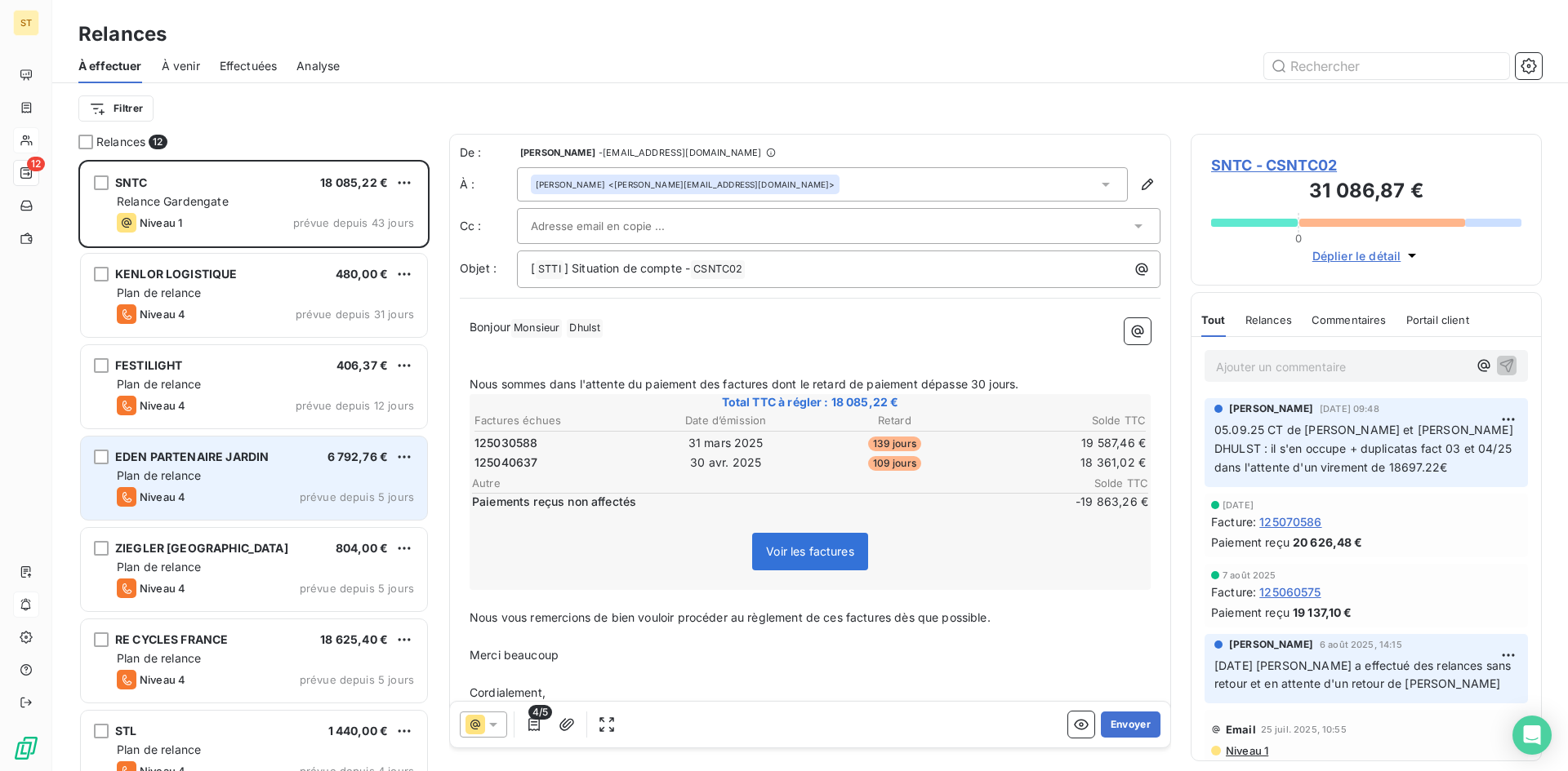
click at [295, 490] on div "Niveau 4 prévue depuis 5 jours" at bounding box center [265, 497] width 297 height 19
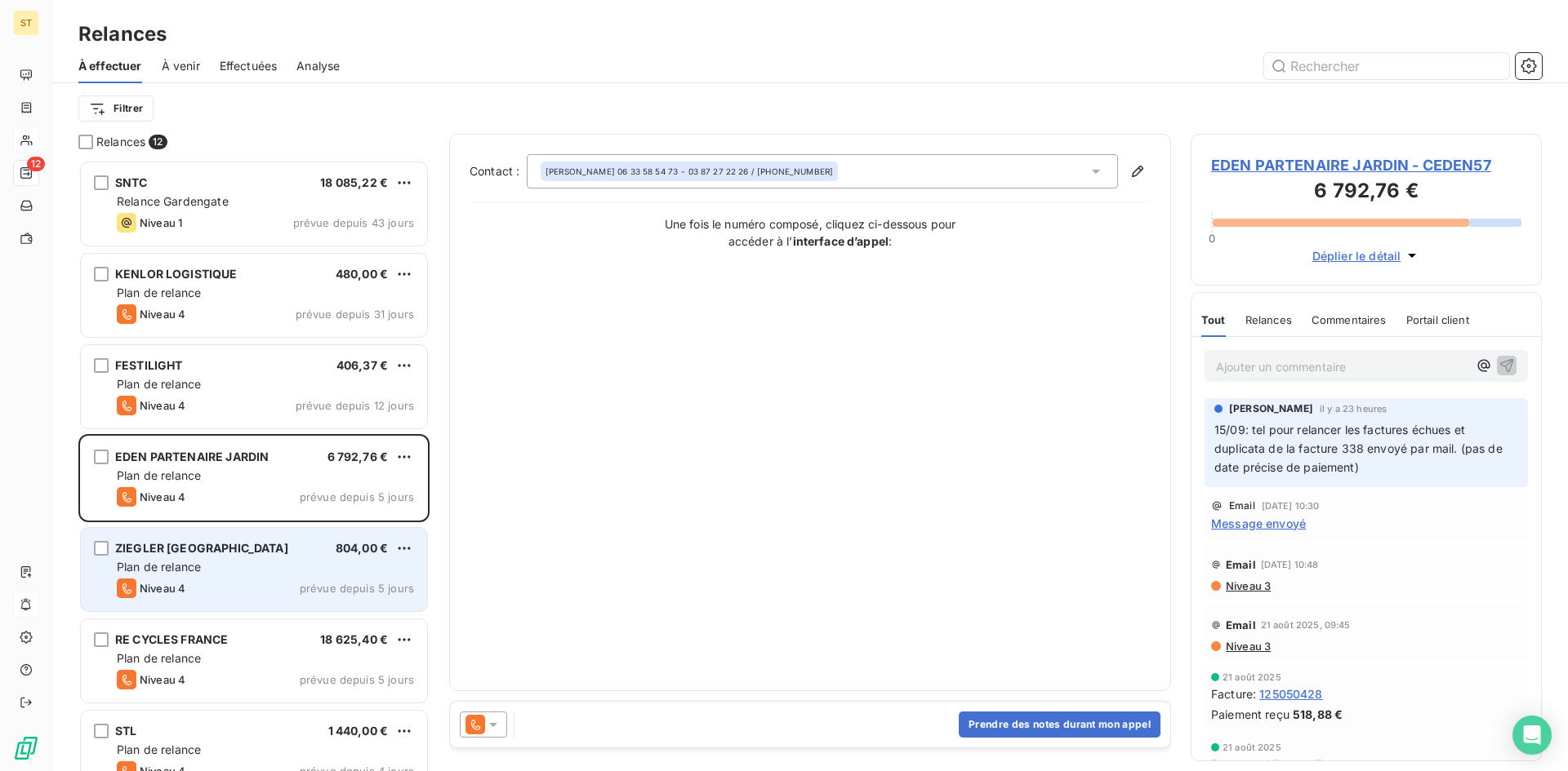
click at [248, 571] on div "Plan de relance" at bounding box center [265, 567] width 297 height 16
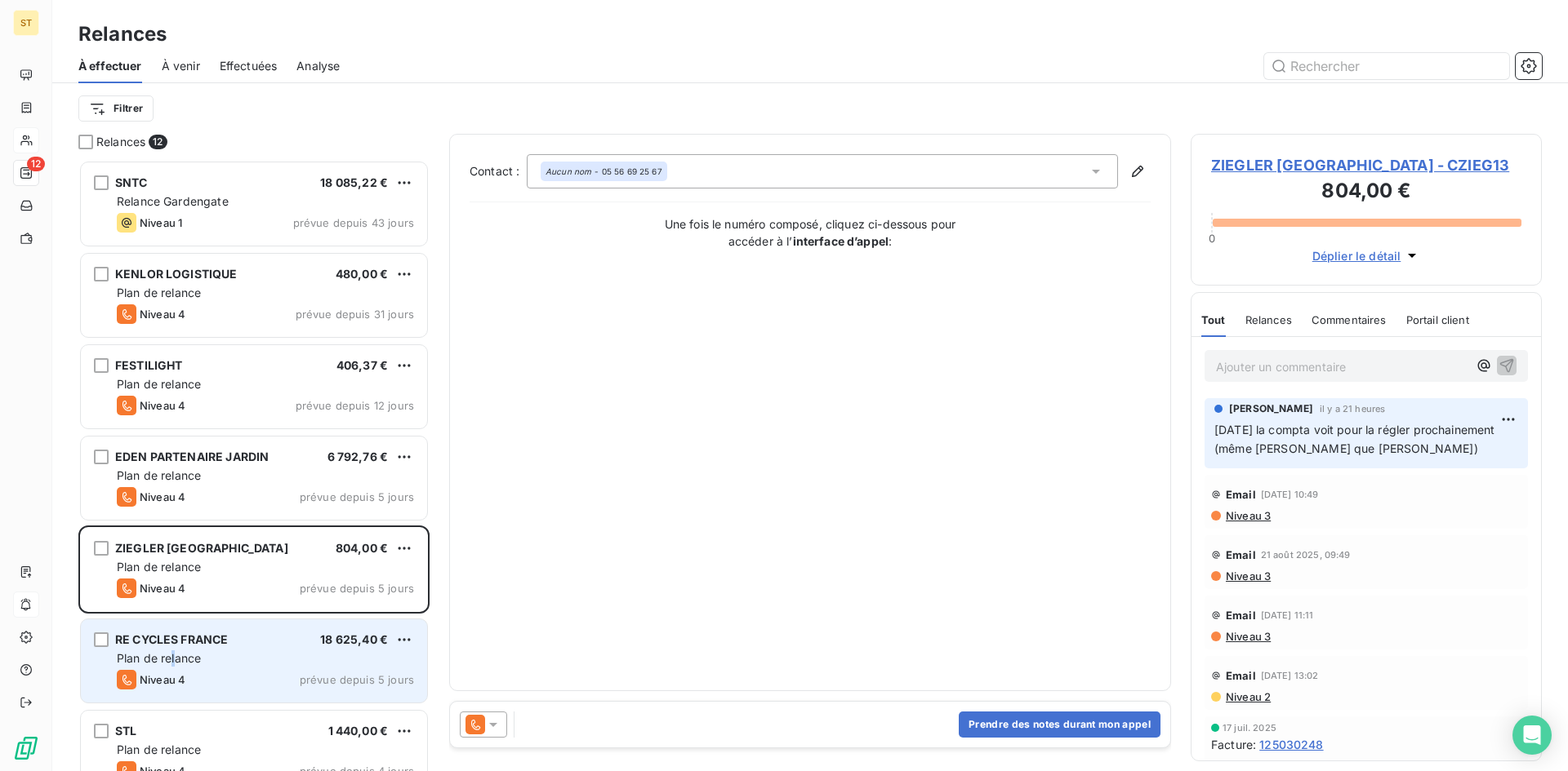
click at [175, 658] on span "Plan de relance" at bounding box center [159, 658] width 84 height 14
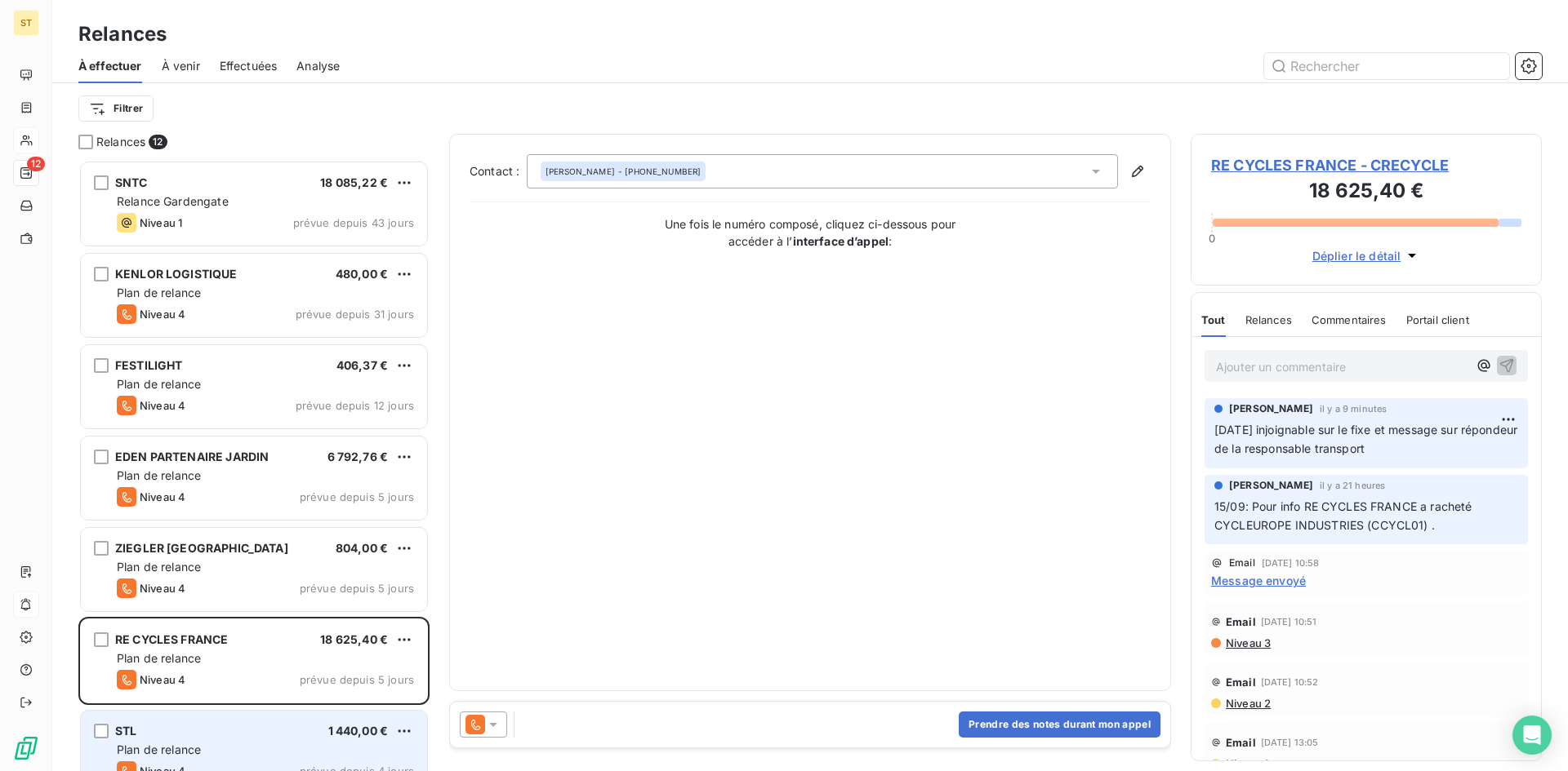
click at [209, 737] on div "STL 1 440,00 €" at bounding box center [265, 731] width 297 height 15
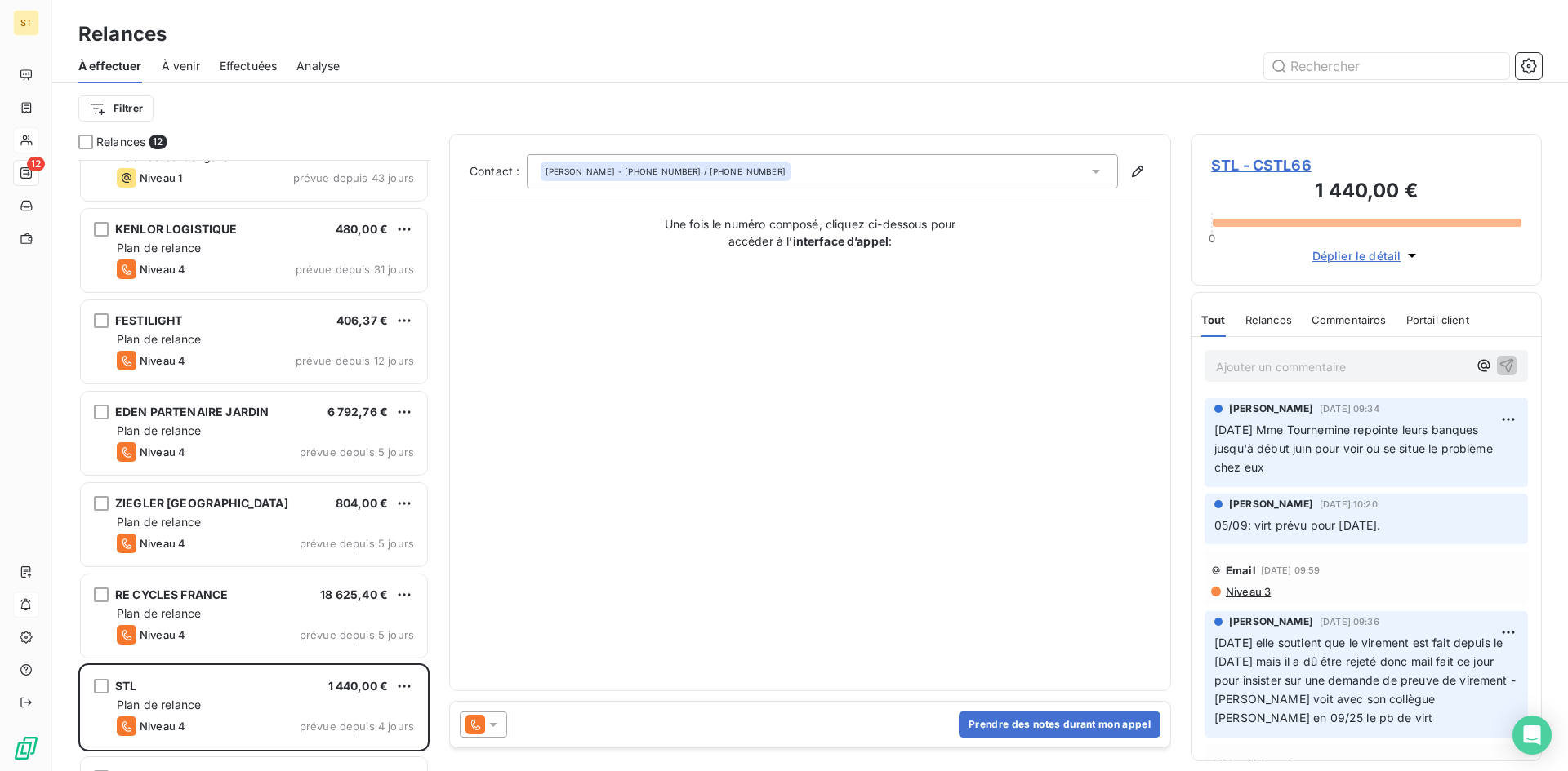
scroll to position [82, 0]
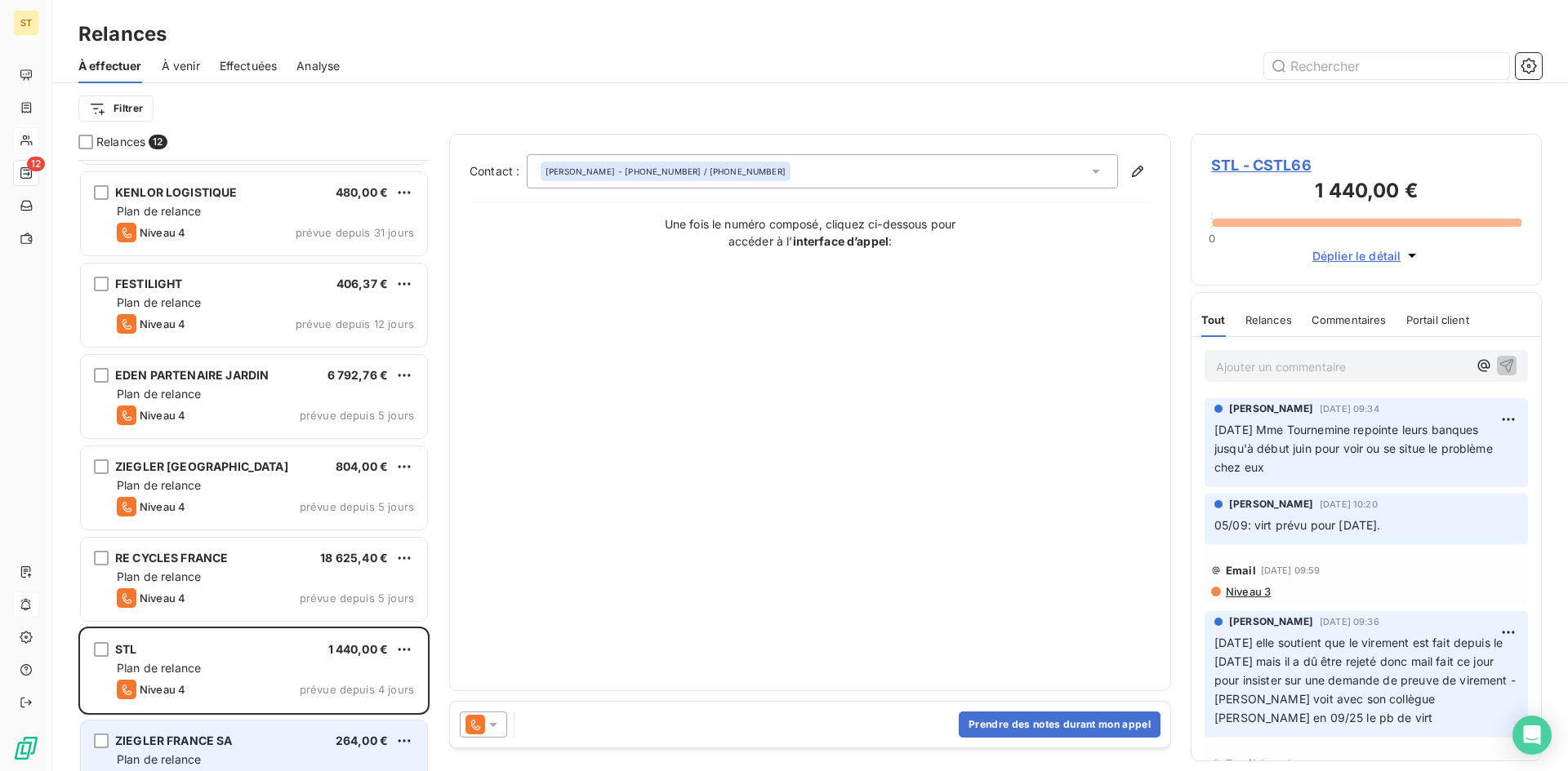
click at [209, 755] on div "Plan de relance" at bounding box center [265, 759] width 297 height 16
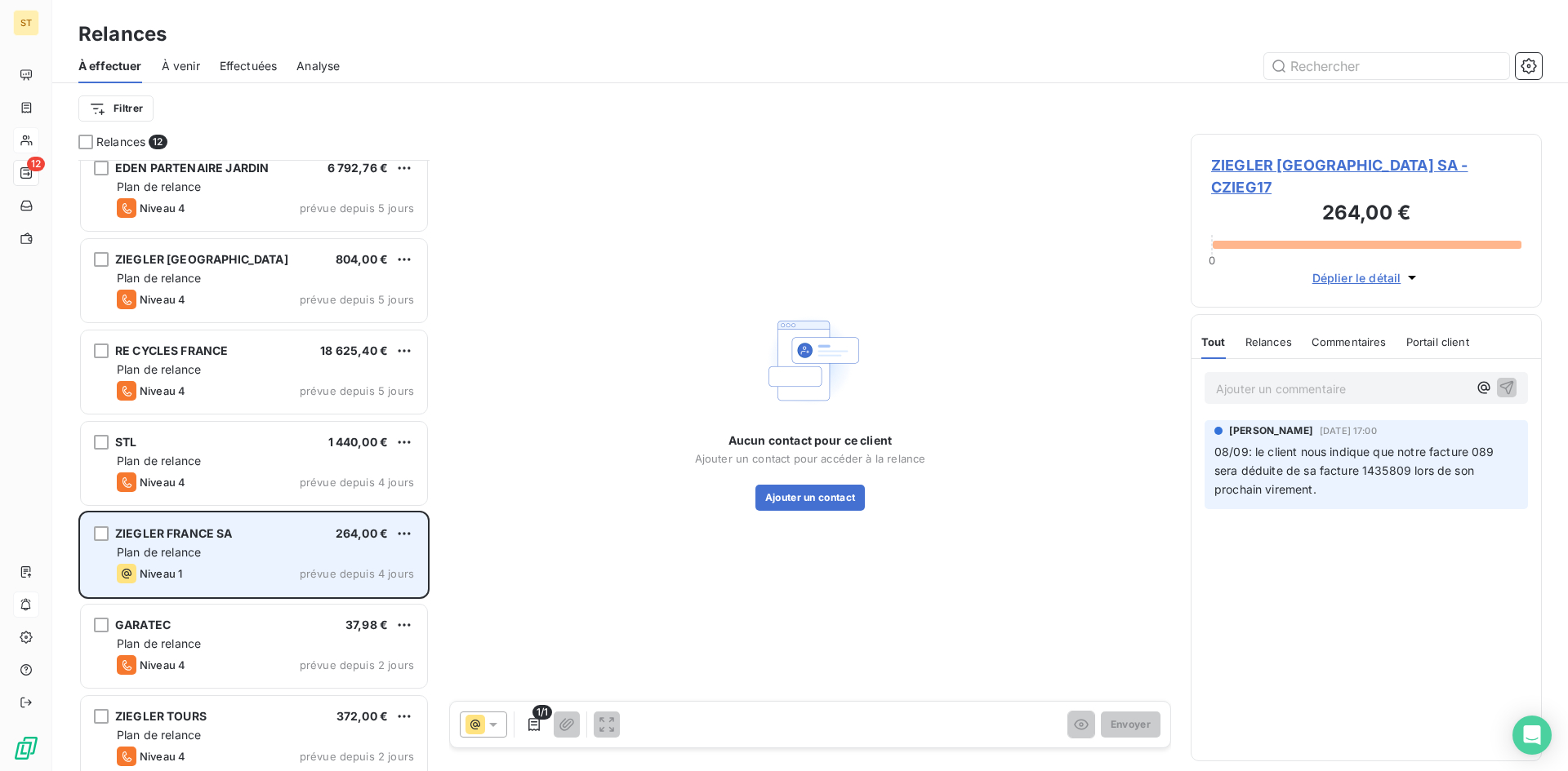
scroll to position [327, 0]
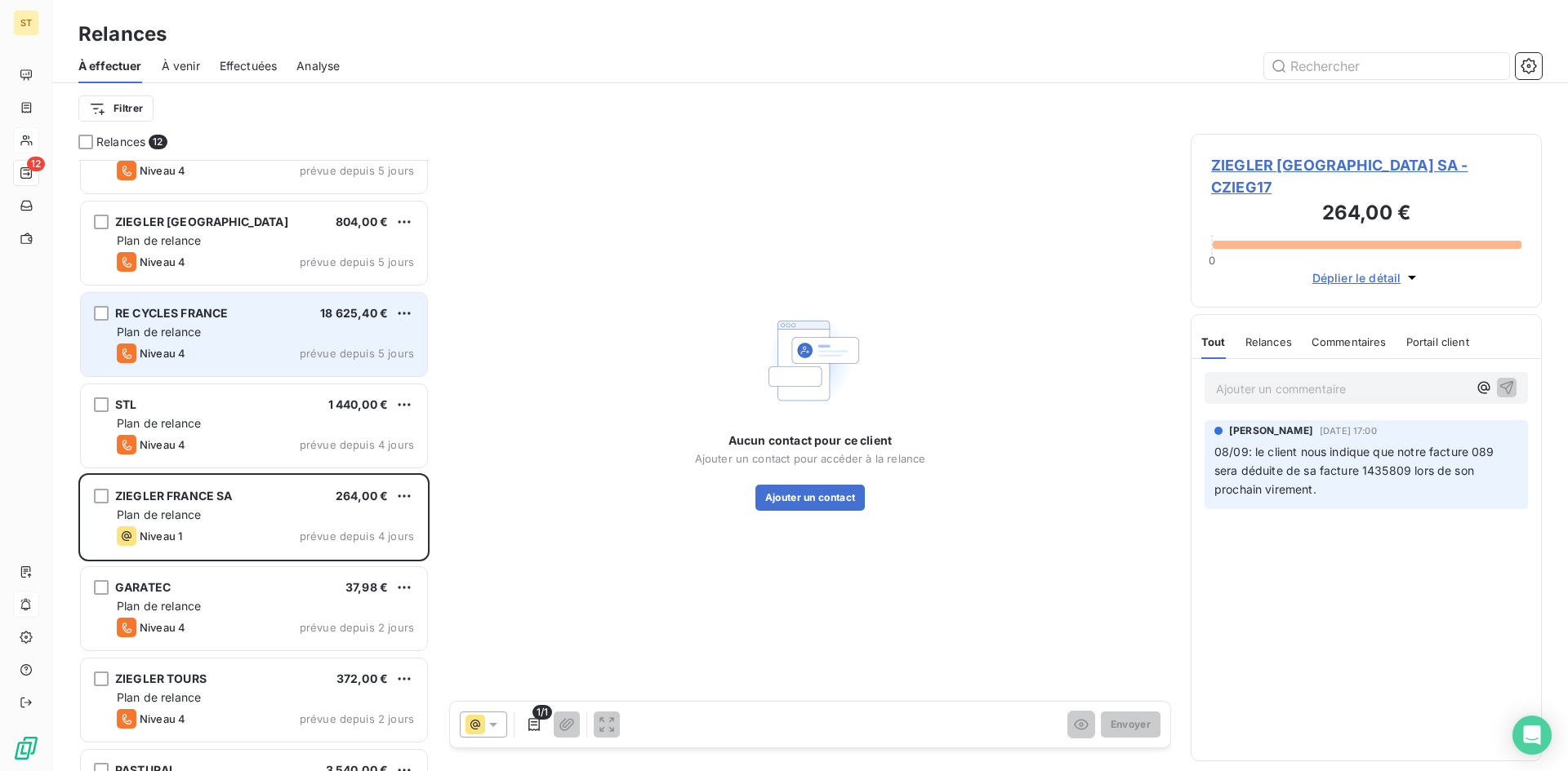
click at [165, 326] on span "Plan de relance" at bounding box center [159, 332] width 84 height 14
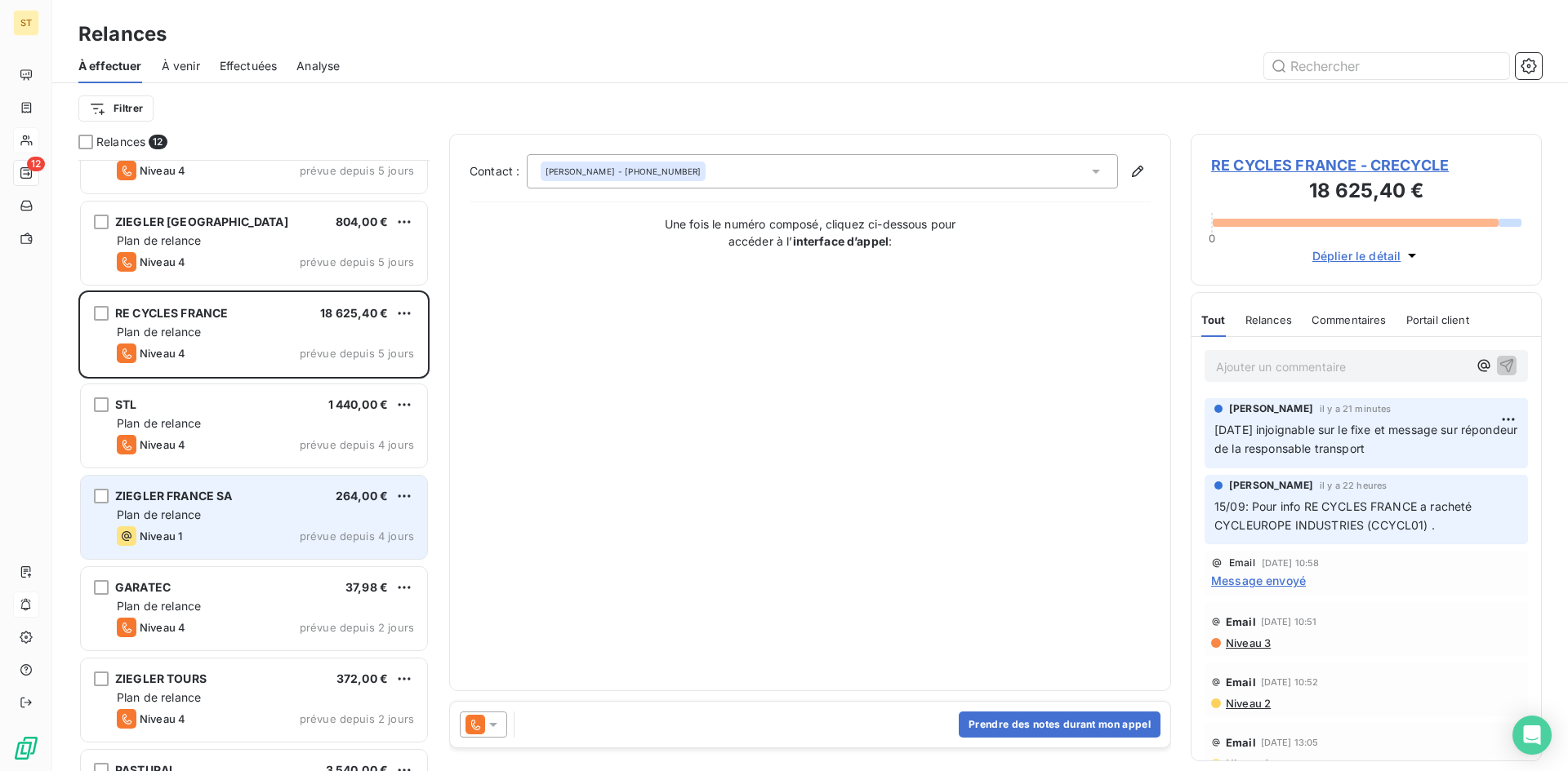
click at [173, 508] on span "Plan de relance" at bounding box center [159, 515] width 84 height 14
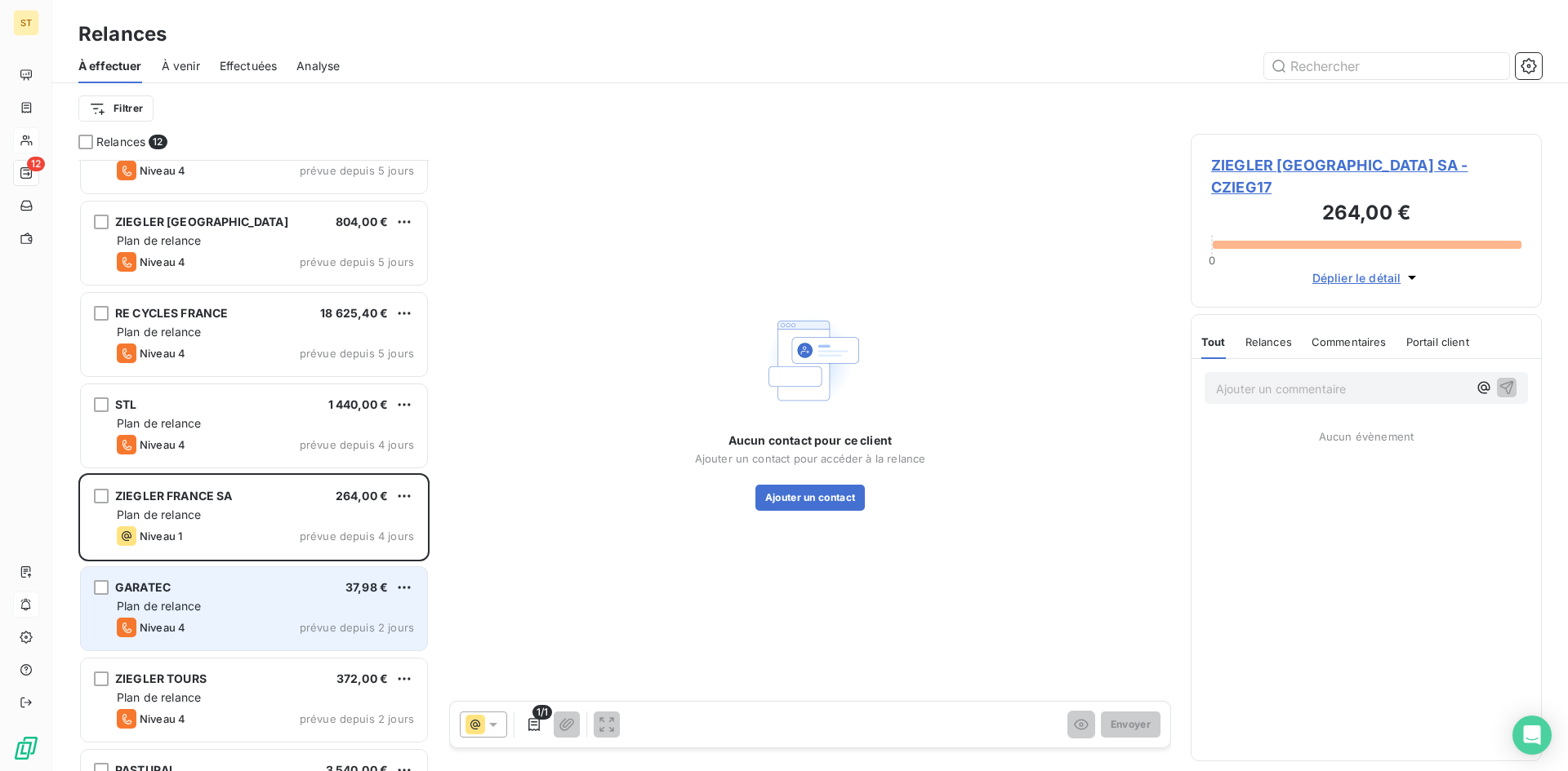
click at [181, 618] on div "Niveau 4" at bounding box center [151, 627] width 68 height 19
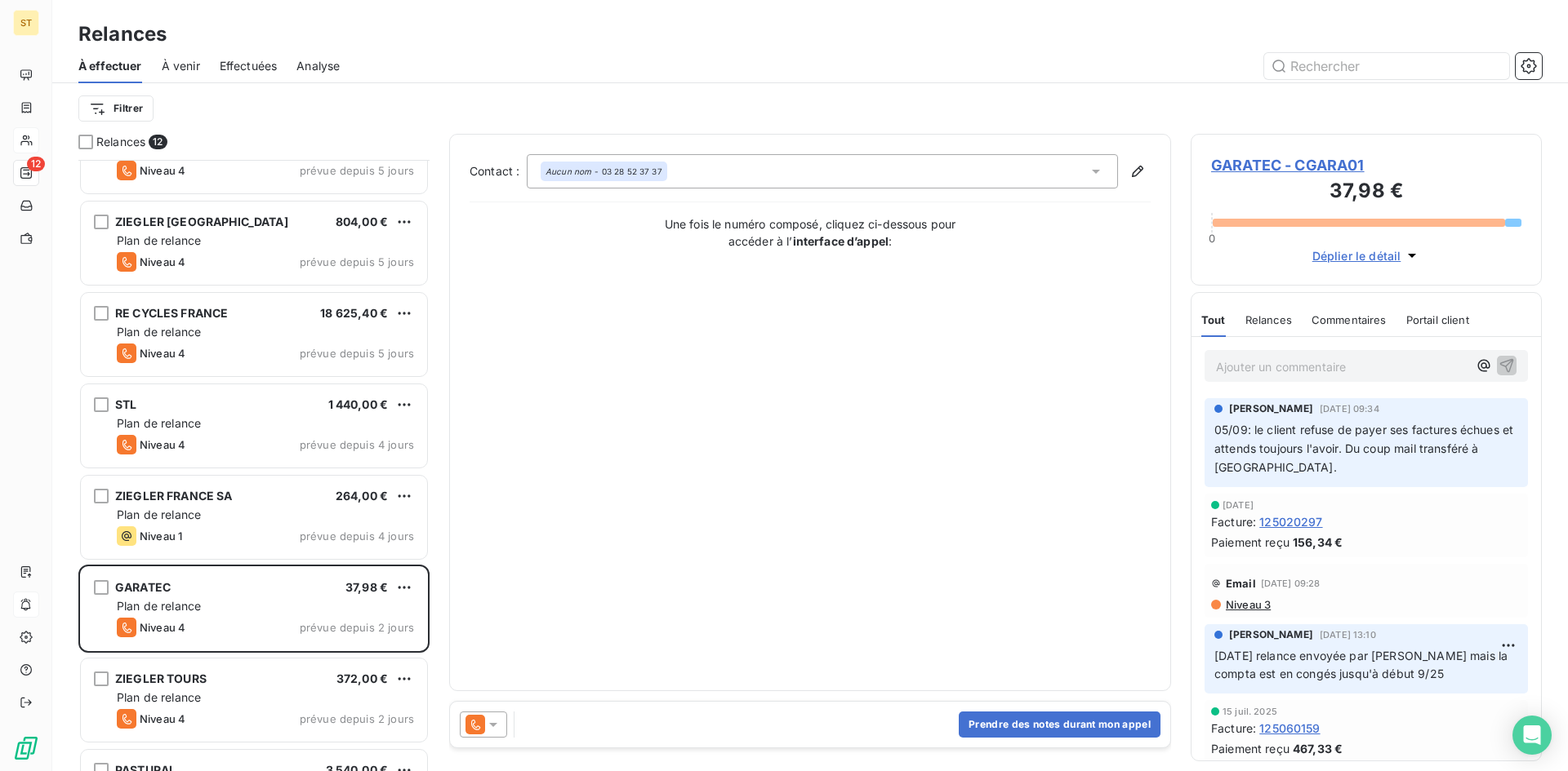
click at [1255, 362] on p "Ajouter un commentaire ﻿" at bounding box center [1342, 367] width 252 height 20
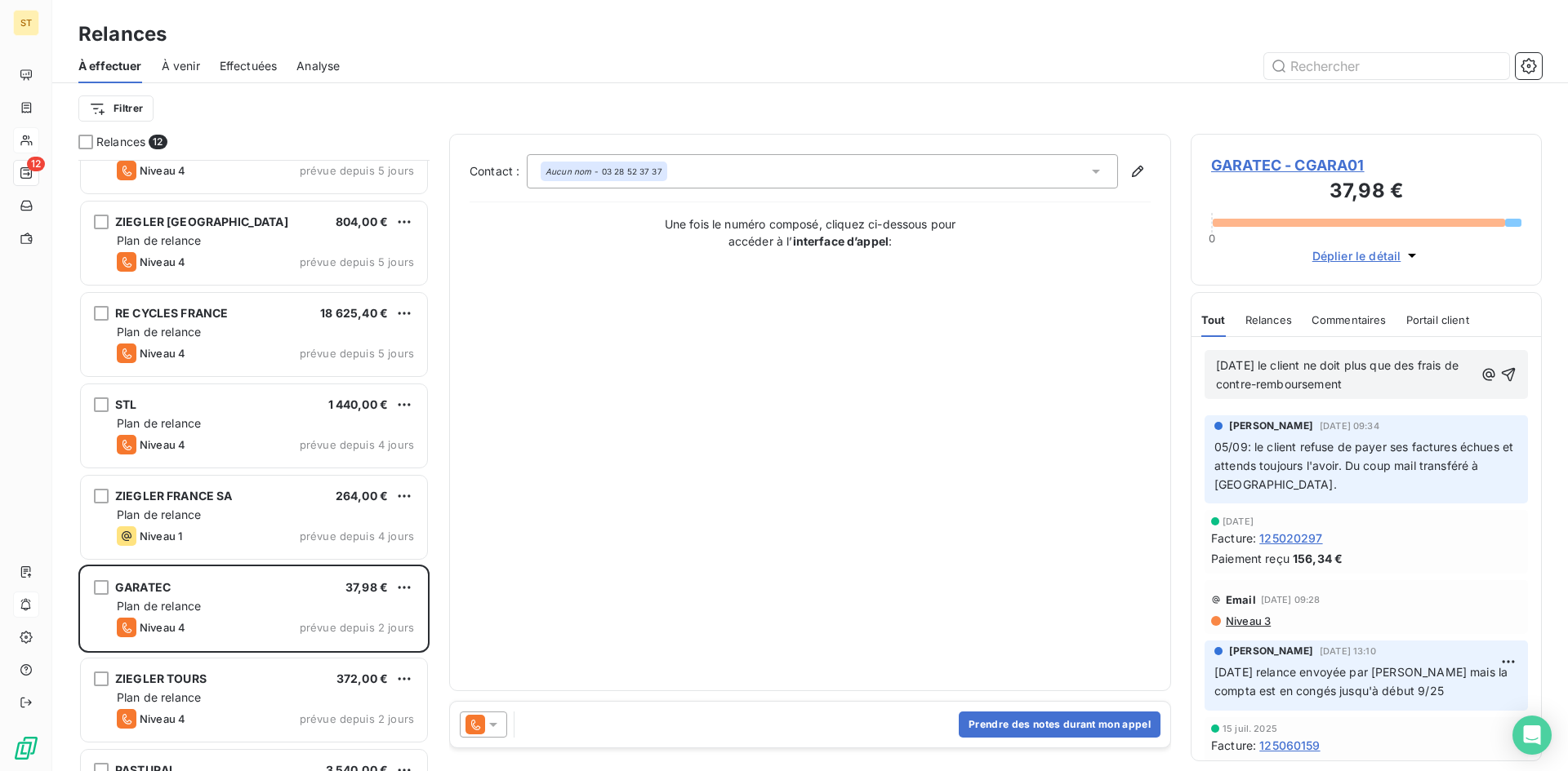
click at [1377, 387] on p "6/9/25 le client ne doit plus que des frais de contre-remboursement" at bounding box center [1345, 376] width 258 height 37
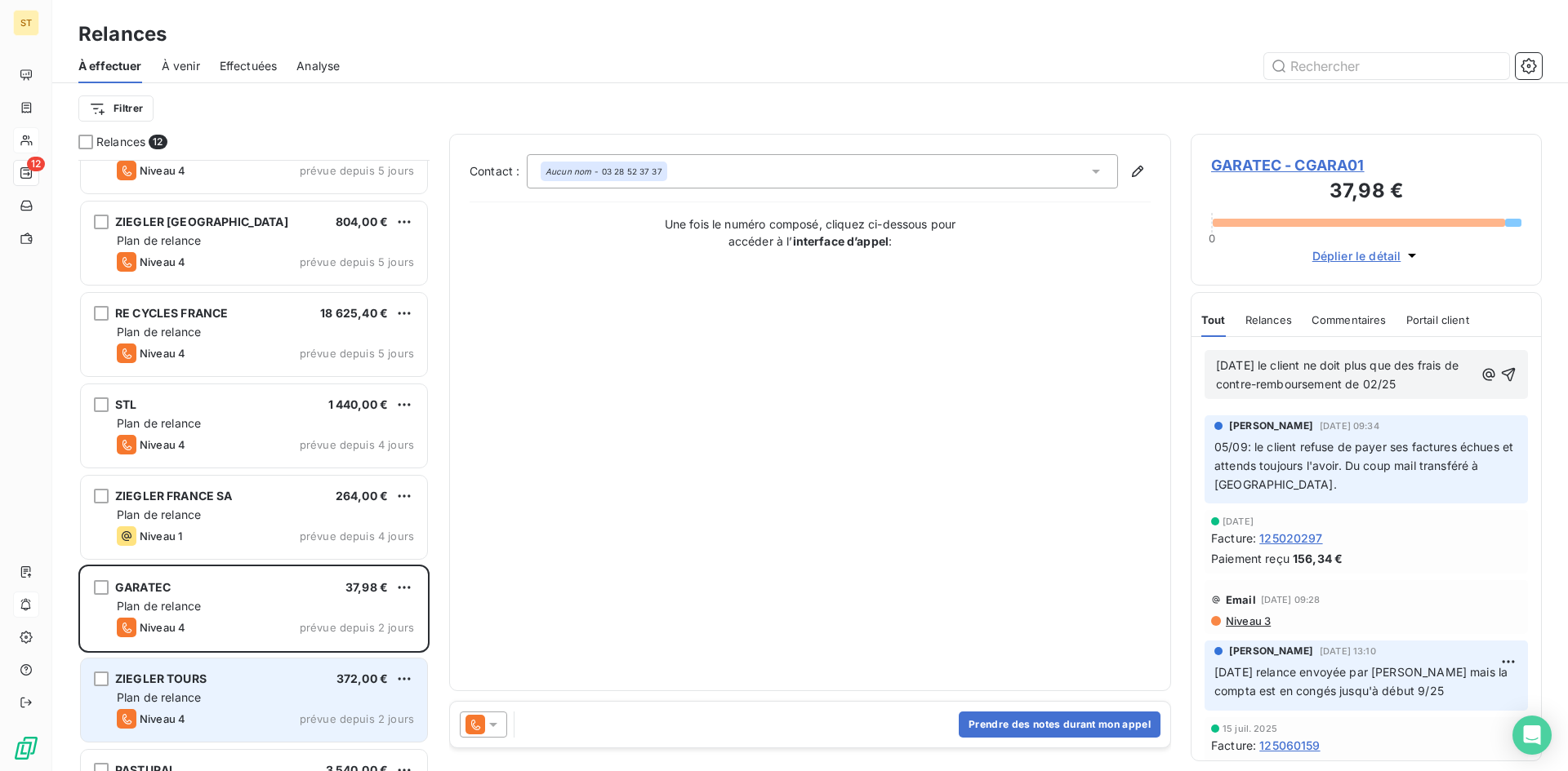
scroll to position [487, 0]
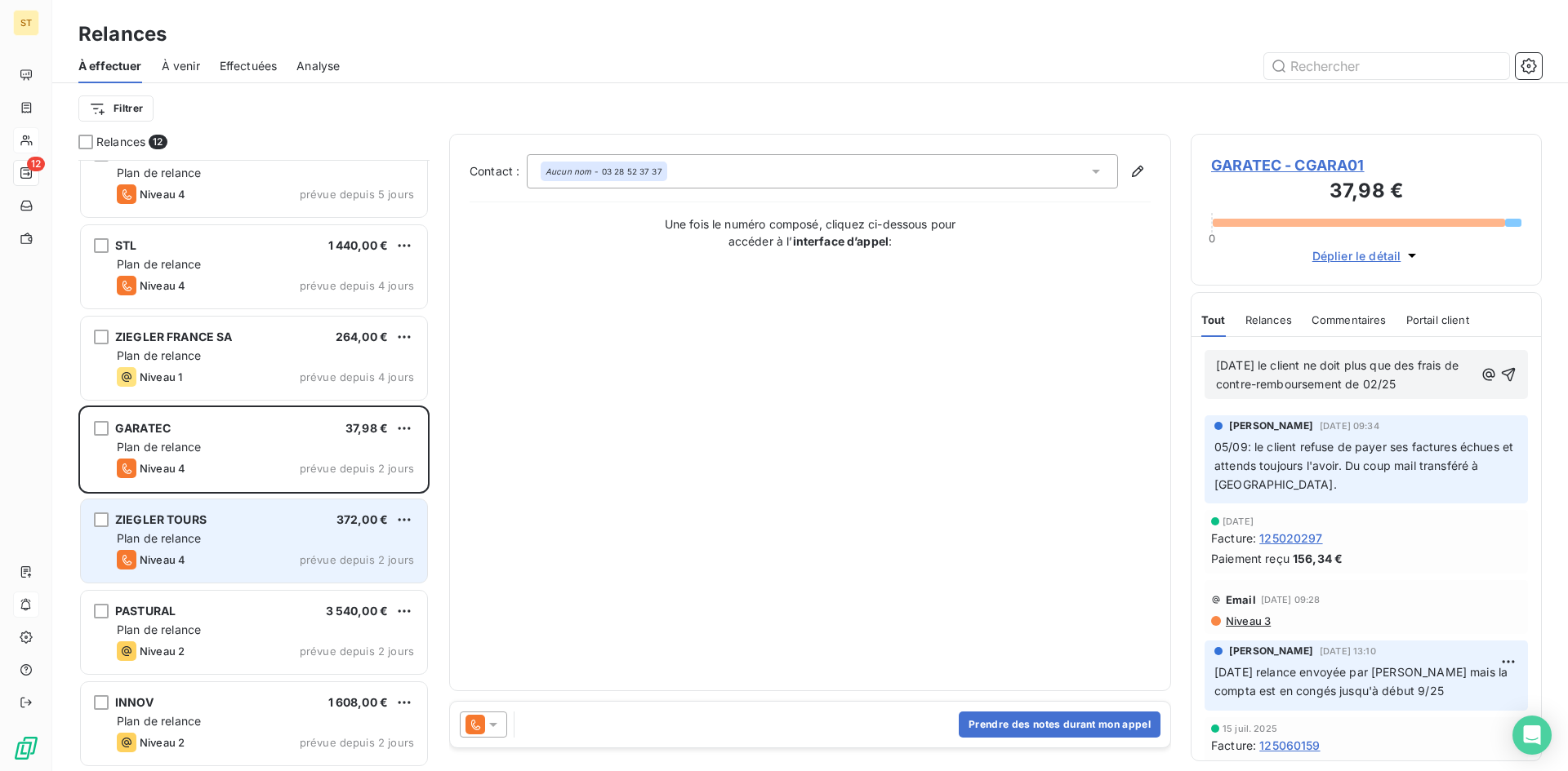
click at [246, 545] on div "Plan de relance" at bounding box center [265, 539] width 297 height 16
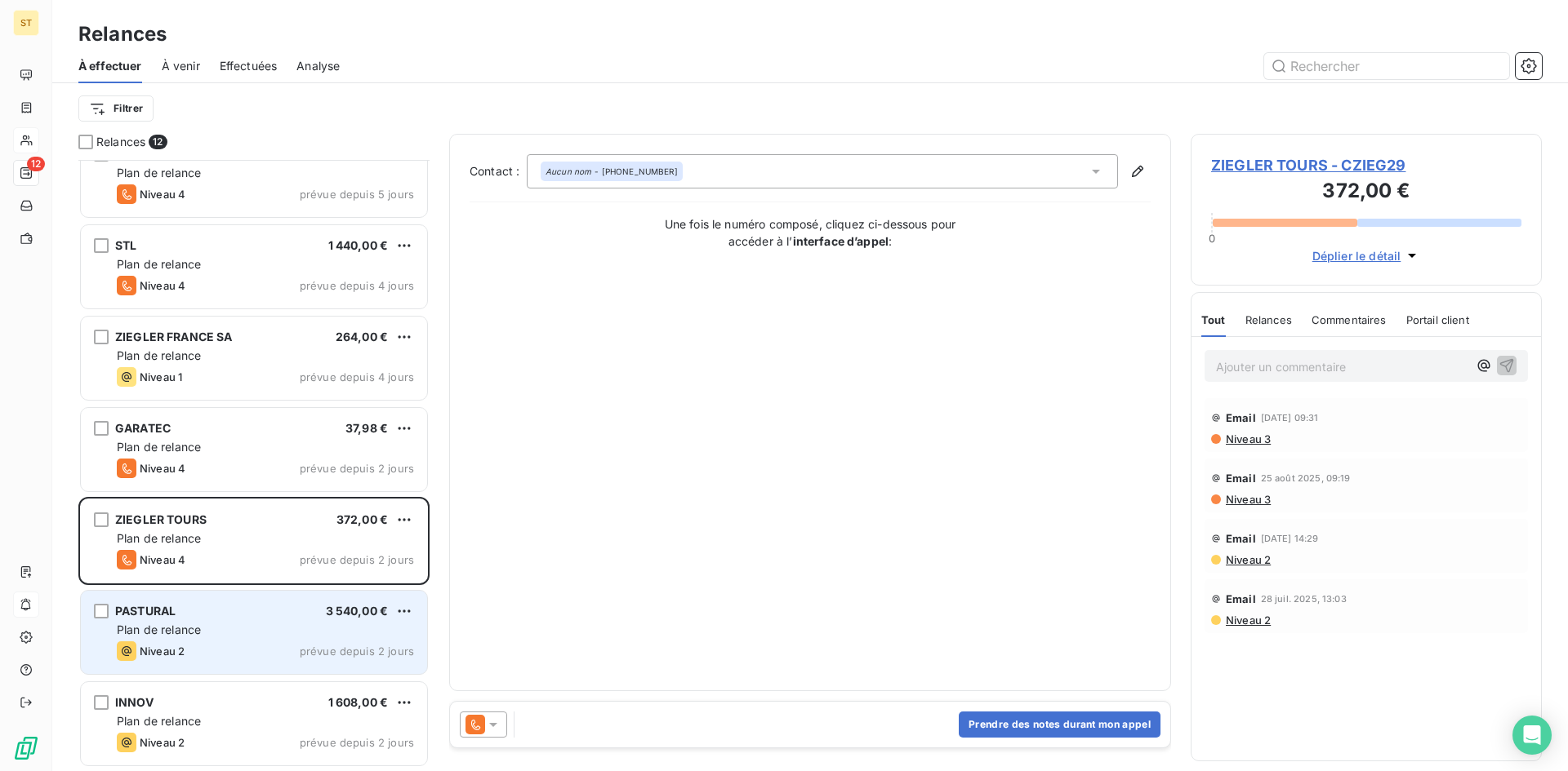
click at [218, 635] on div "Plan de relance" at bounding box center [265, 630] width 297 height 16
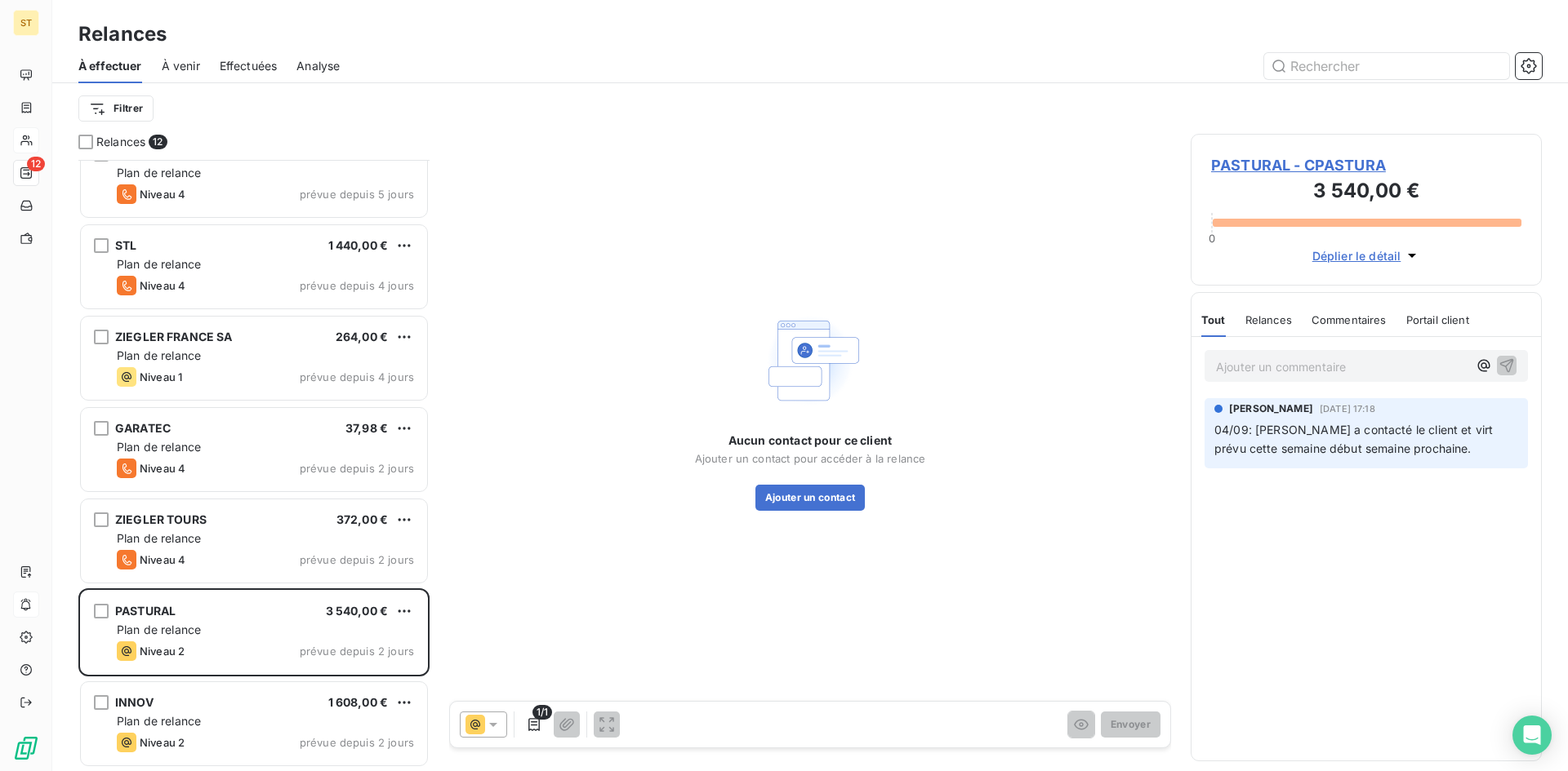
click at [1303, 167] on span "PASTURAL - CPASTURA" at bounding box center [1366, 165] width 310 height 22
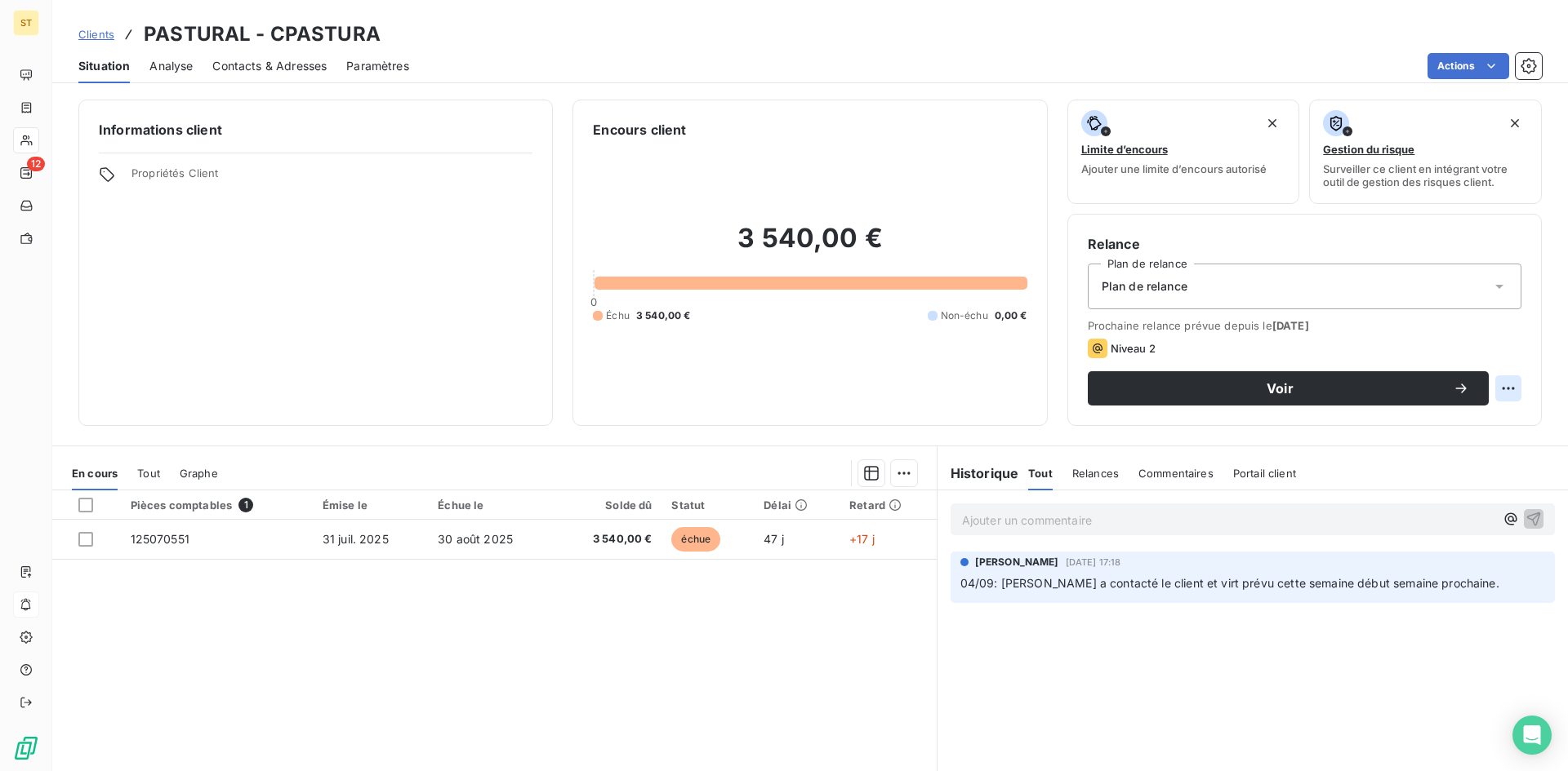
click at [1494, 380] on html "ST 12 Clients PASTURAL - CPASTURA Situation Analyse Contacts & Adresses Paramèt…" at bounding box center [784, 386] width 1568 height 771
click at [1440, 424] on div "Replanifier cette action" at bounding box center [1428, 424] width 146 height 26
select select "8"
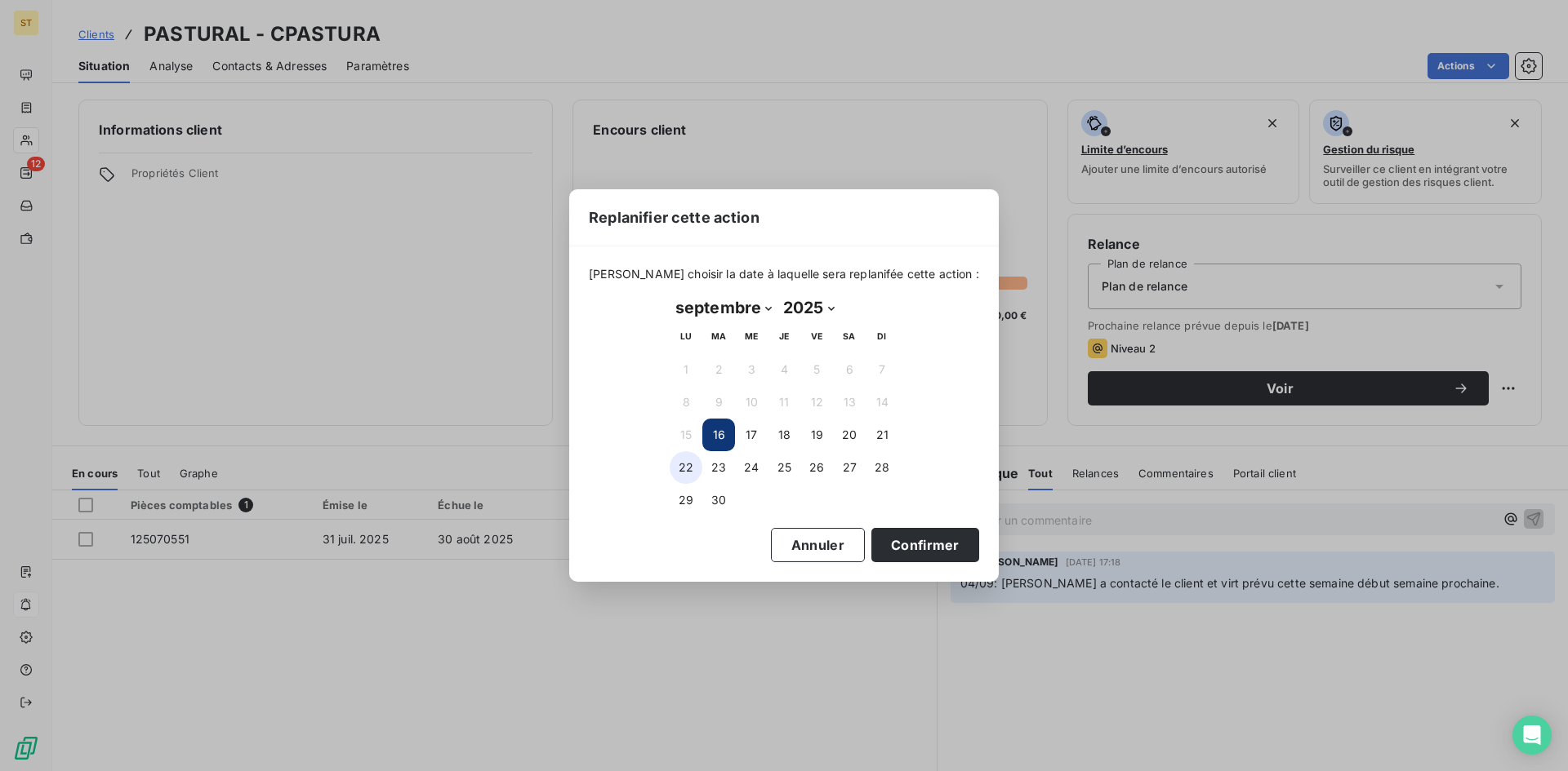
click at [686, 469] on button "22" at bounding box center [685, 467] width 33 height 33
click at [894, 548] on button "Confirmer" at bounding box center [925, 545] width 108 height 35
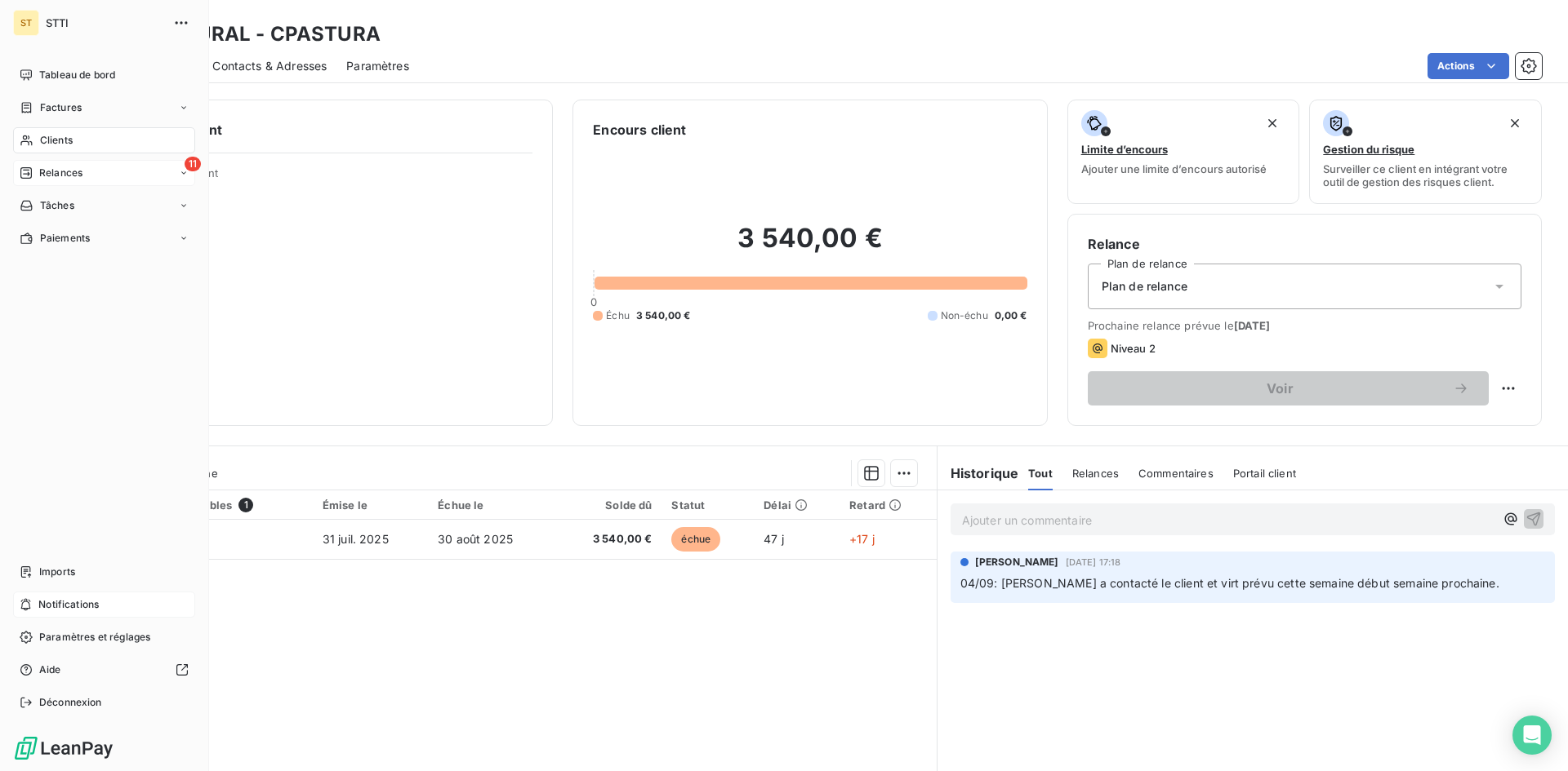
drag, startPoint x: 35, startPoint y: 177, endPoint x: 39, endPoint y: 185, distance: 8.9
click at [36, 176] on div "Relances" at bounding box center [51, 173] width 63 height 15
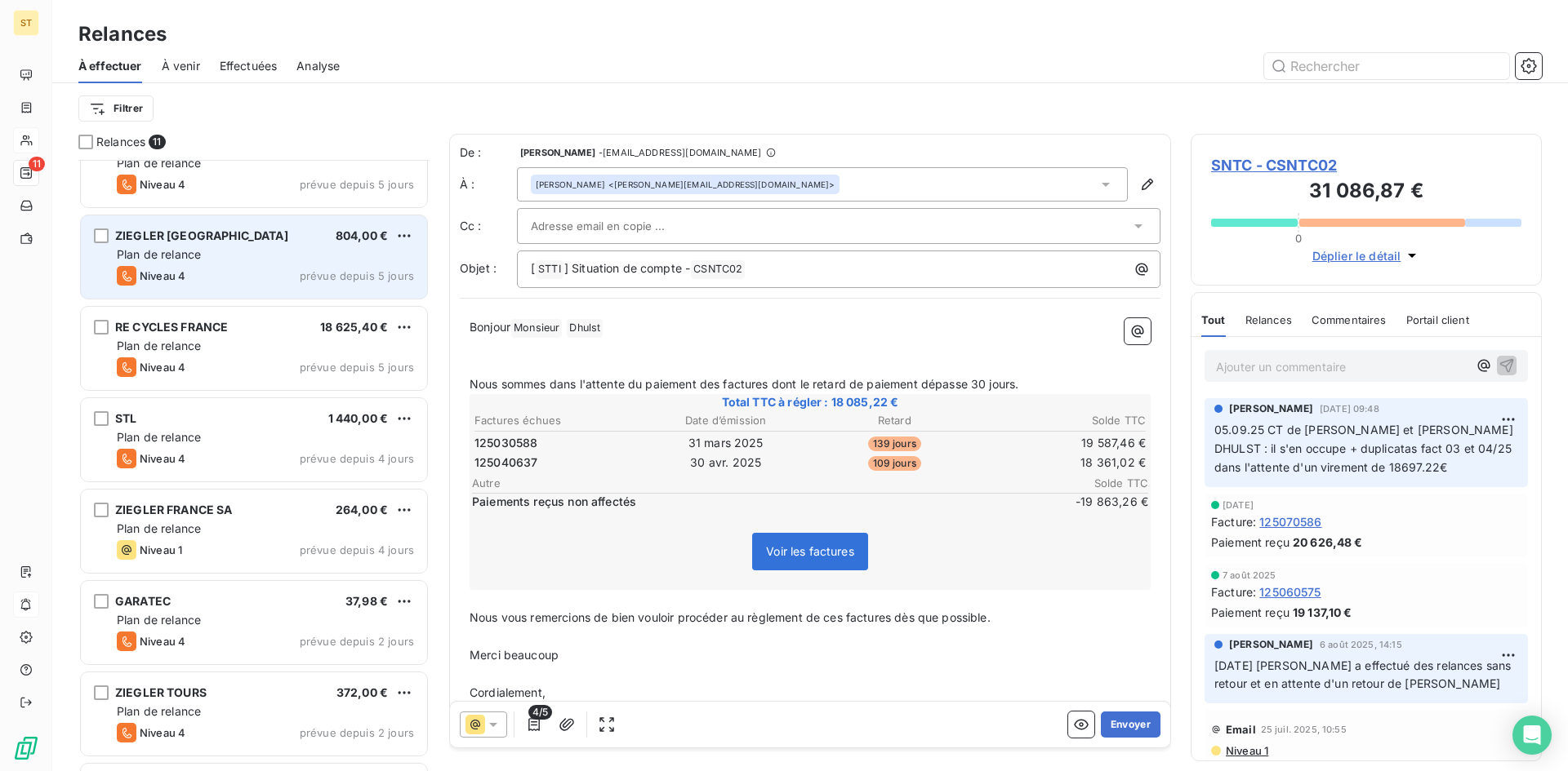
scroll to position [395, 0]
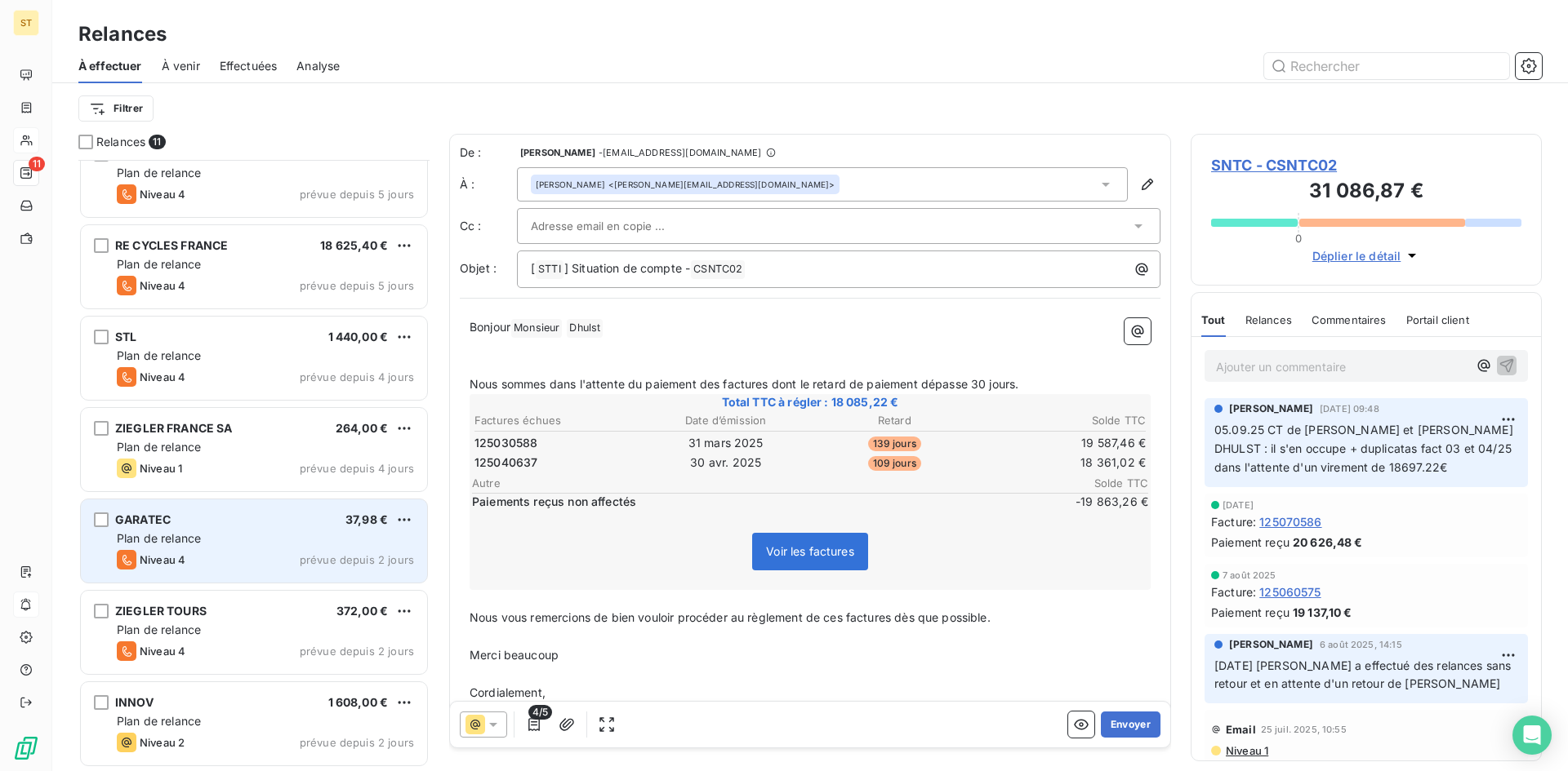
click at [218, 551] on div "Niveau 4 prévue depuis 2 jours" at bounding box center [265, 560] width 297 height 19
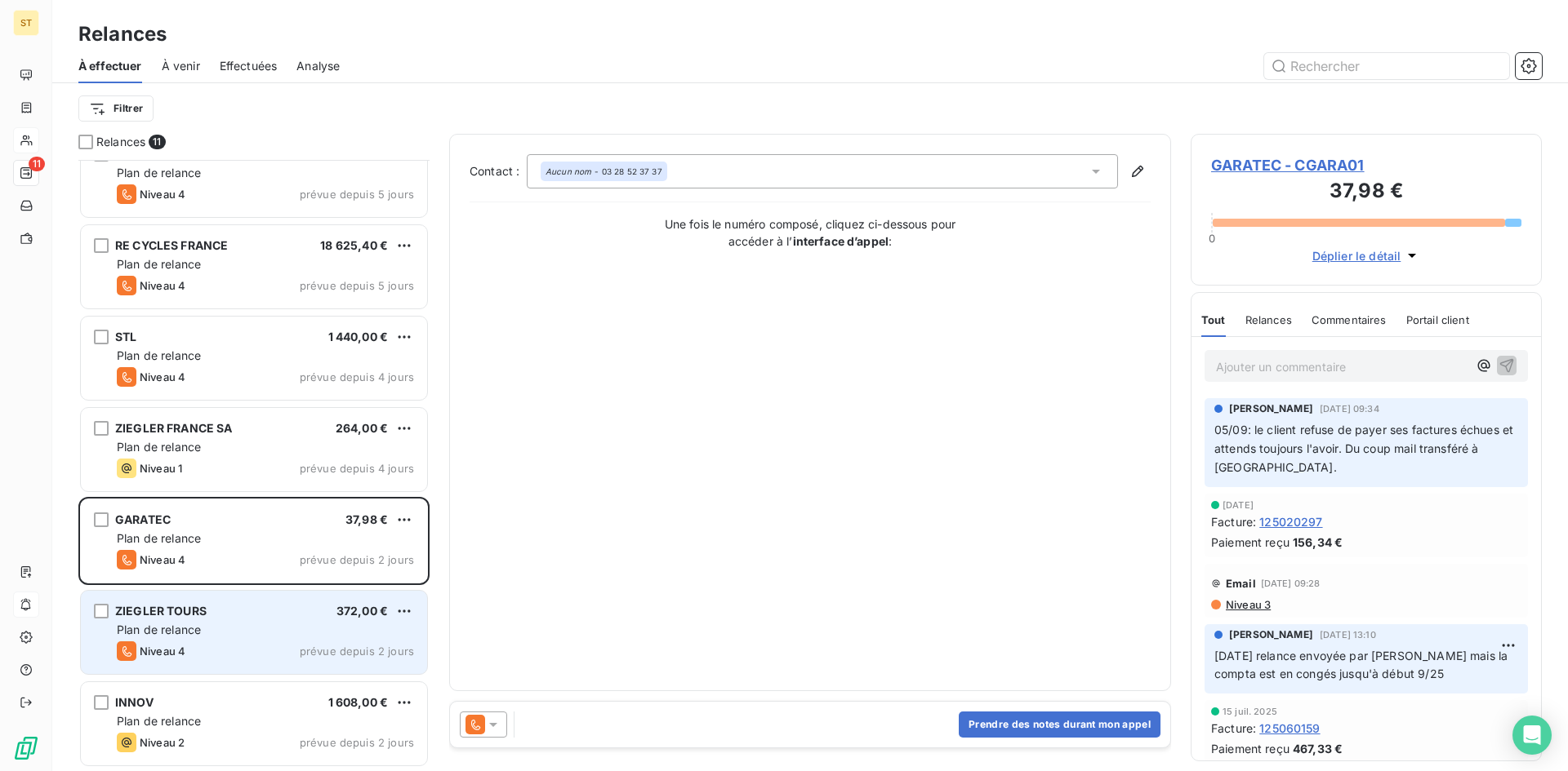
click at [265, 640] on div "ZIEGLER TOURS 372,00 € Plan de relance Niveau 4 prévue depuis 2 jours" at bounding box center [254, 633] width 347 height 83
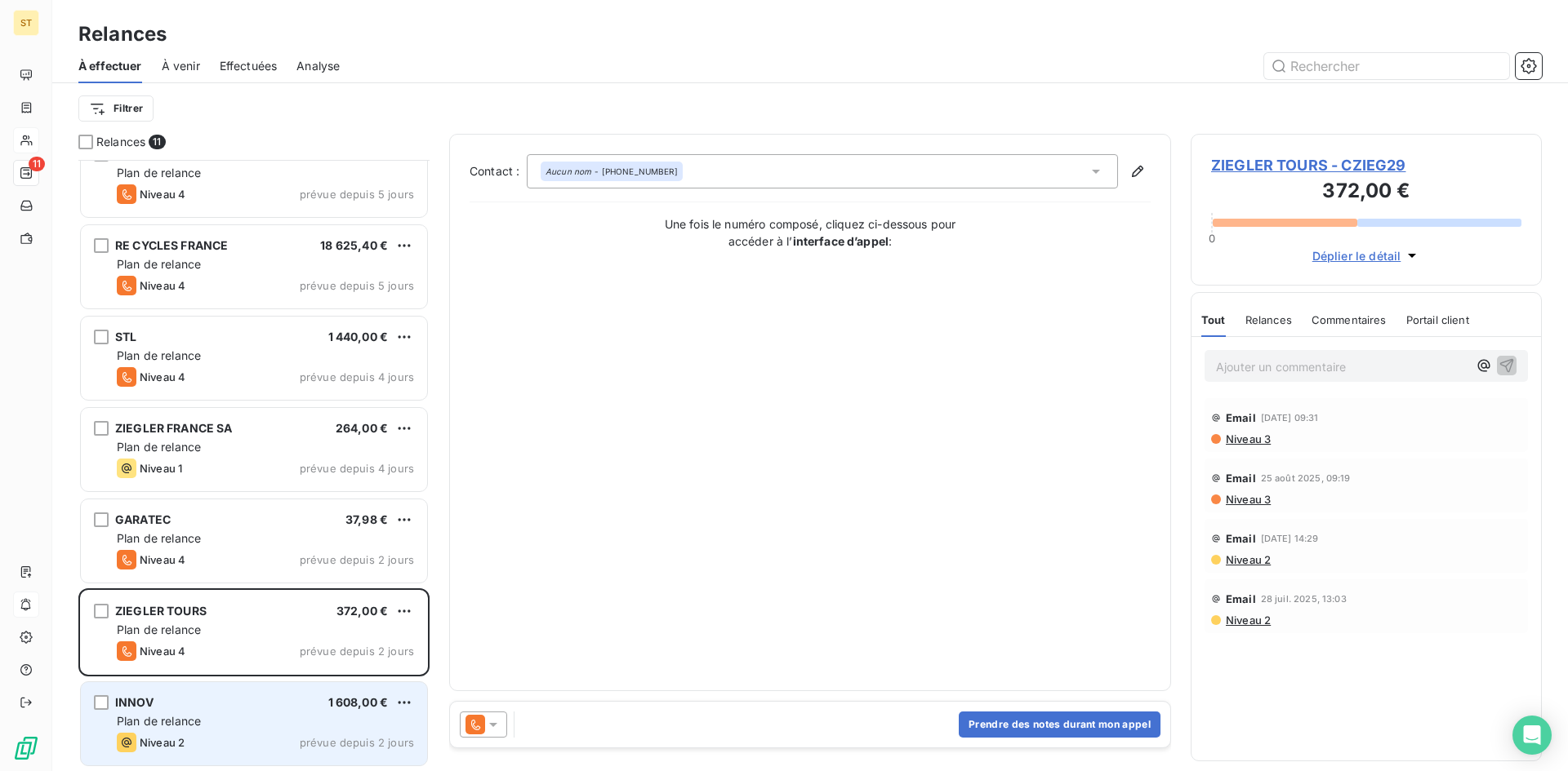
click at [224, 734] on div "Niveau 2 prévue depuis 2 jours" at bounding box center [265, 743] width 297 height 19
